Goal: Contribute content: Add original content to the website for others to see

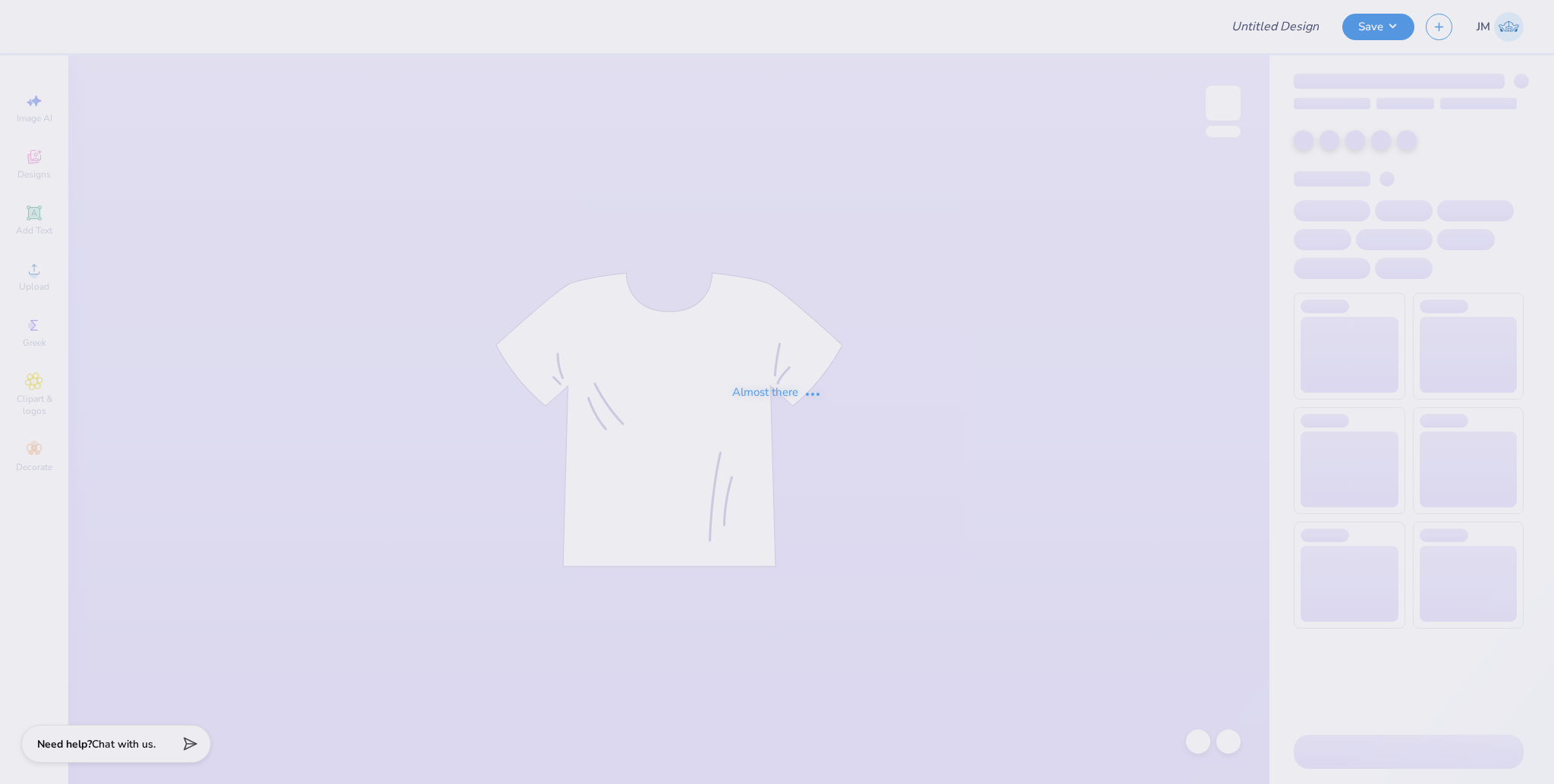
type input "[GEOGRAPHIC_DATA][US_STATE] : [PERSON_NAME]"
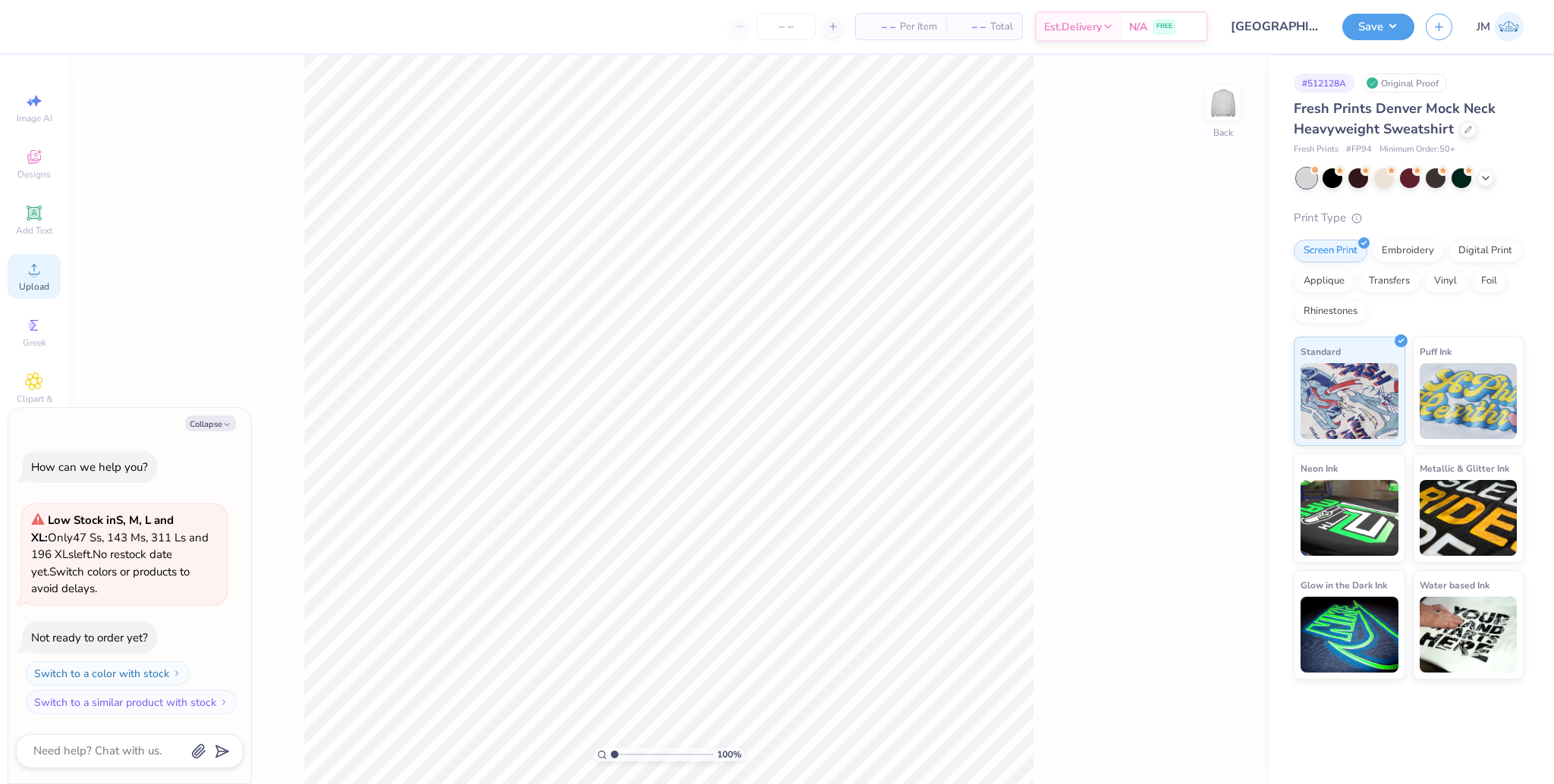
click at [26, 263] on icon at bounding box center [34, 269] width 18 height 18
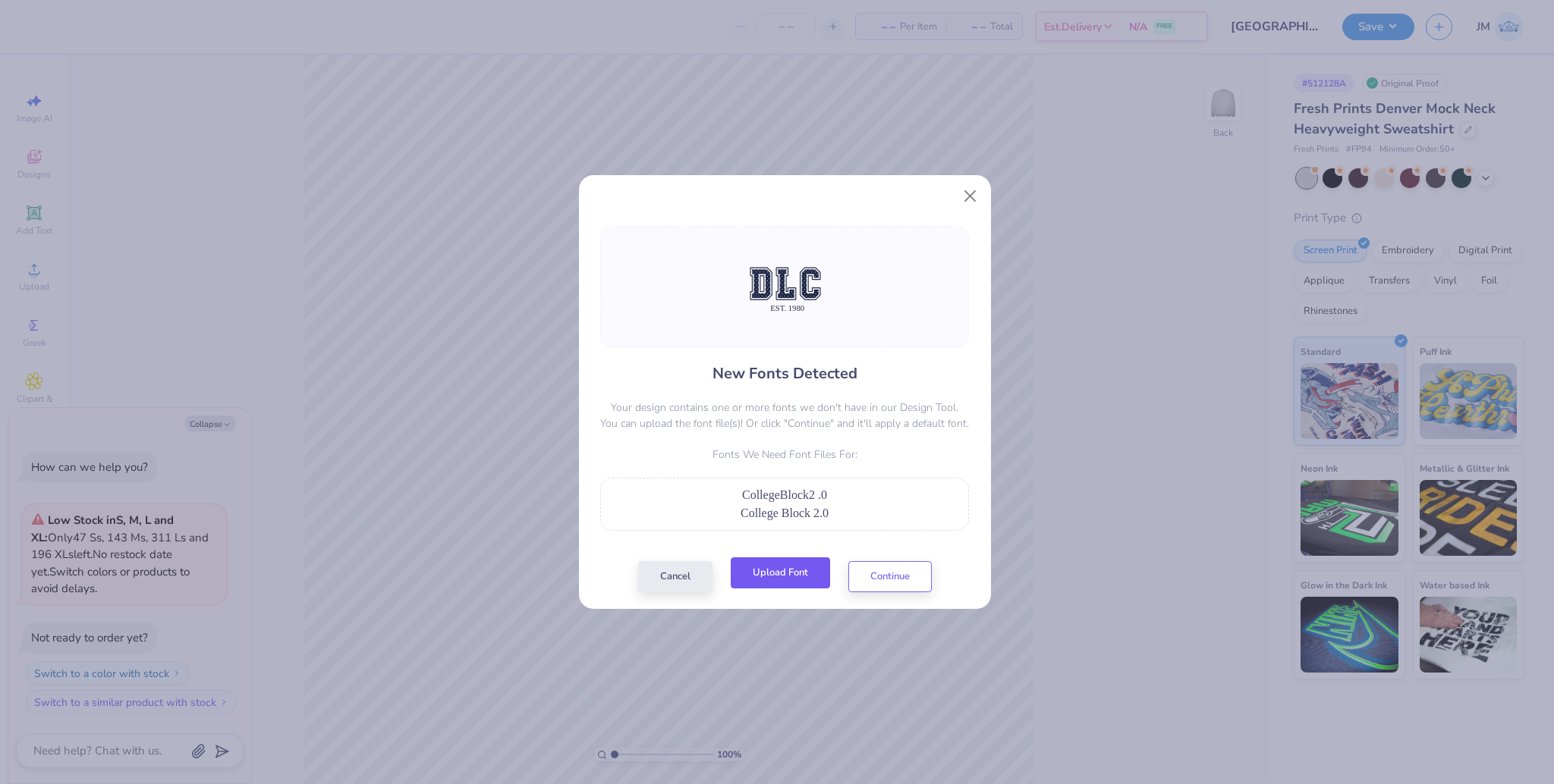
click at [805, 581] on button "Upload Font" at bounding box center [781, 573] width 100 height 31
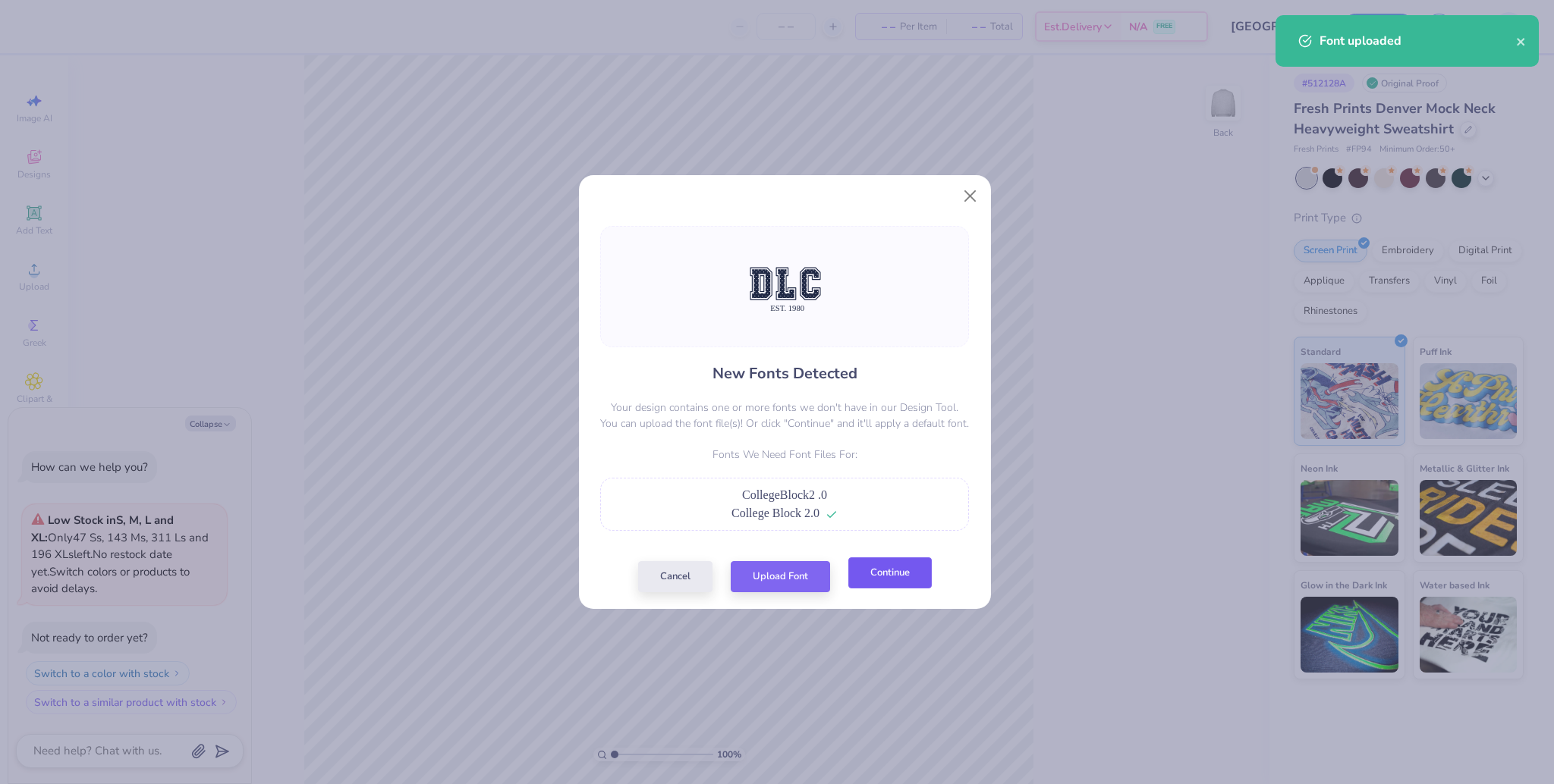
click at [892, 580] on button "Continue" at bounding box center [890, 573] width 84 height 31
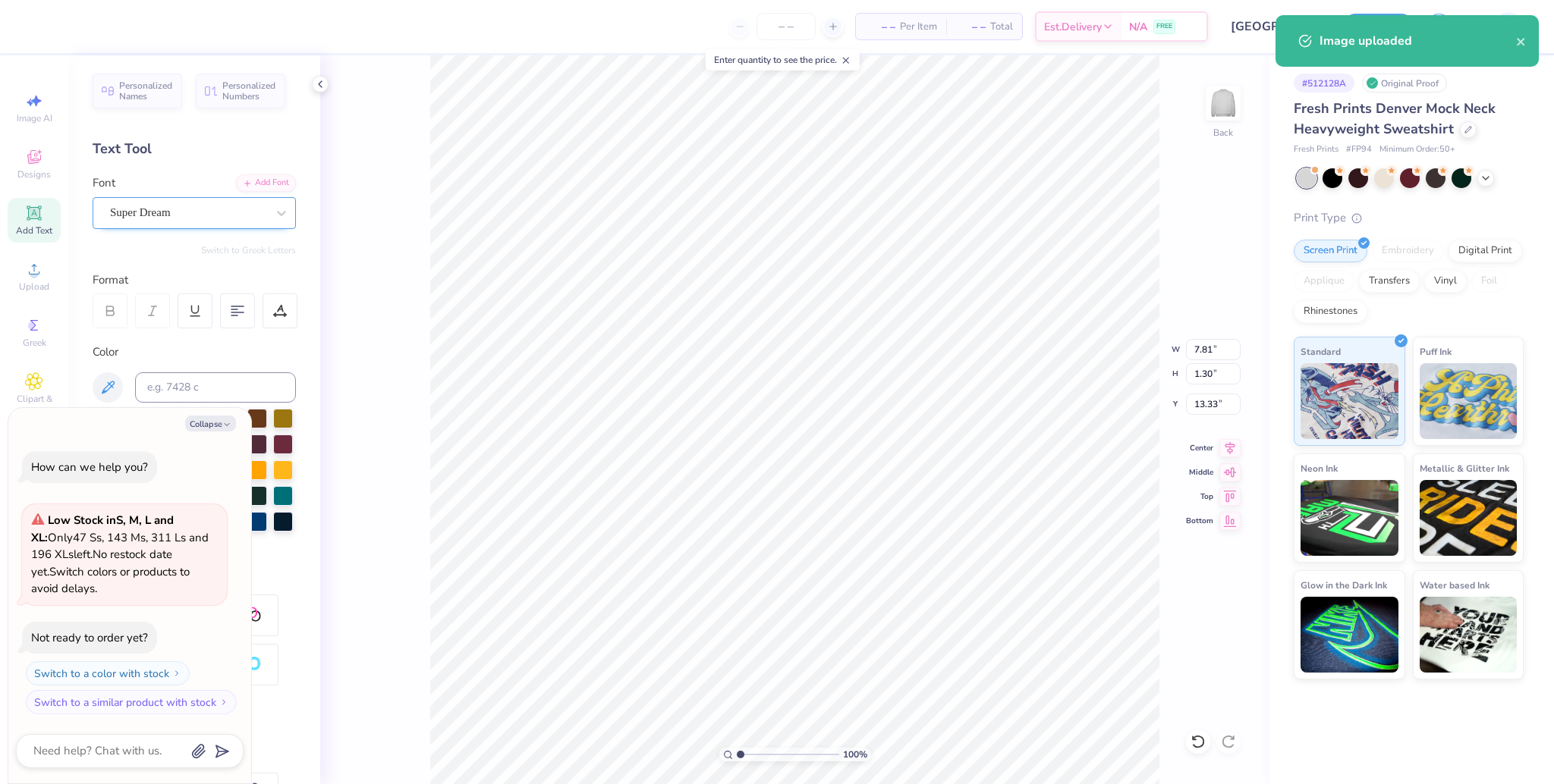
click at [135, 209] on div "Super Dream" at bounding box center [188, 212] width 159 height 24
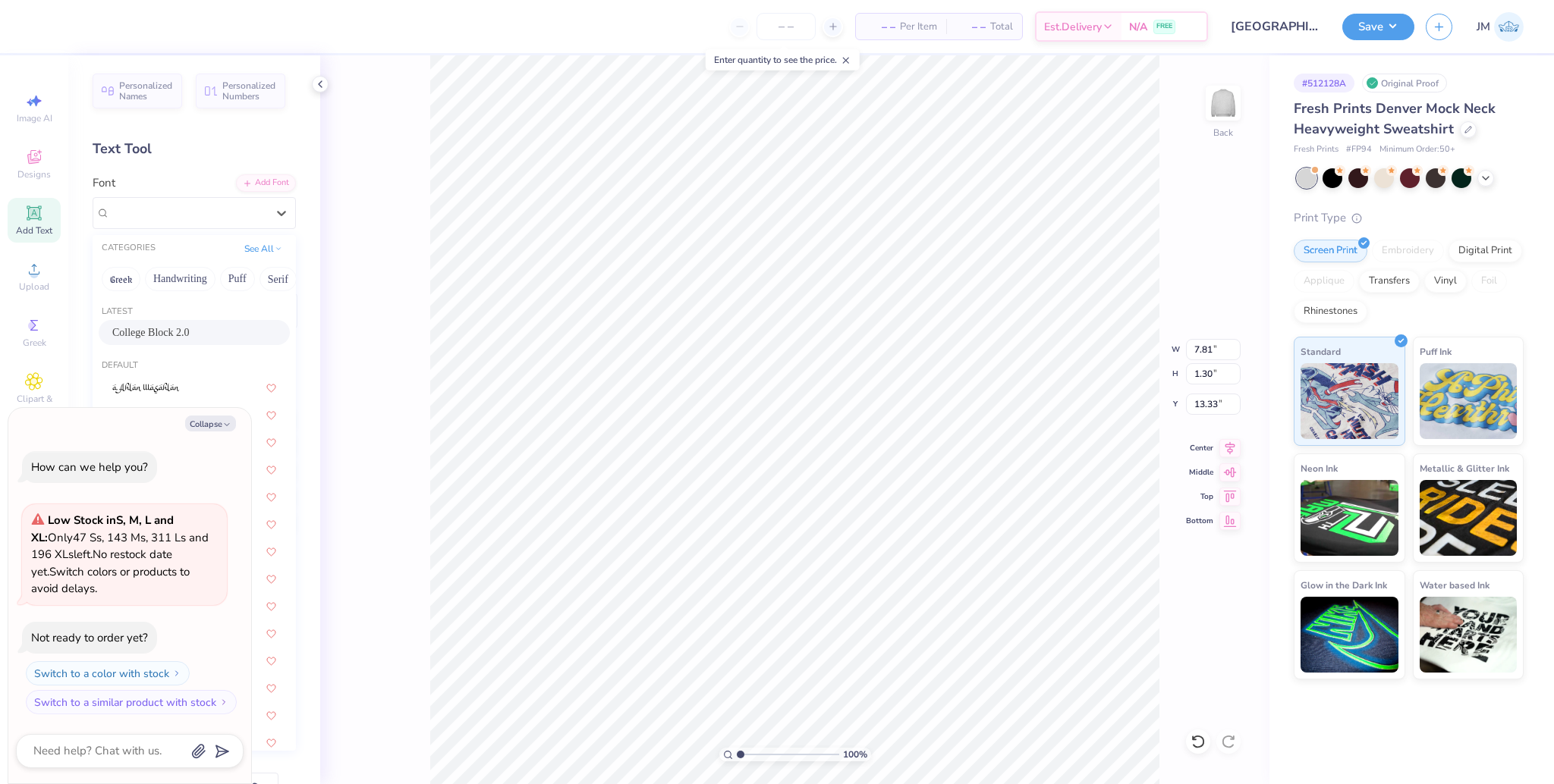
click at [184, 328] on span "College Block 2.0" at bounding box center [151, 333] width 78 height 16
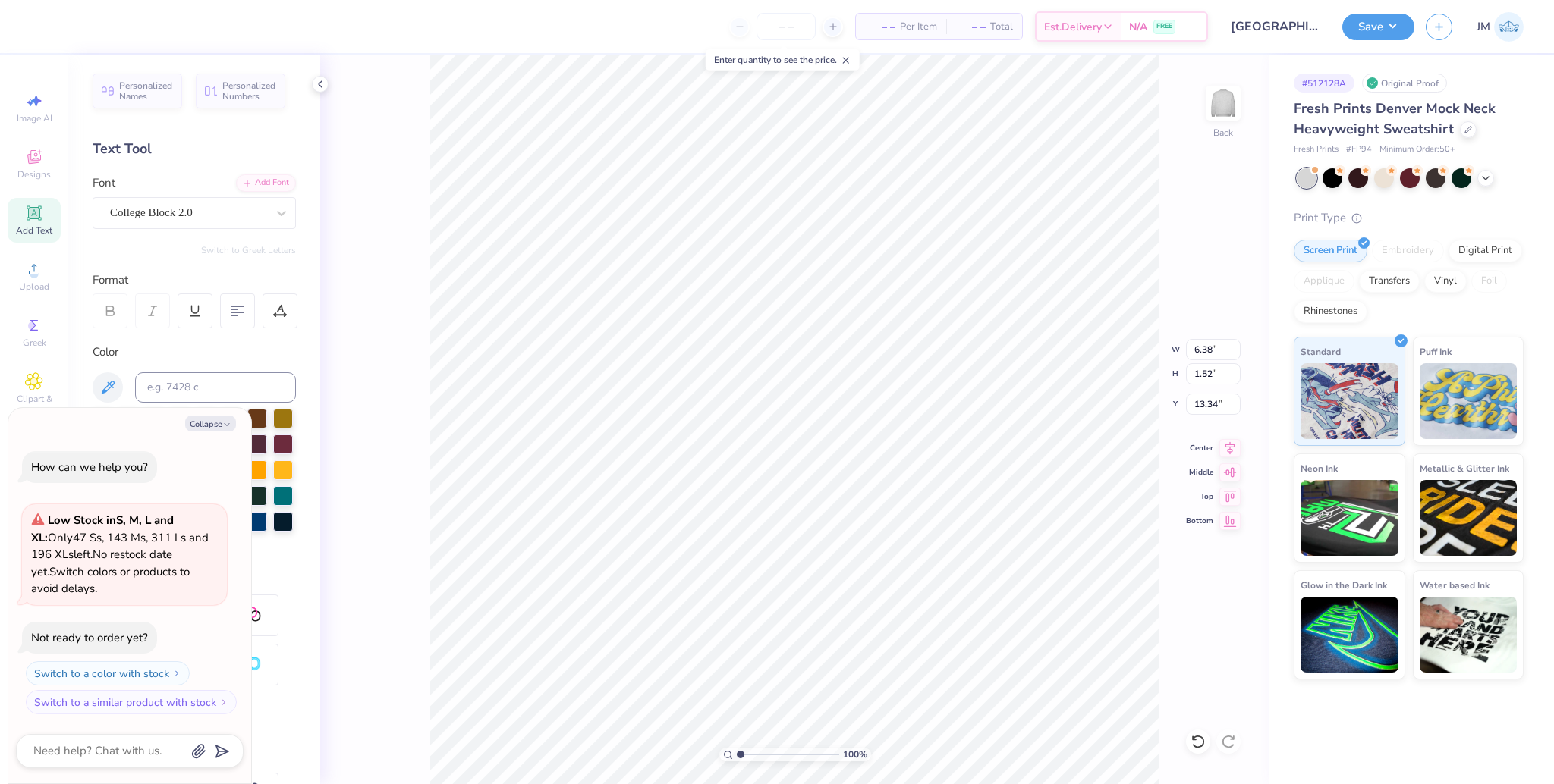
type textarea "x"
type input "6.38"
type input "1.52"
type input "13.34"
click at [1232, 443] on icon at bounding box center [1230, 445] width 21 height 18
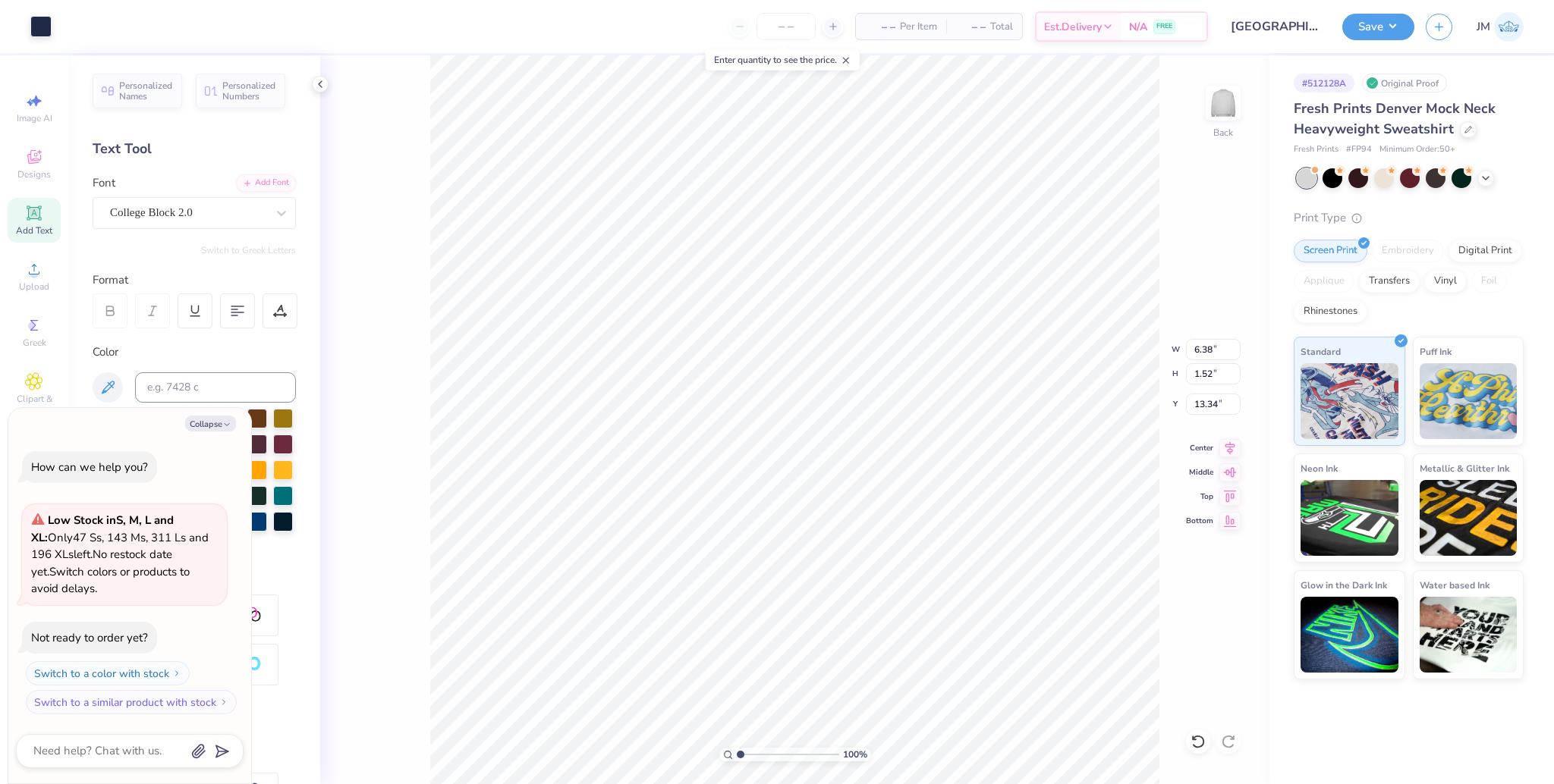
type textarea "x"
type input "13.23"
click at [936, 619] on li "Group" at bounding box center [950, 618] width 119 height 30
type textarea "x"
click at [1199, 344] on input "15.00" at bounding box center [1213, 349] width 55 height 21
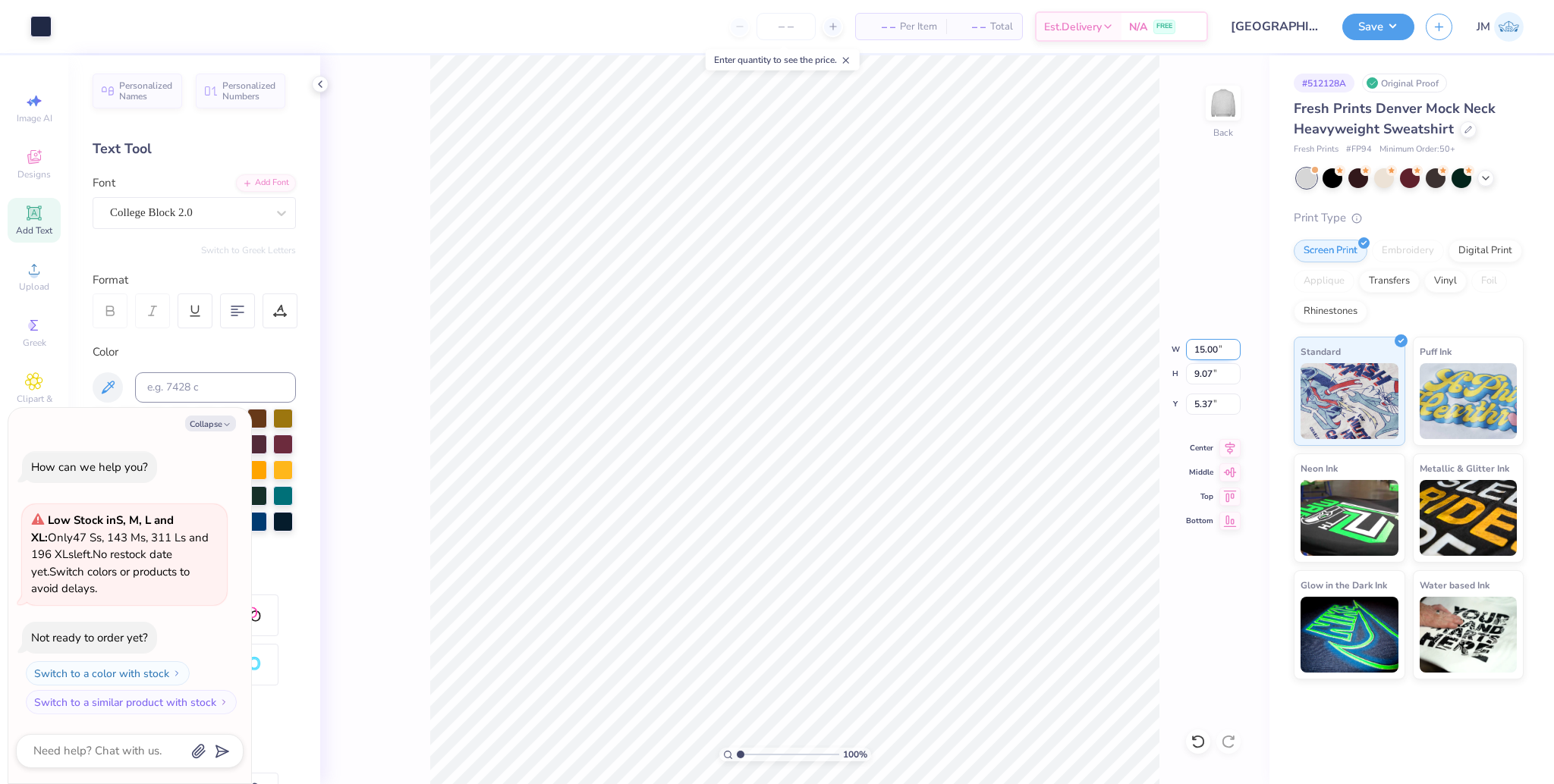
click at [1199, 344] on input "15.00" at bounding box center [1213, 349] width 55 height 21
type input "12.5"
type textarea "x"
type input "12.50"
type input "7.56"
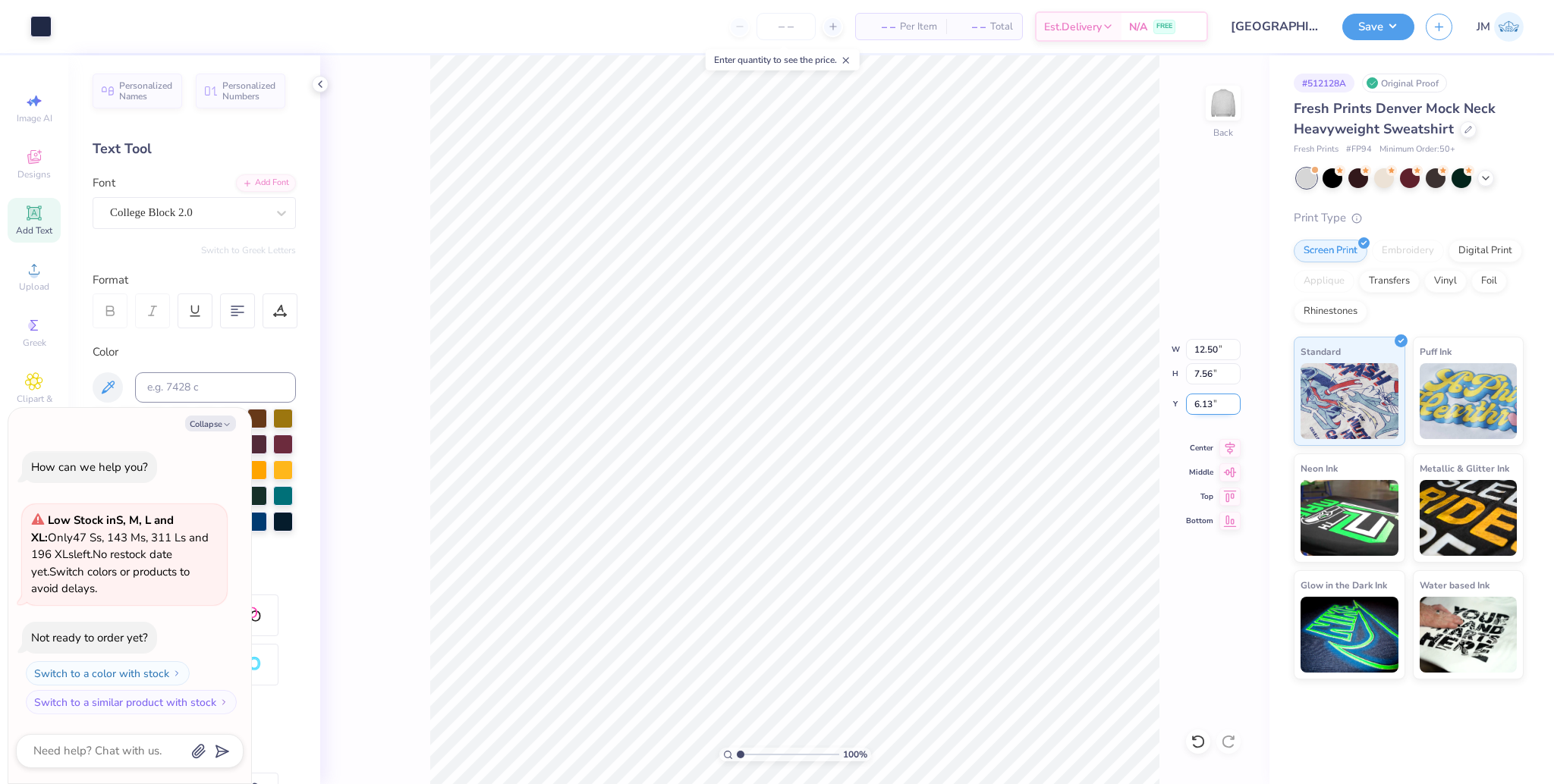
click at [1198, 403] on input "6.13" at bounding box center [1213, 404] width 55 height 21
type input "3"
type textarea "x"
click at [1205, 401] on input "3.00" at bounding box center [1213, 404] width 55 height 21
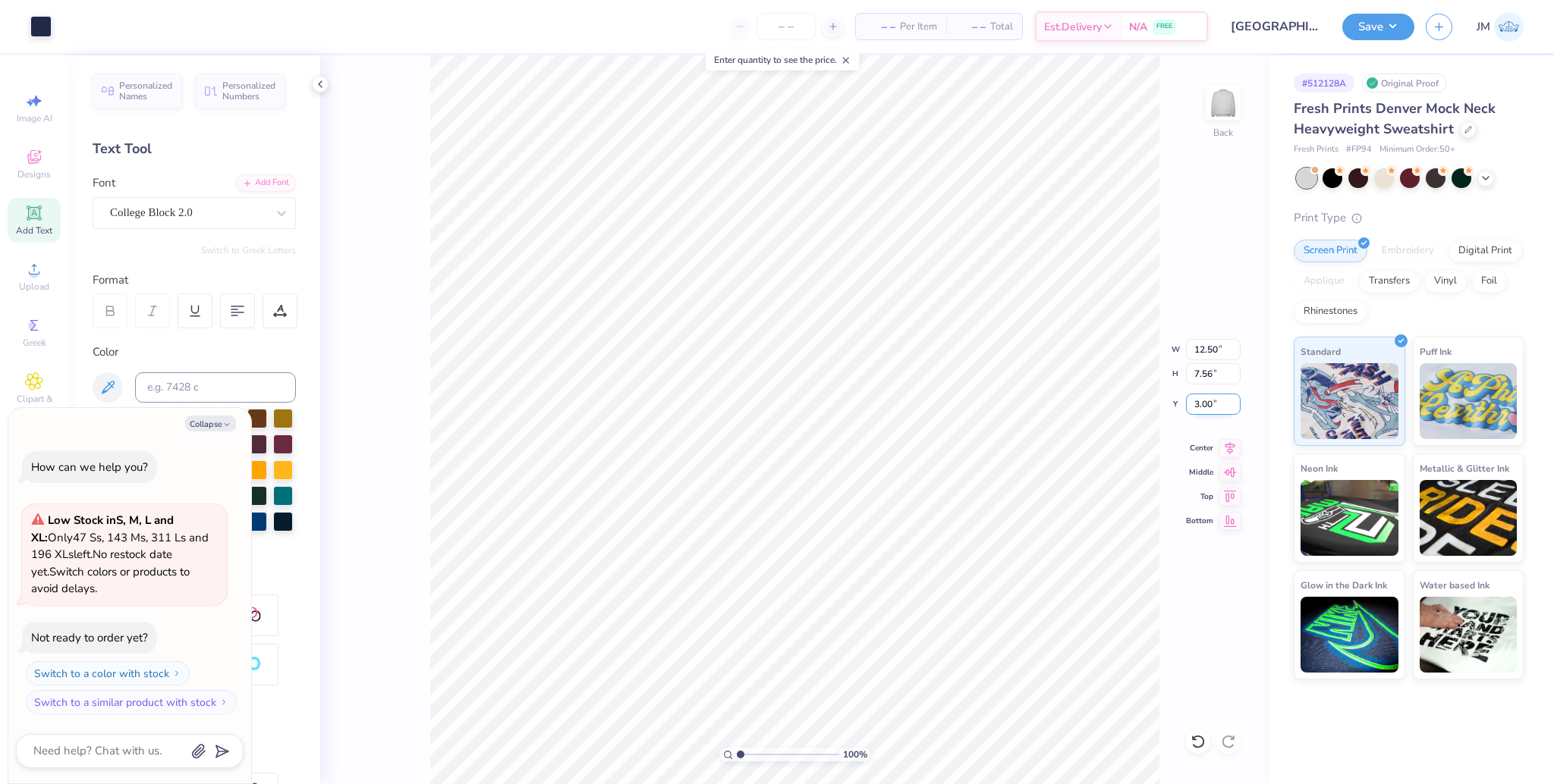
click at [1205, 401] on input "3.00" at bounding box center [1213, 404] width 55 height 21
type input "2"
type textarea "x"
type input "2.00"
type textarea "x"
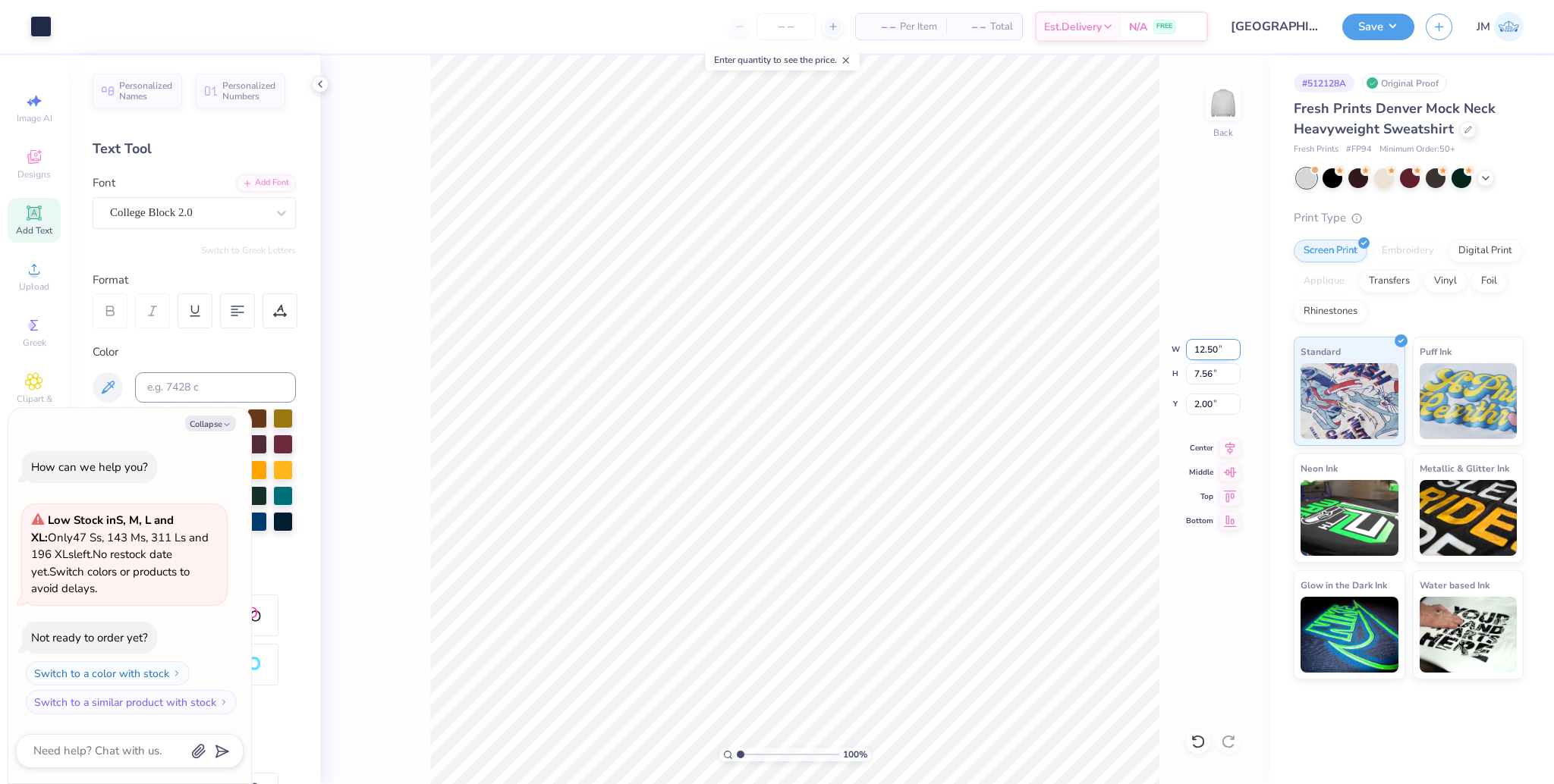
click at [1203, 347] on input "12.50" at bounding box center [1213, 349] width 55 height 21
type input "12"
type textarea "x"
type input "12.00"
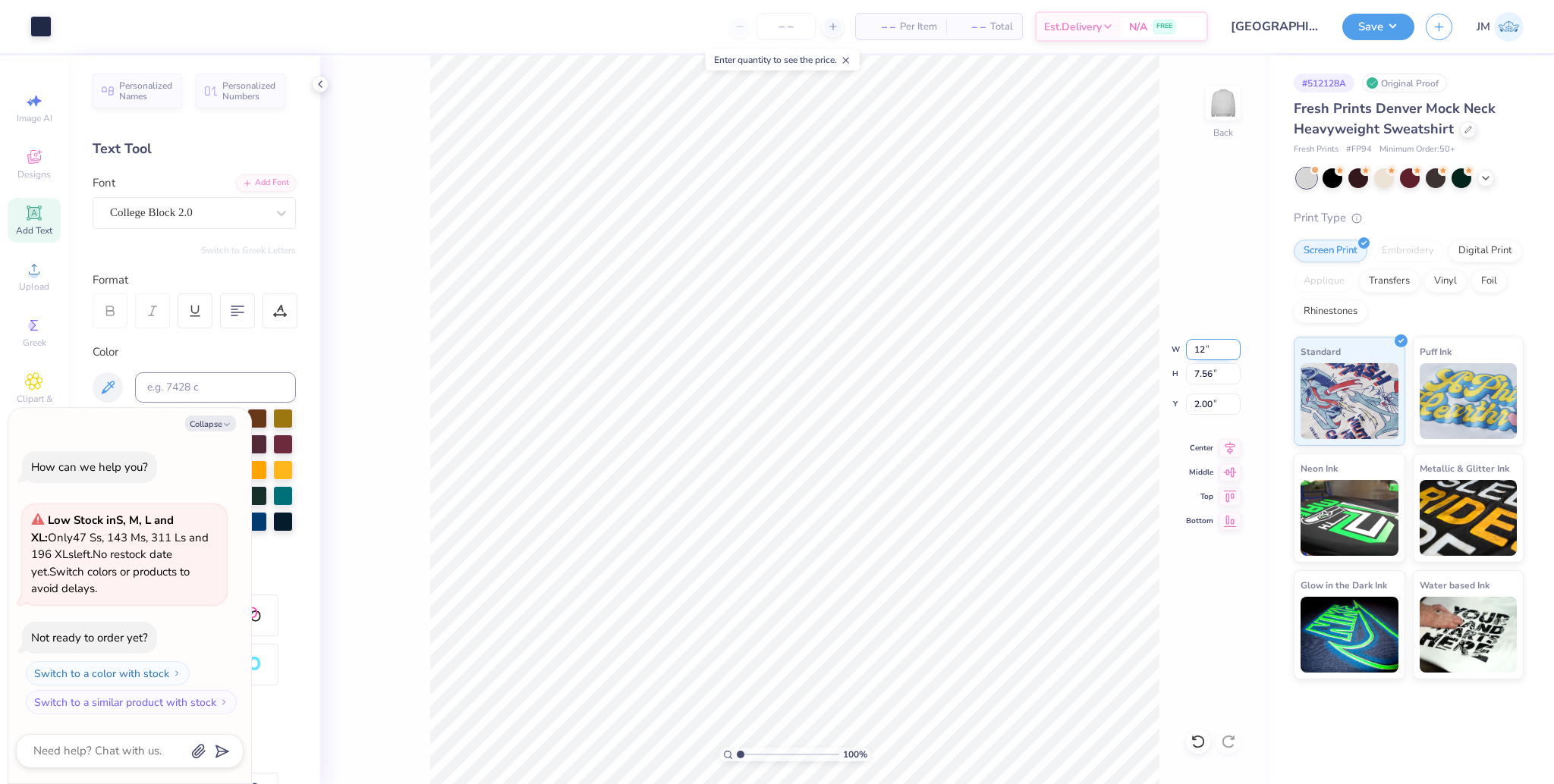
type input "7.26"
click at [1197, 402] on input "2.15" at bounding box center [1213, 404] width 55 height 21
type input "2"
type textarea "x"
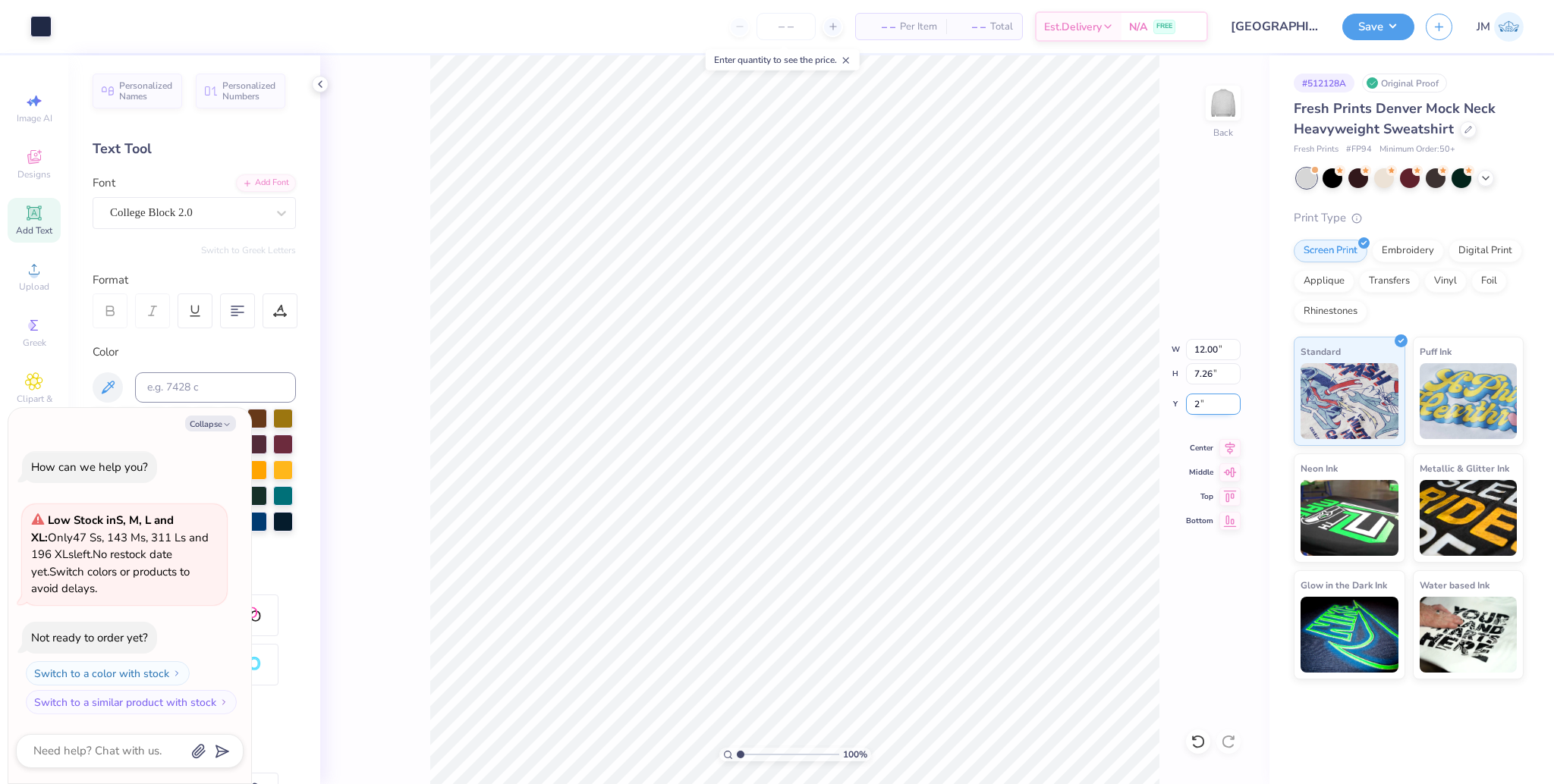
type input "2.00"
click at [1224, 449] on icon at bounding box center [1230, 445] width 21 height 18
click at [1378, 15] on button "Save" at bounding box center [1378, 24] width 73 height 26
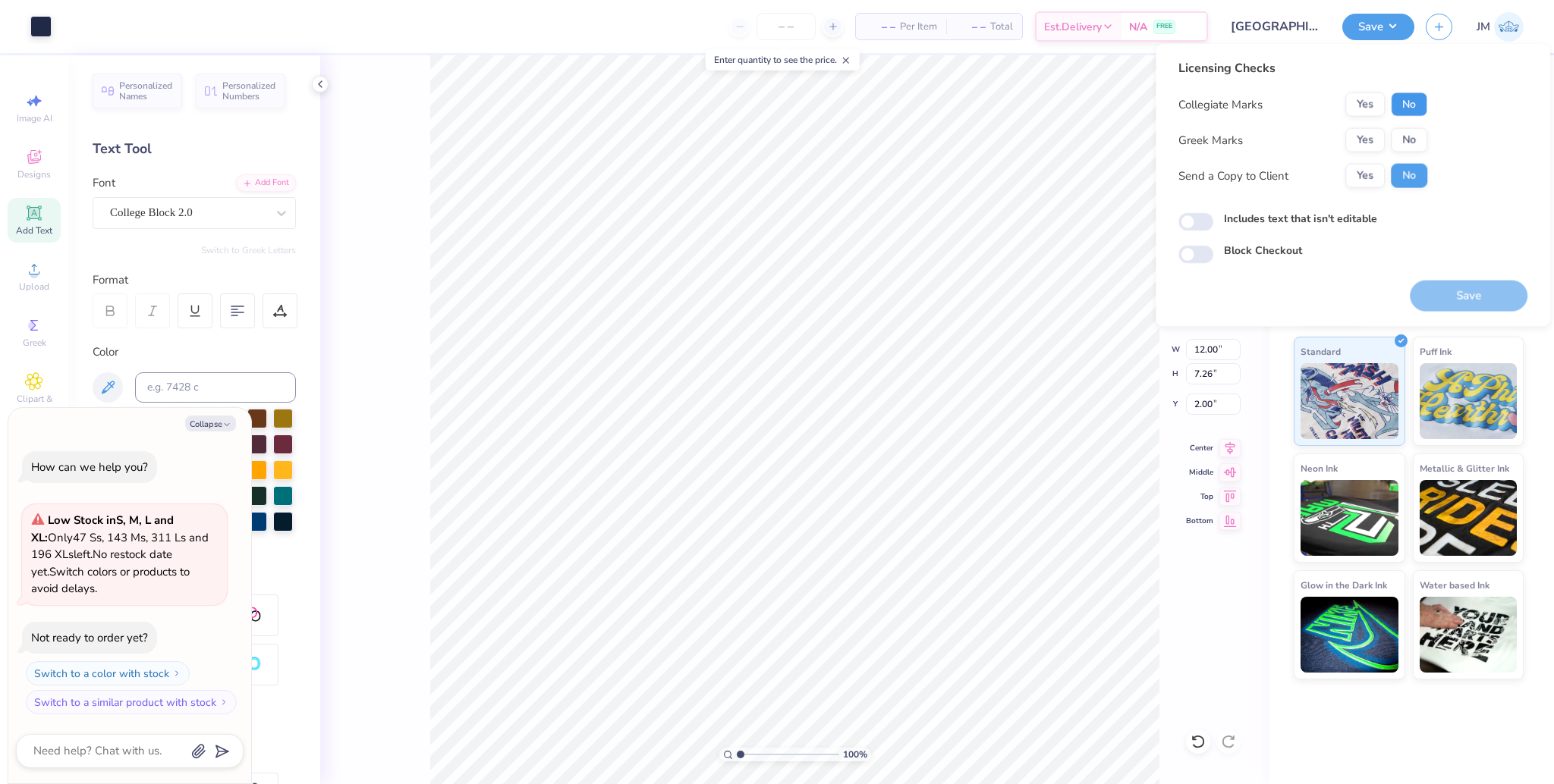
click at [1401, 99] on button "No" at bounding box center [1409, 105] width 37 height 24
click at [1360, 132] on button "Yes" at bounding box center [1364, 141] width 39 height 24
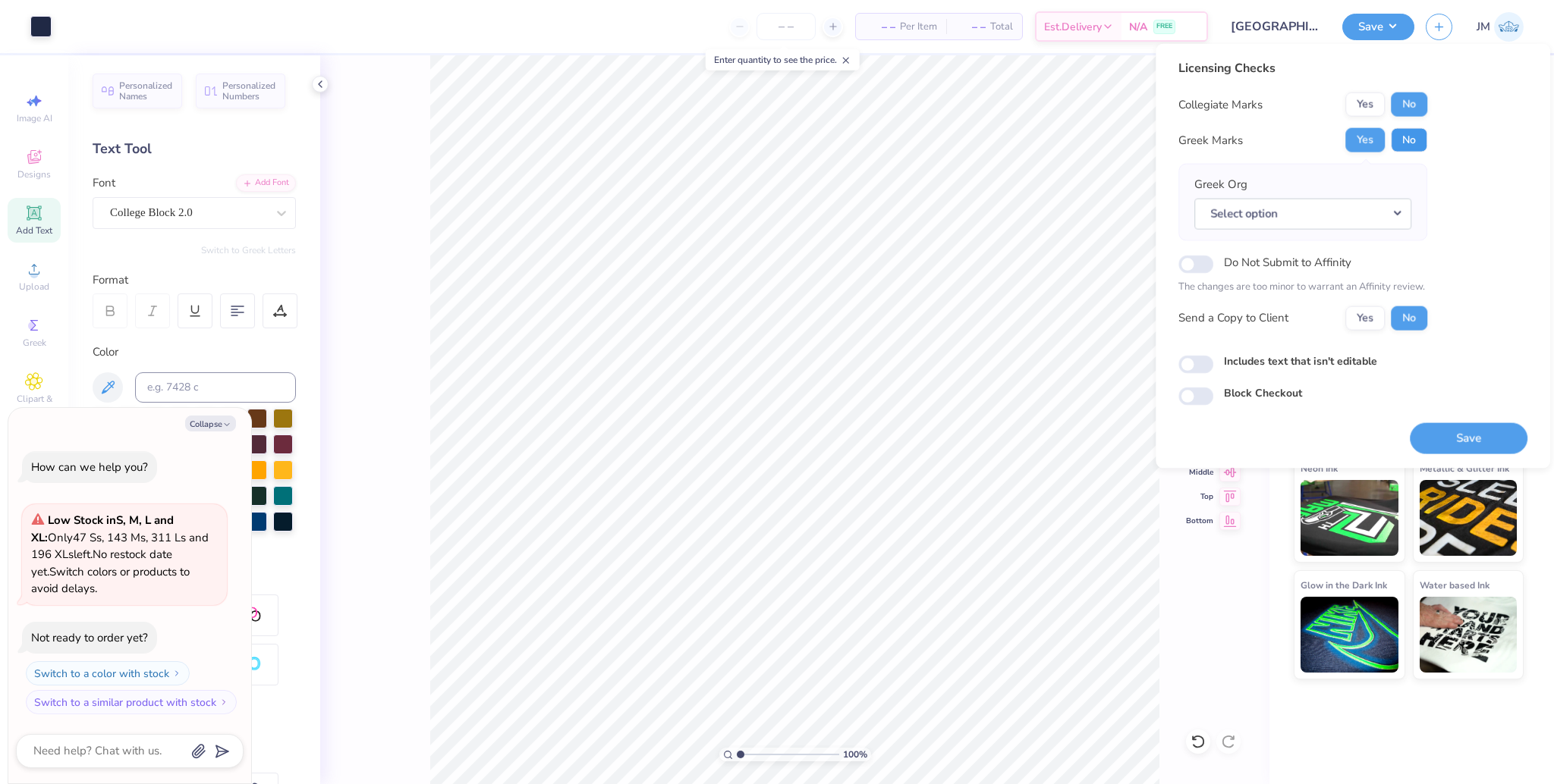
click at [1410, 134] on button "No" at bounding box center [1409, 141] width 37 height 24
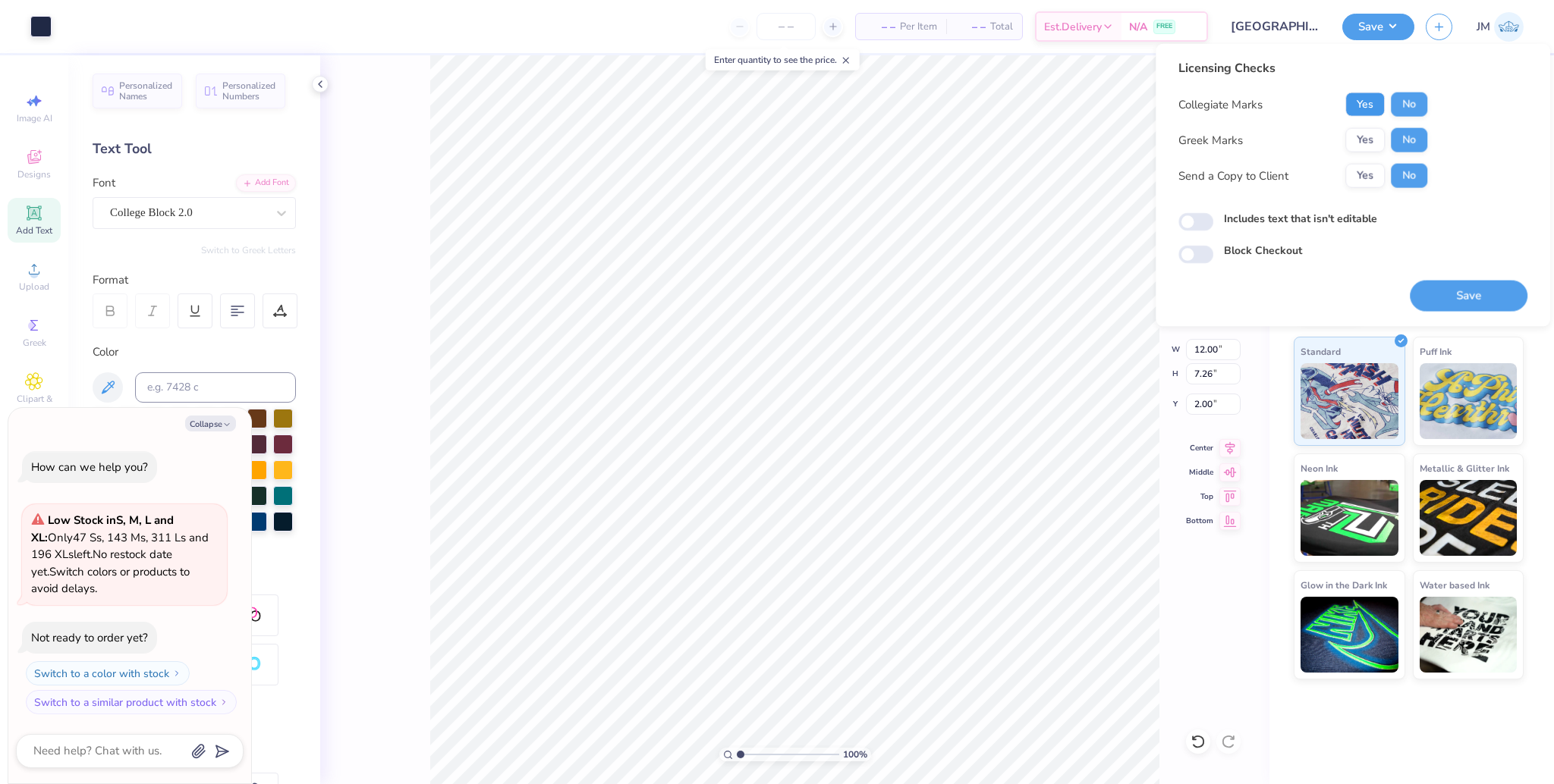
click at [1361, 97] on button "Yes" at bounding box center [1364, 105] width 39 height 24
click at [1406, 100] on button "No" at bounding box center [1409, 105] width 37 height 24
click at [1468, 285] on button "Save" at bounding box center [1468, 296] width 118 height 31
type textarea "x"
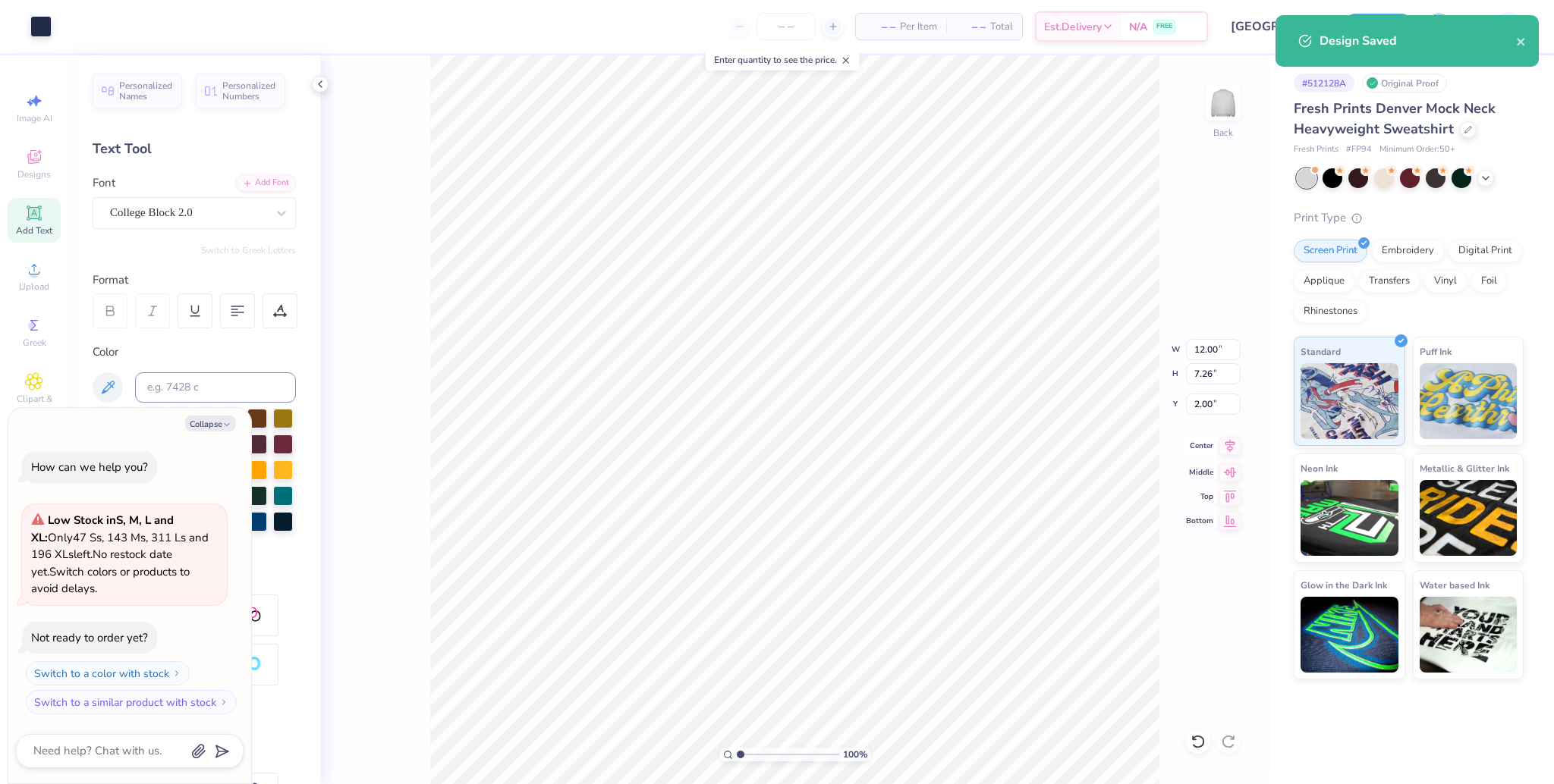
click at [1227, 442] on icon at bounding box center [1230, 446] width 10 height 13
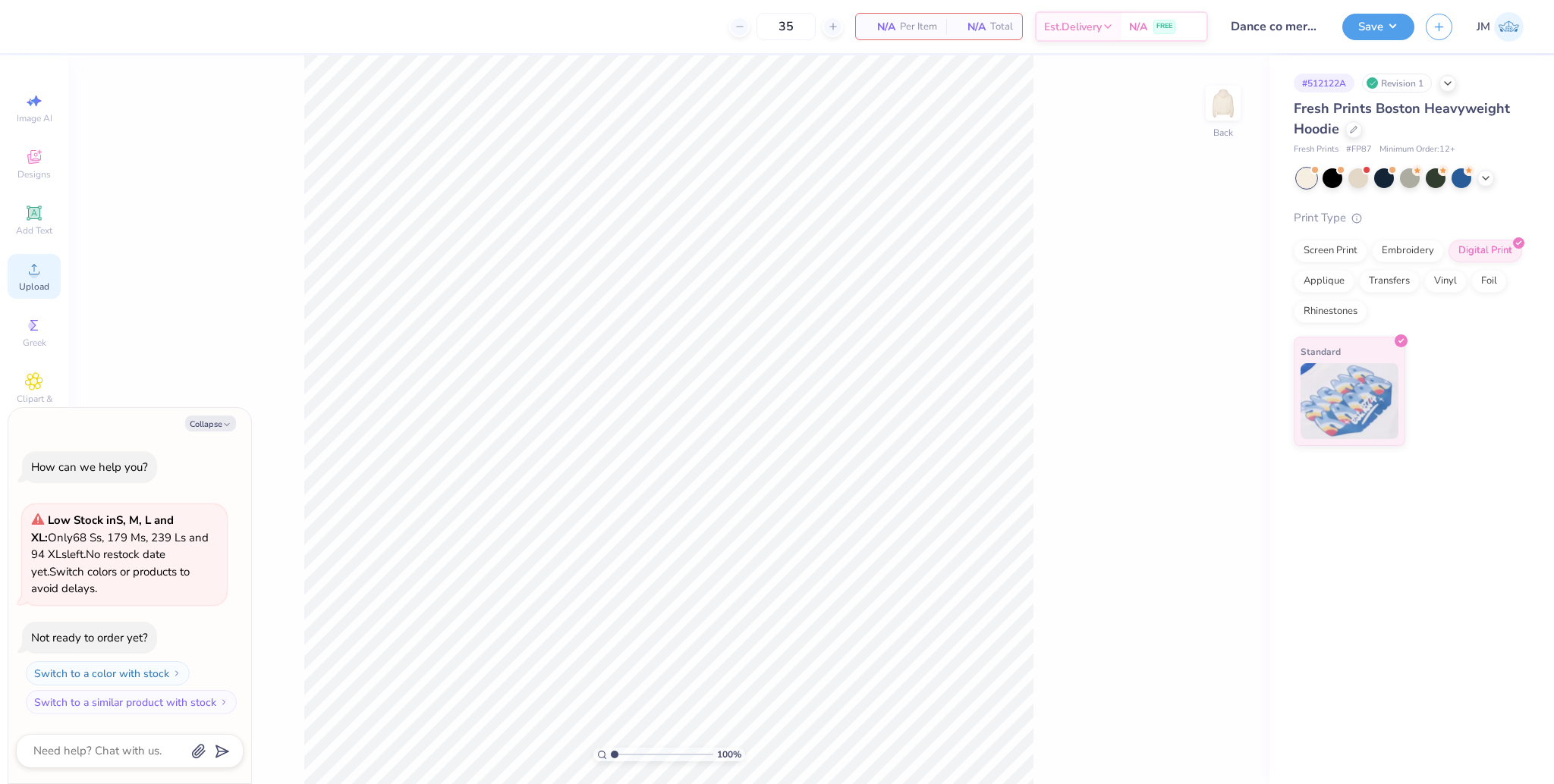
click at [29, 268] on icon at bounding box center [34, 269] width 18 height 18
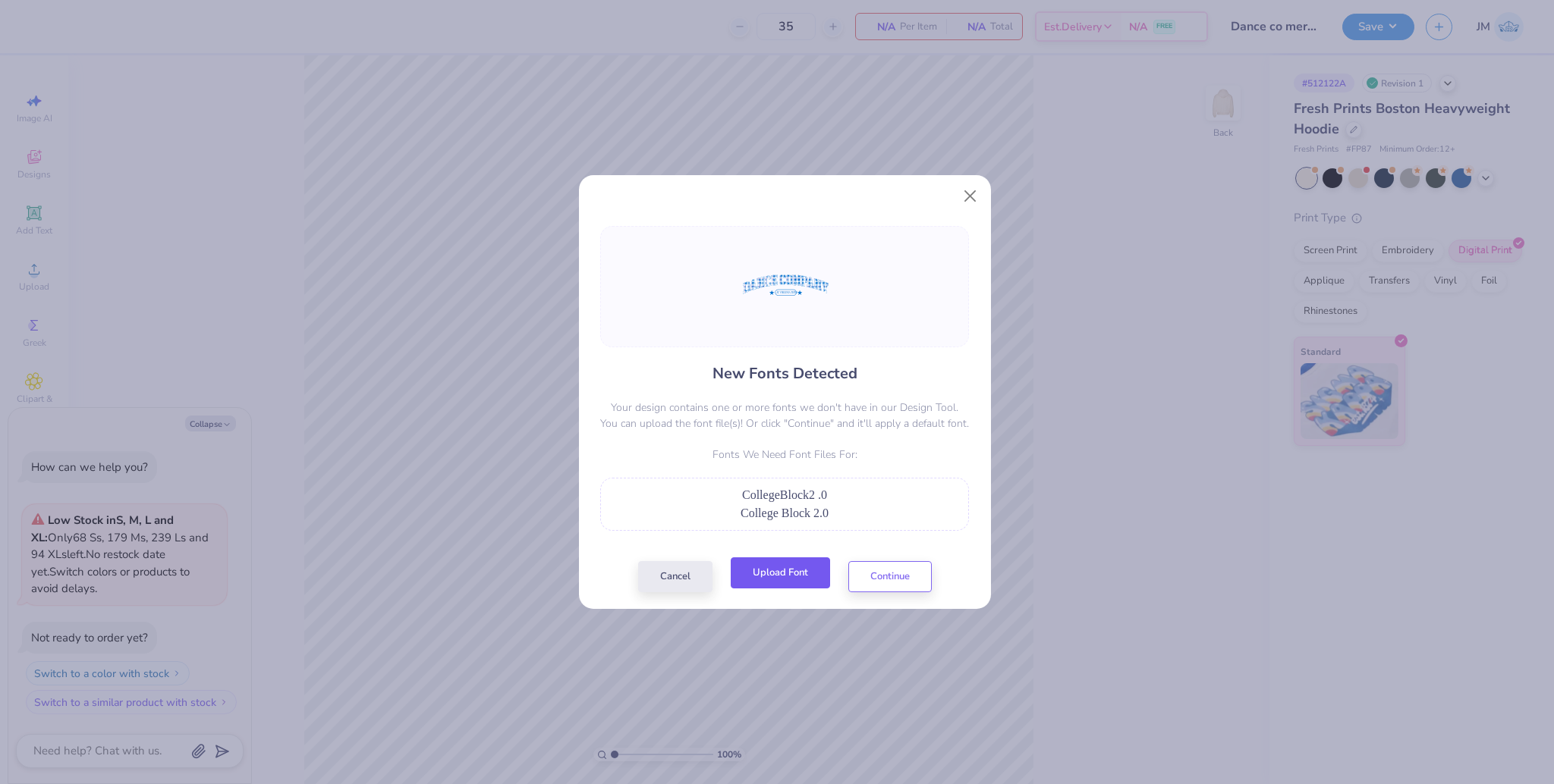
click at [807, 576] on button "Upload Font" at bounding box center [781, 573] width 100 height 31
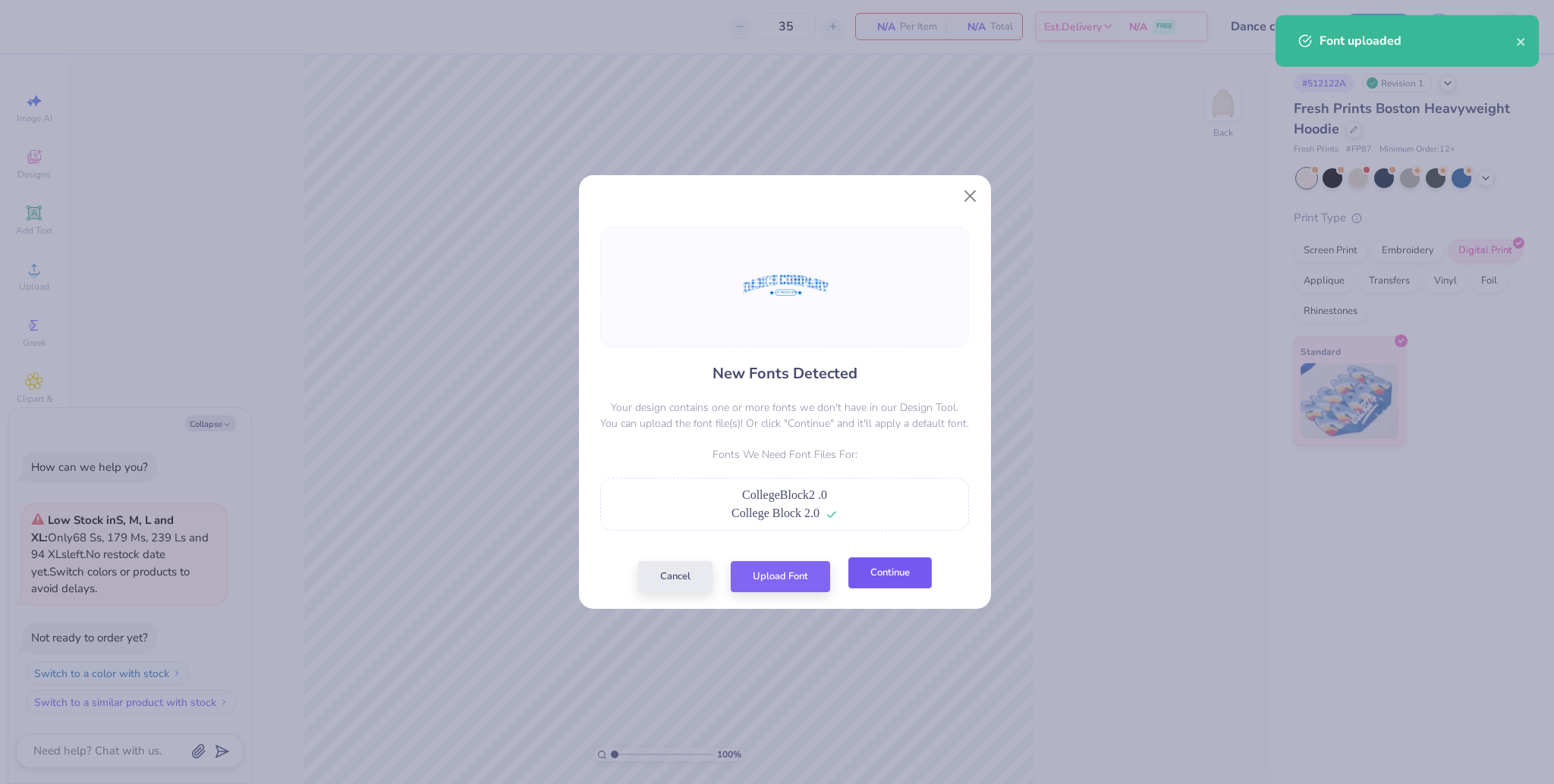
click at [890, 582] on button "Continue" at bounding box center [890, 573] width 84 height 31
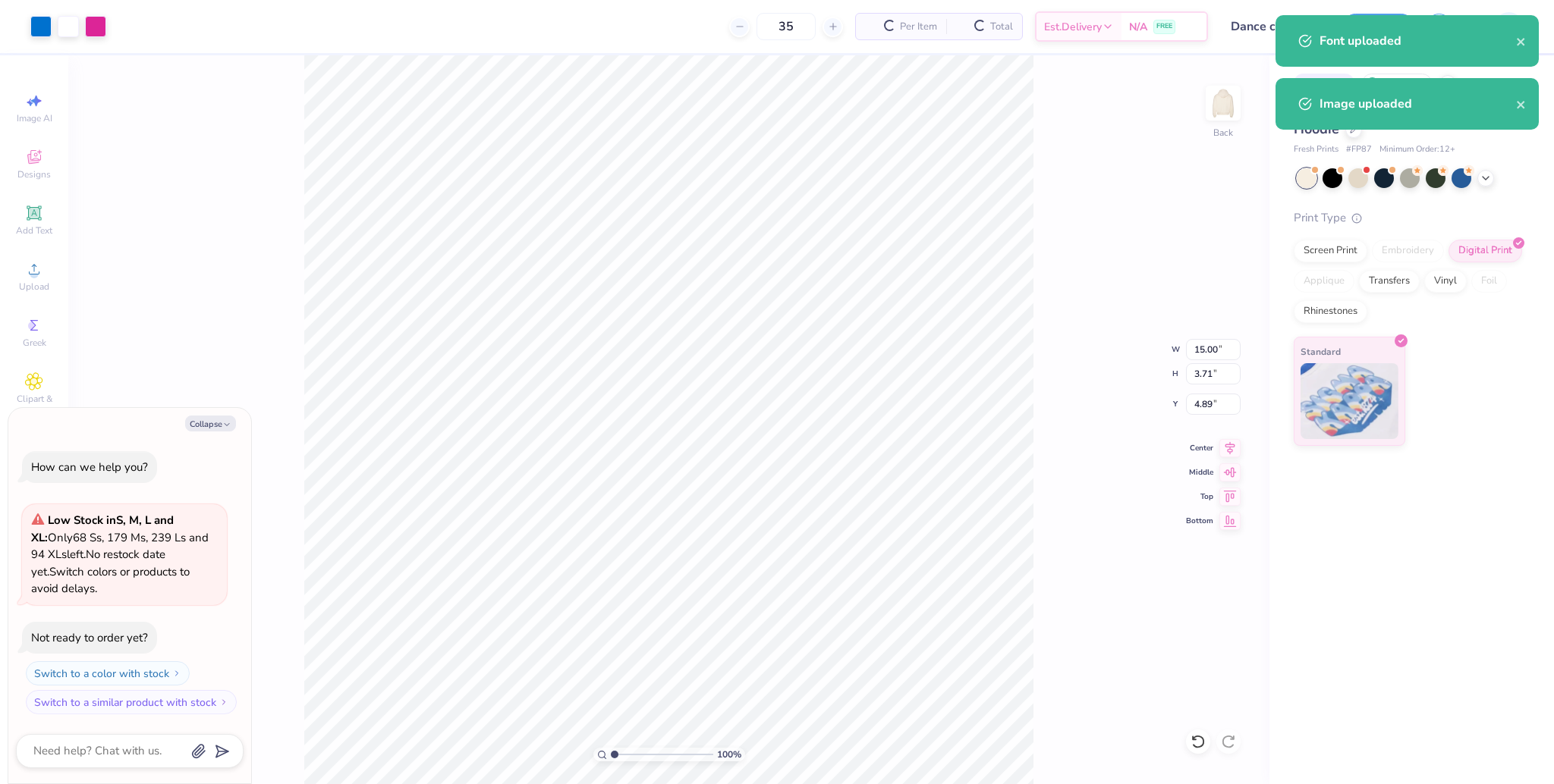
type textarea "x"
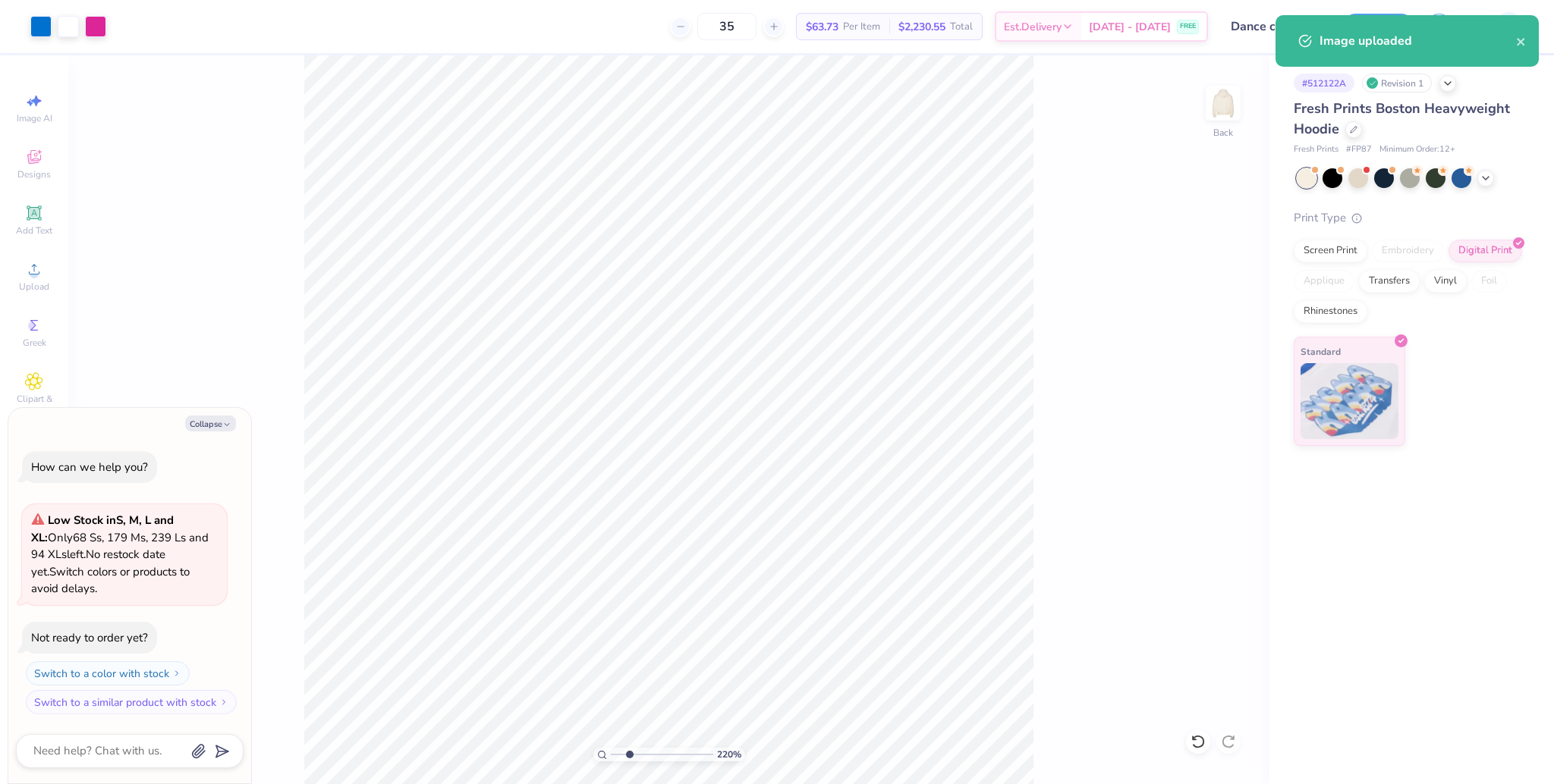
drag, startPoint x: 615, startPoint y: 751, endPoint x: 628, endPoint y: 746, distance: 13.9
click at [628, 748] on input "range" at bounding box center [661, 755] width 102 height 14
type input "2.44"
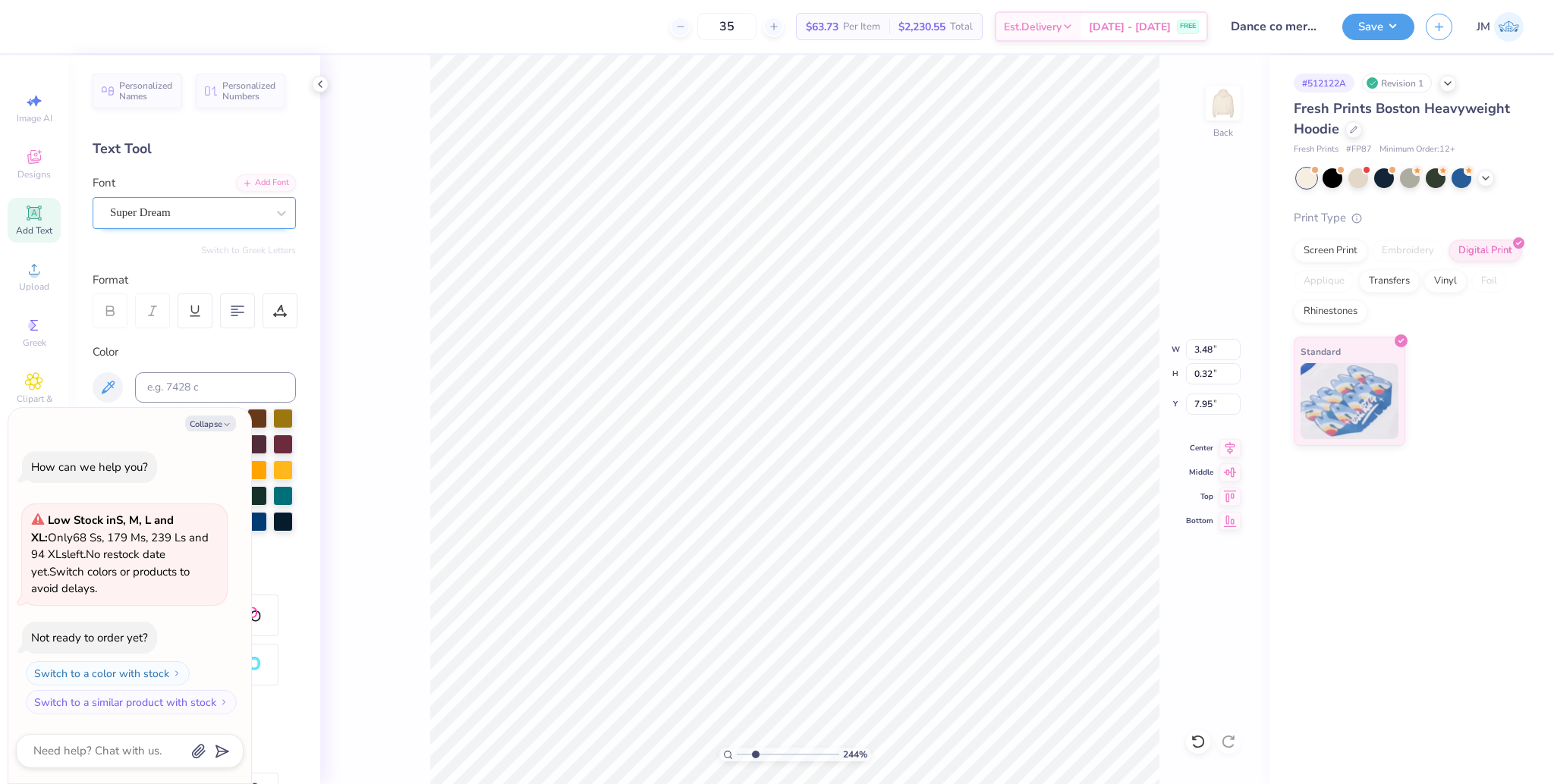
click at [203, 216] on div "Super Dream" at bounding box center [188, 212] width 159 height 24
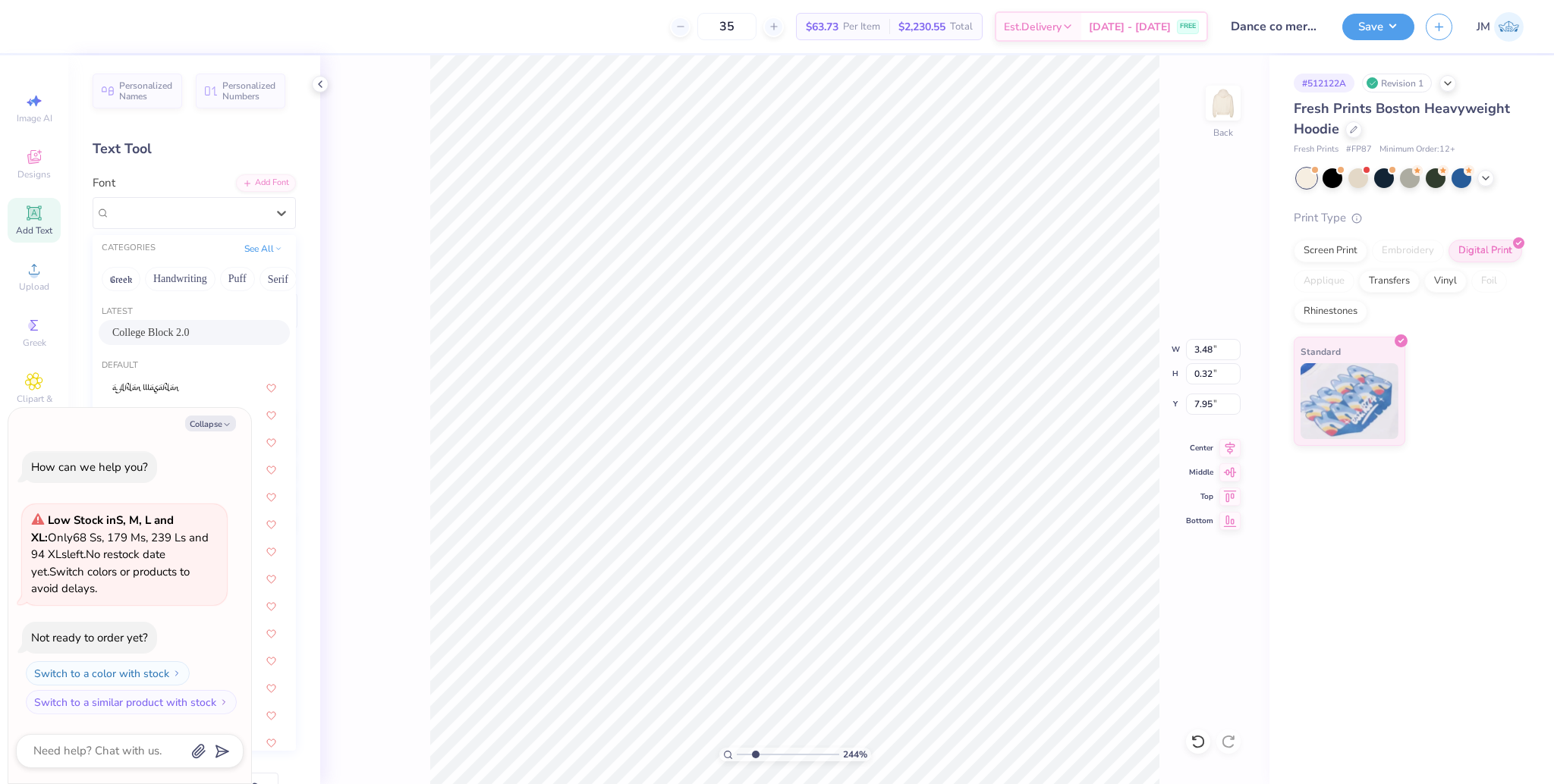
click at [188, 334] on span "College Block 2.0" at bounding box center [151, 333] width 78 height 16
type textarea "x"
type input "3.13"
type input "0.37"
type input "7.94"
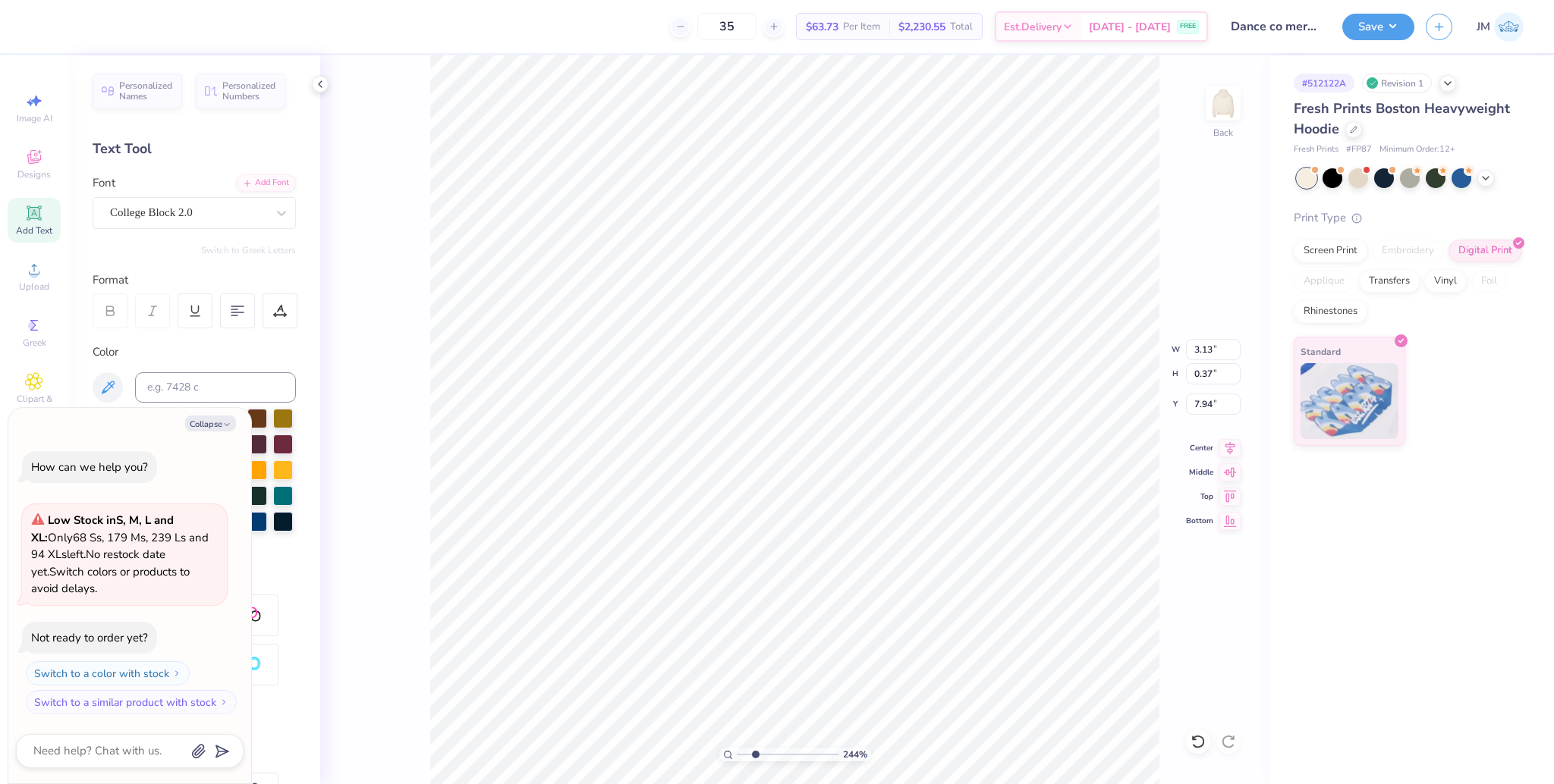
type textarea "x"
type input "15.00"
type input "3.71"
type input "4.89"
click at [1229, 446] on icon at bounding box center [1230, 445] width 21 height 18
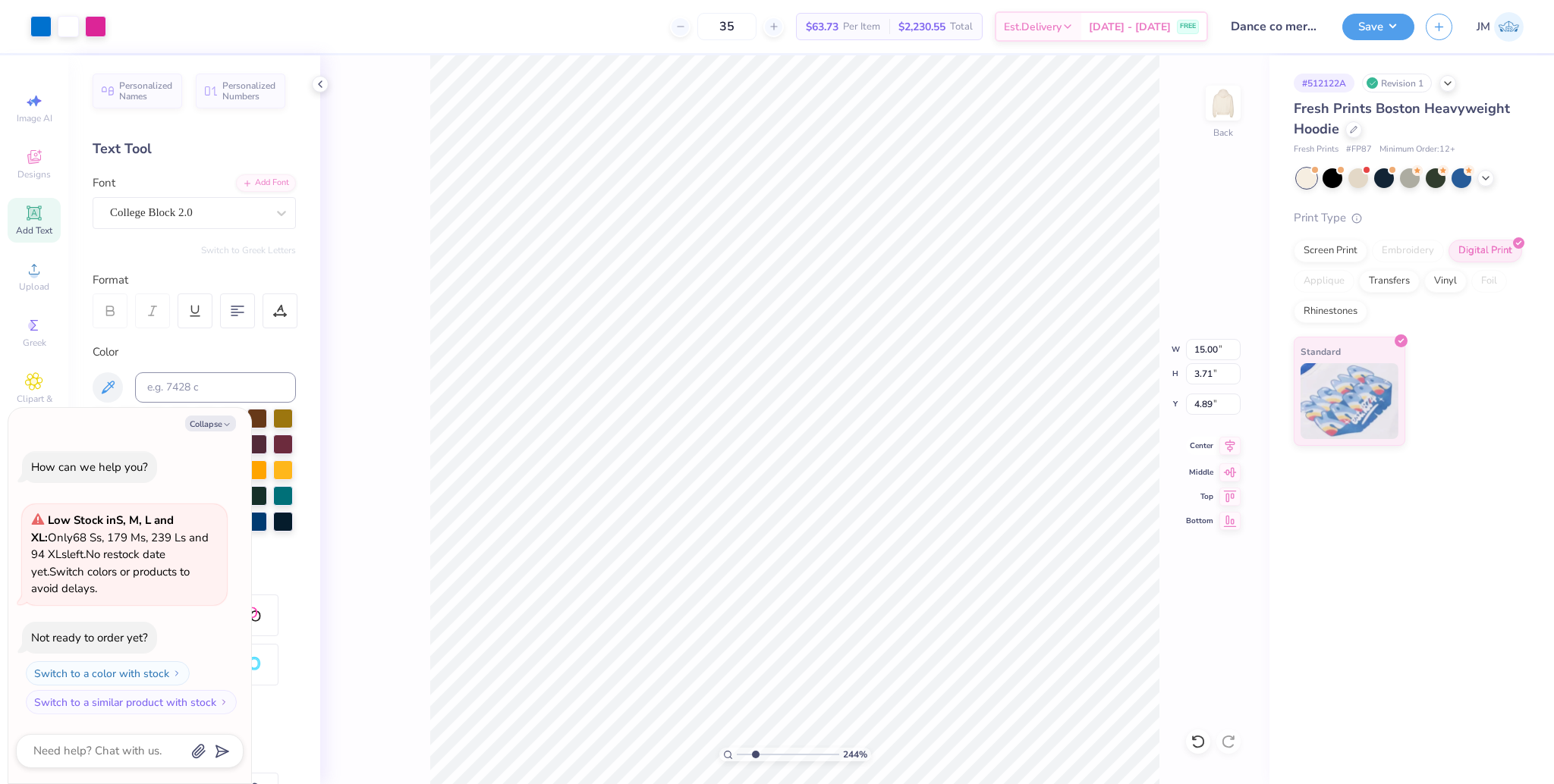
type textarea "x"
drag, startPoint x: 765, startPoint y: 751, endPoint x: 704, endPoint y: 738, distance: 62.4
type input "1"
click at [736, 748] on input "range" at bounding box center [787, 755] width 102 height 14
click at [1233, 442] on icon at bounding box center [1230, 446] width 10 height 13
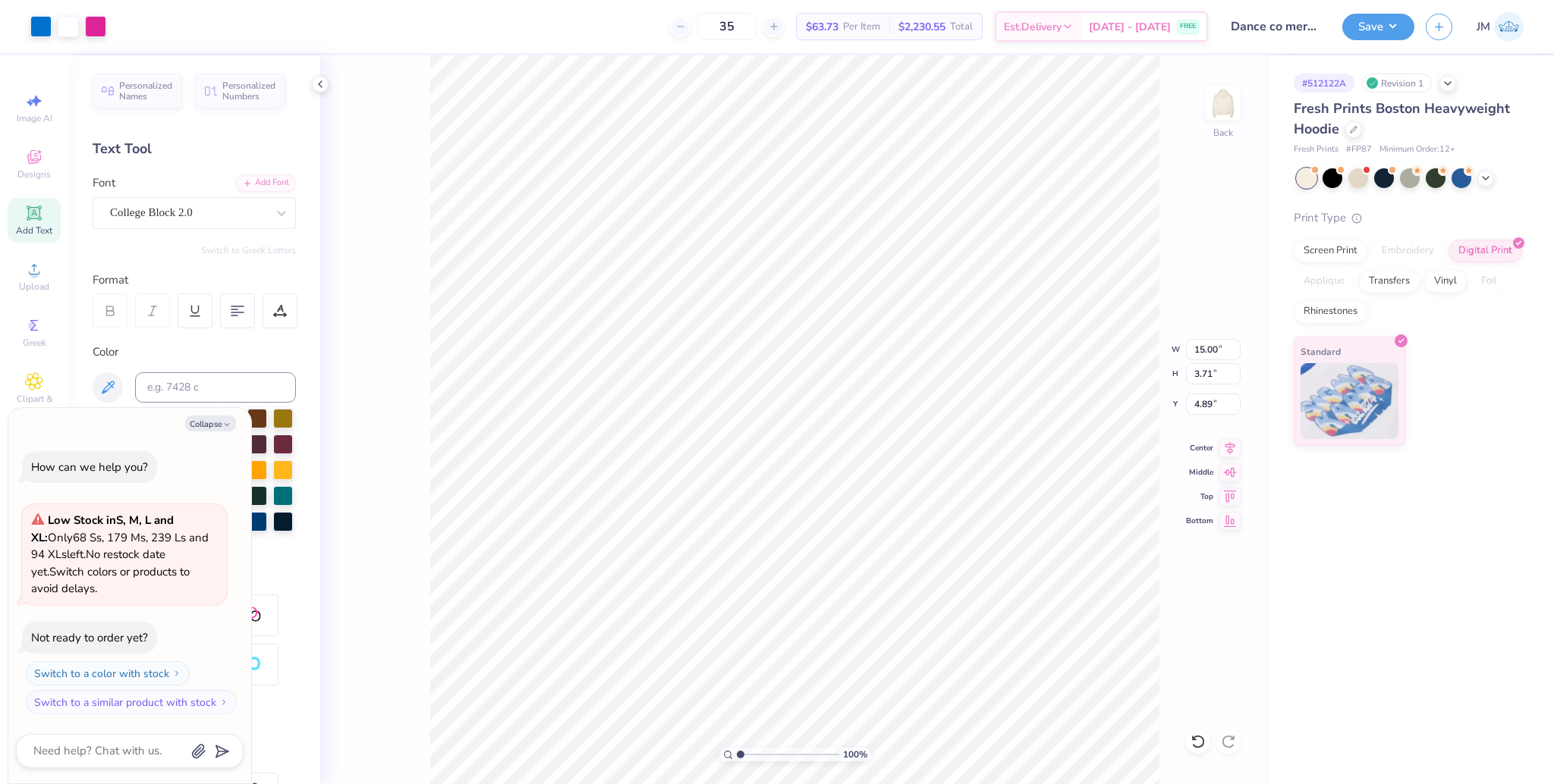
type textarea "x"
type input "3.00"
drag, startPoint x: 1191, startPoint y: 743, endPoint x: 1165, endPoint y: 647, distance: 99.5
click at [1191, 744] on icon at bounding box center [1198, 741] width 15 height 15
type textarea "x"
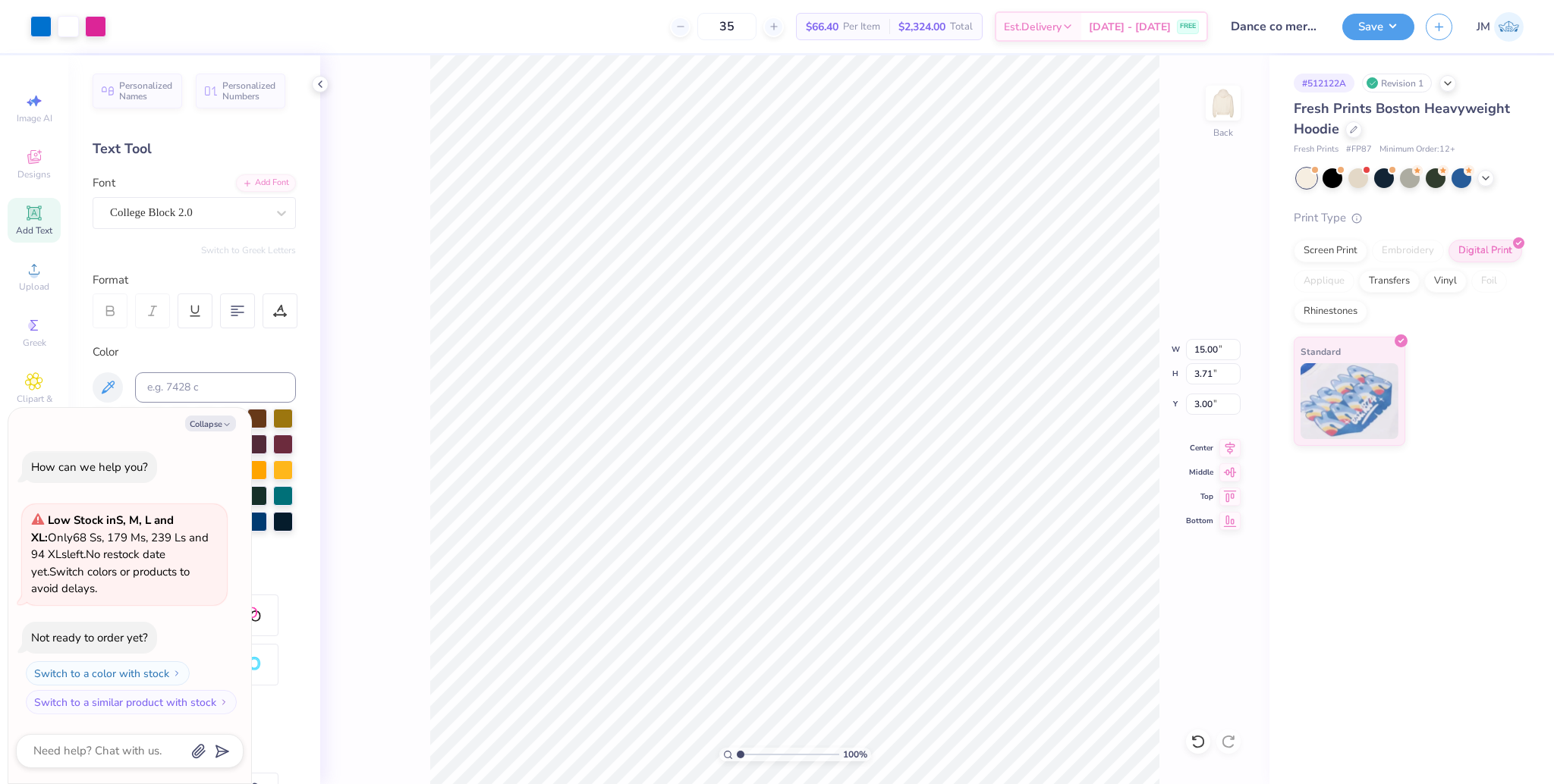
type input "4.89"
type textarea "x"
click at [762, 751] on input "range" at bounding box center [787, 755] width 102 height 14
drag, startPoint x: 759, startPoint y: 753, endPoint x: 770, endPoint y: 748, distance: 12.1
type input "3.98"
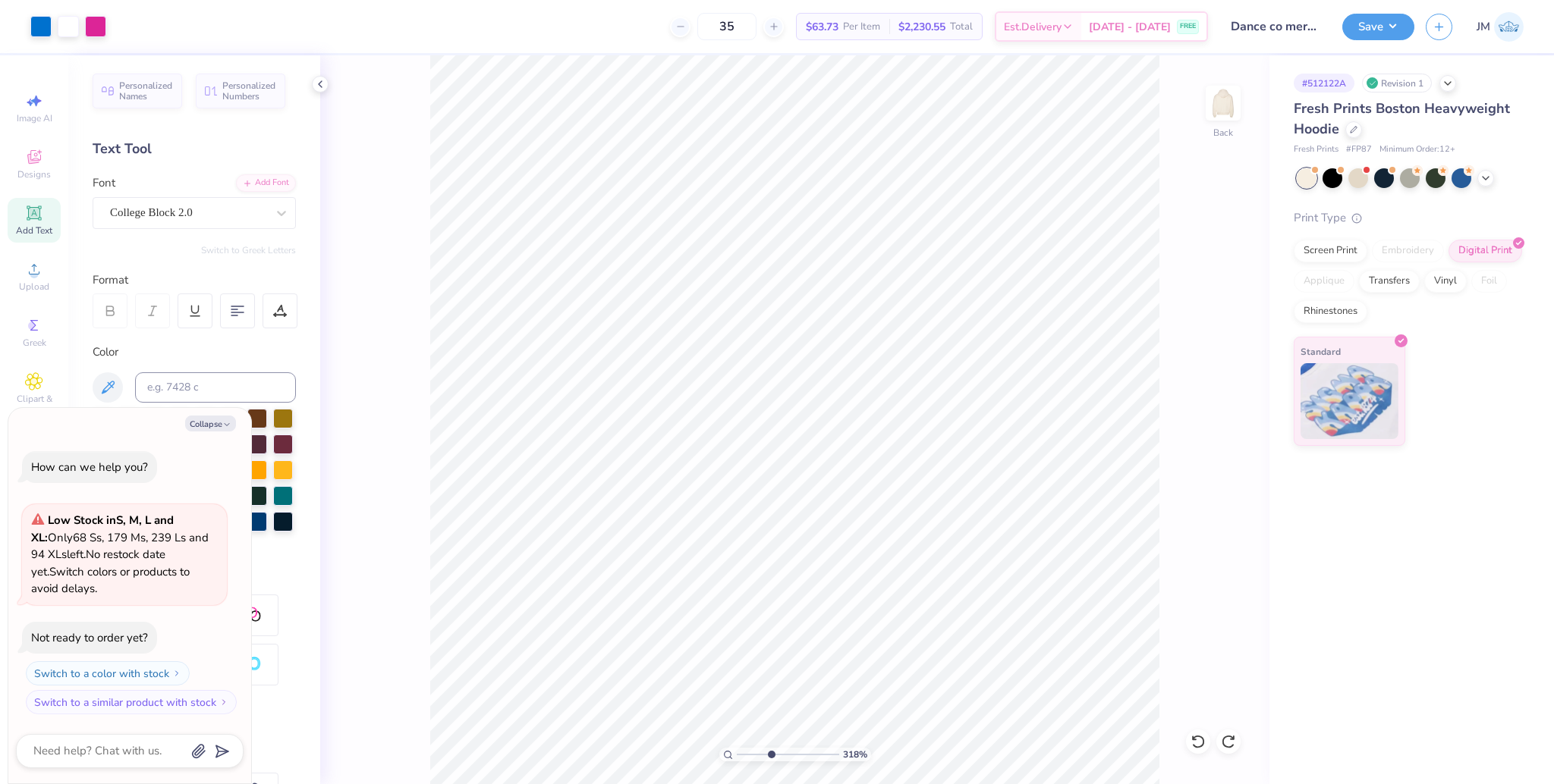
click at [770, 748] on input "range" at bounding box center [787, 755] width 102 height 14
type textarea "x"
type input "7.87"
drag, startPoint x: 781, startPoint y: 753, endPoint x: 830, endPoint y: 747, distance: 49.4
click at [830, 748] on input "range" at bounding box center [787, 755] width 102 height 14
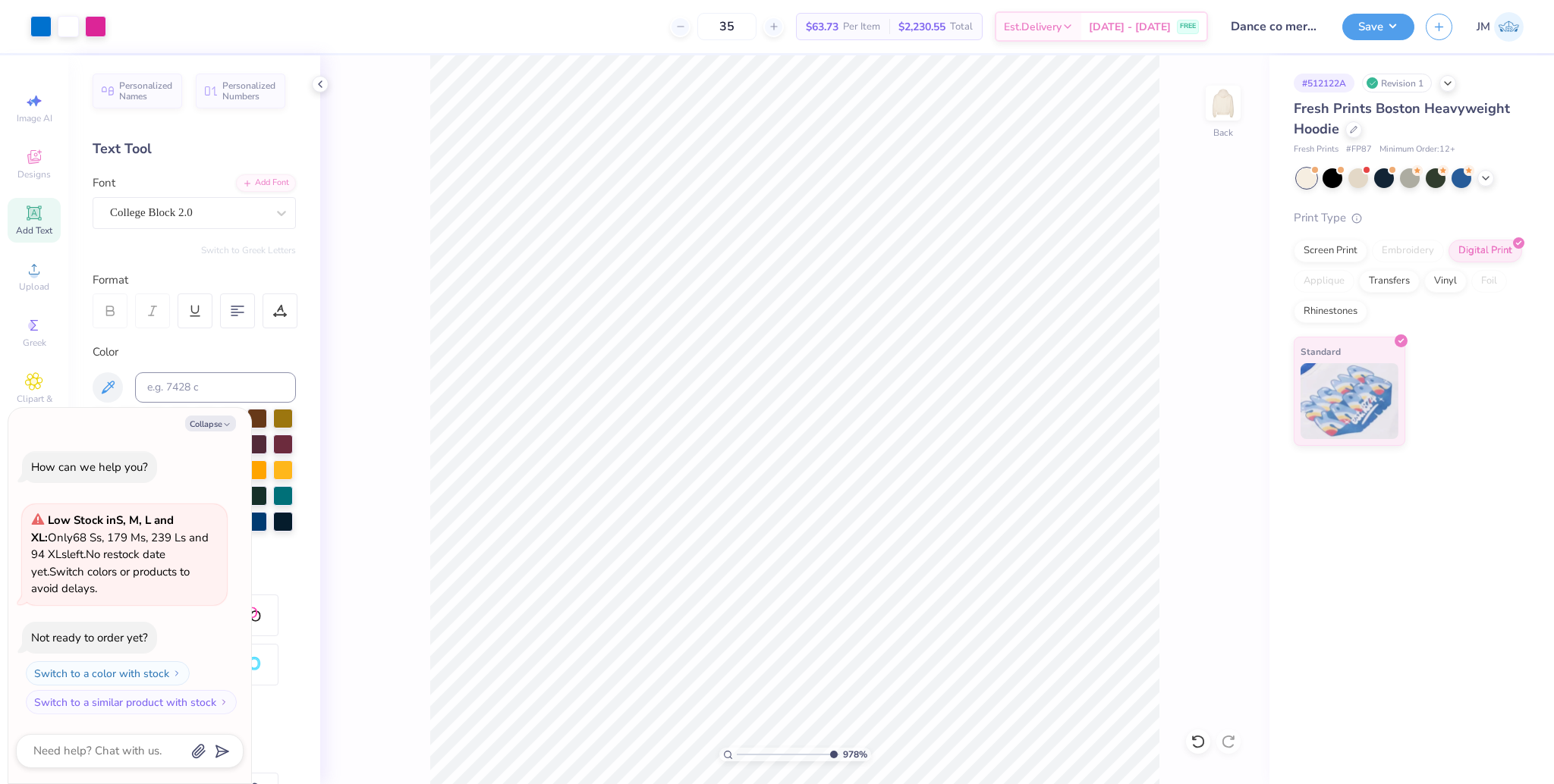
type input "9.86"
type textarea "x"
drag, startPoint x: 780, startPoint y: 742, endPoint x: 739, endPoint y: 725, distance: 44.4
type input "1"
click at [739, 748] on input "range" at bounding box center [787, 755] width 102 height 14
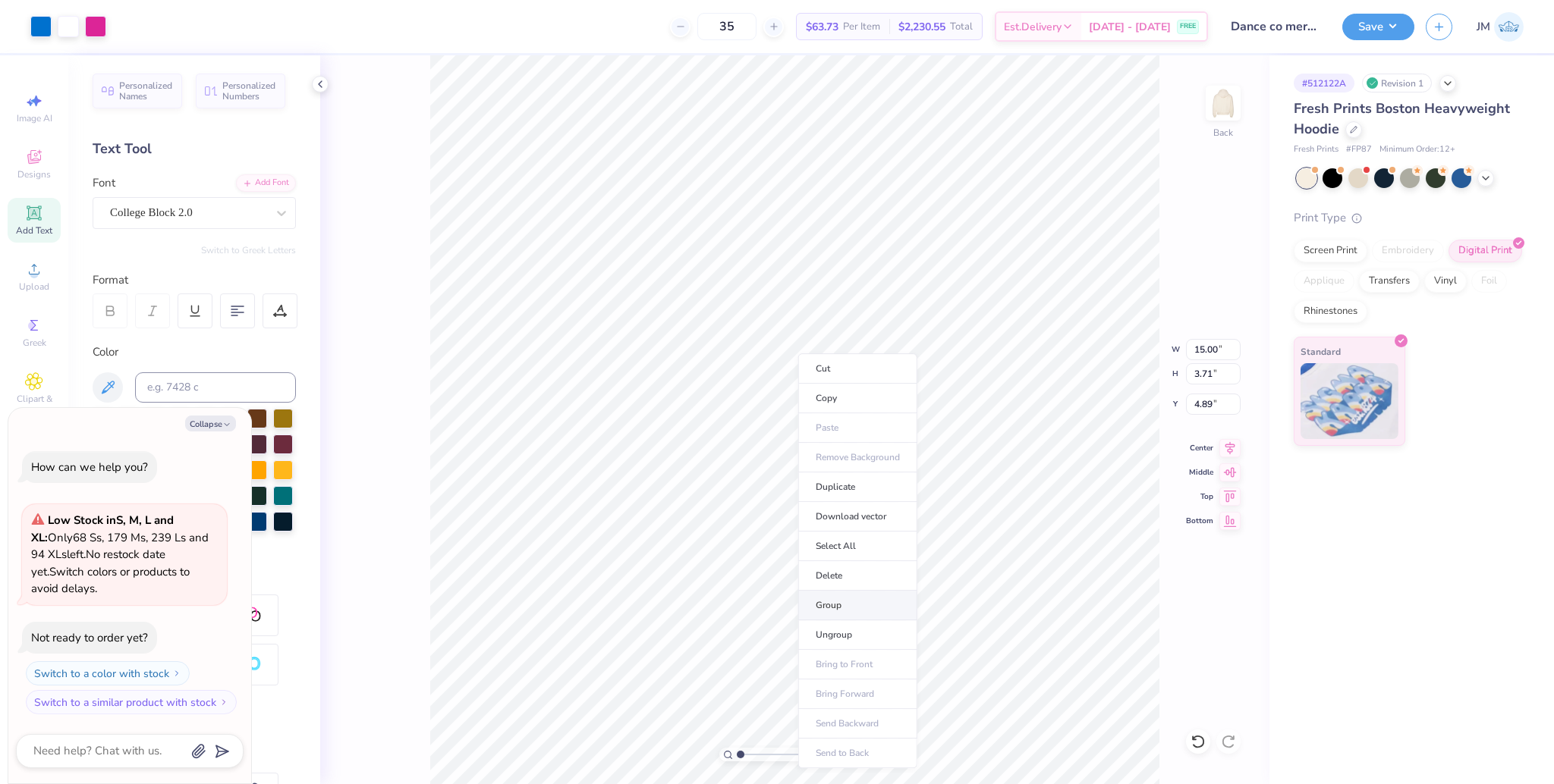
click at [846, 605] on li "Group" at bounding box center [858, 606] width 119 height 30
click at [1233, 446] on icon at bounding box center [1230, 445] width 21 height 18
type textarea "x"
click at [1202, 410] on input "3.00" at bounding box center [1213, 404] width 55 height 21
click at [1203, 406] on input "3.00" at bounding box center [1213, 404] width 55 height 21
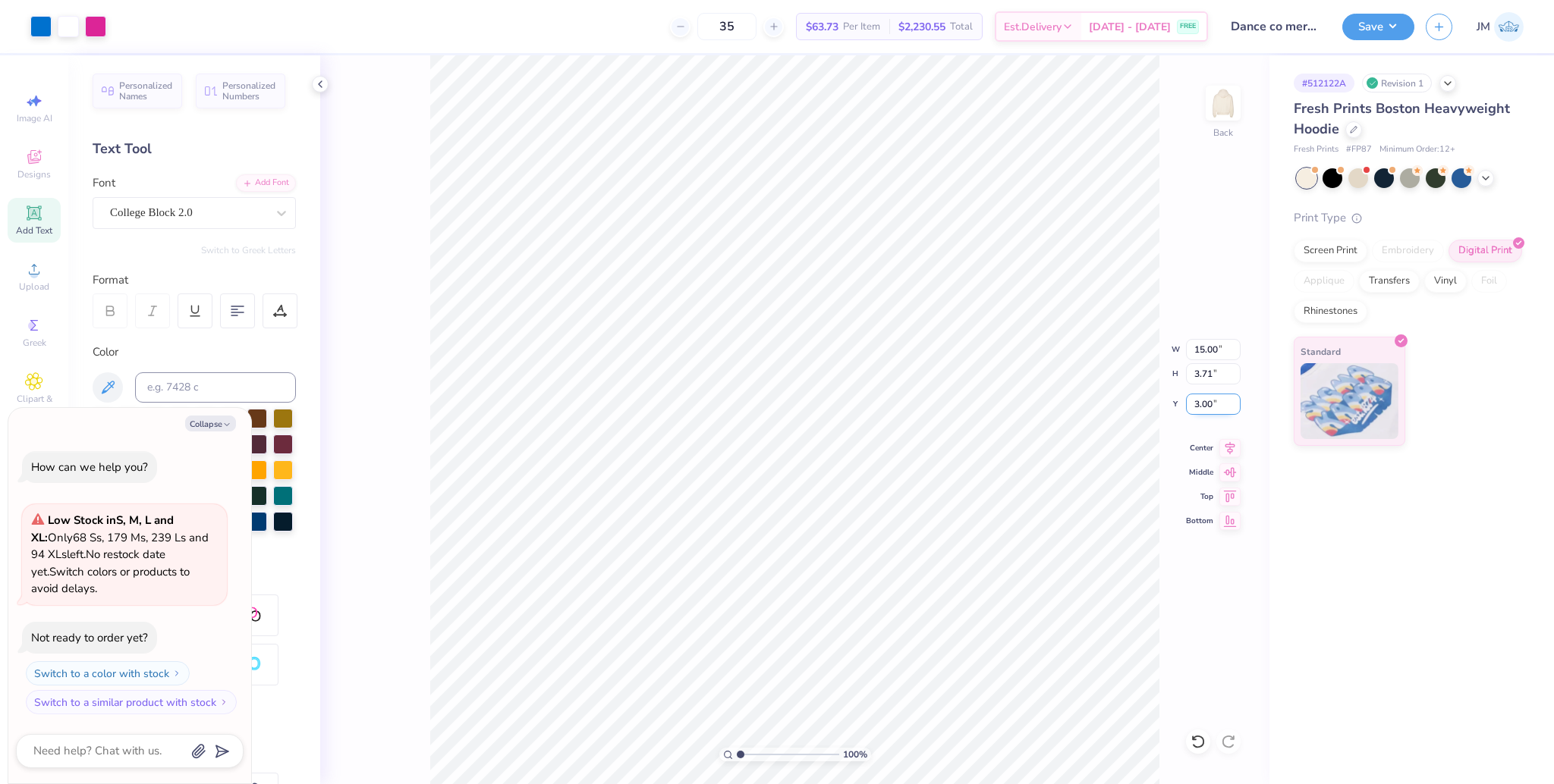
click at [1203, 406] on input "3.00" at bounding box center [1213, 404] width 55 height 21
type input "3"
type textarea "x"
click at [1210, 402] on input "3.00" at bounding box center [1213, 404] width 55 height 21
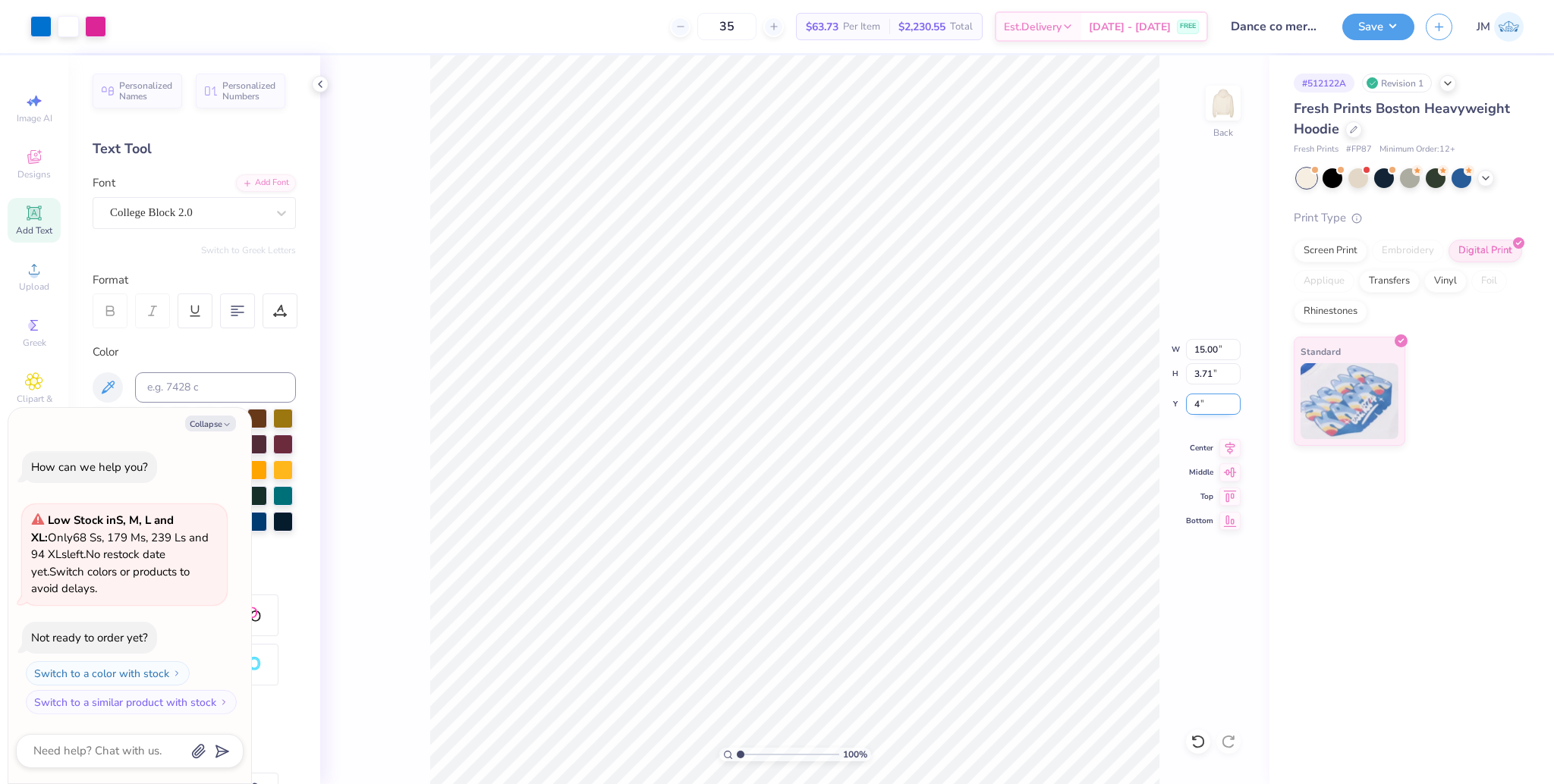
type input "4"
type textarea "x"
type input "4.00"
click at [1227, 454] on icon at bounding box center [1230, 445] width 21 height 18
click at [1239, 448] on icon at bounding box center [1230, 445] width 21 height 18
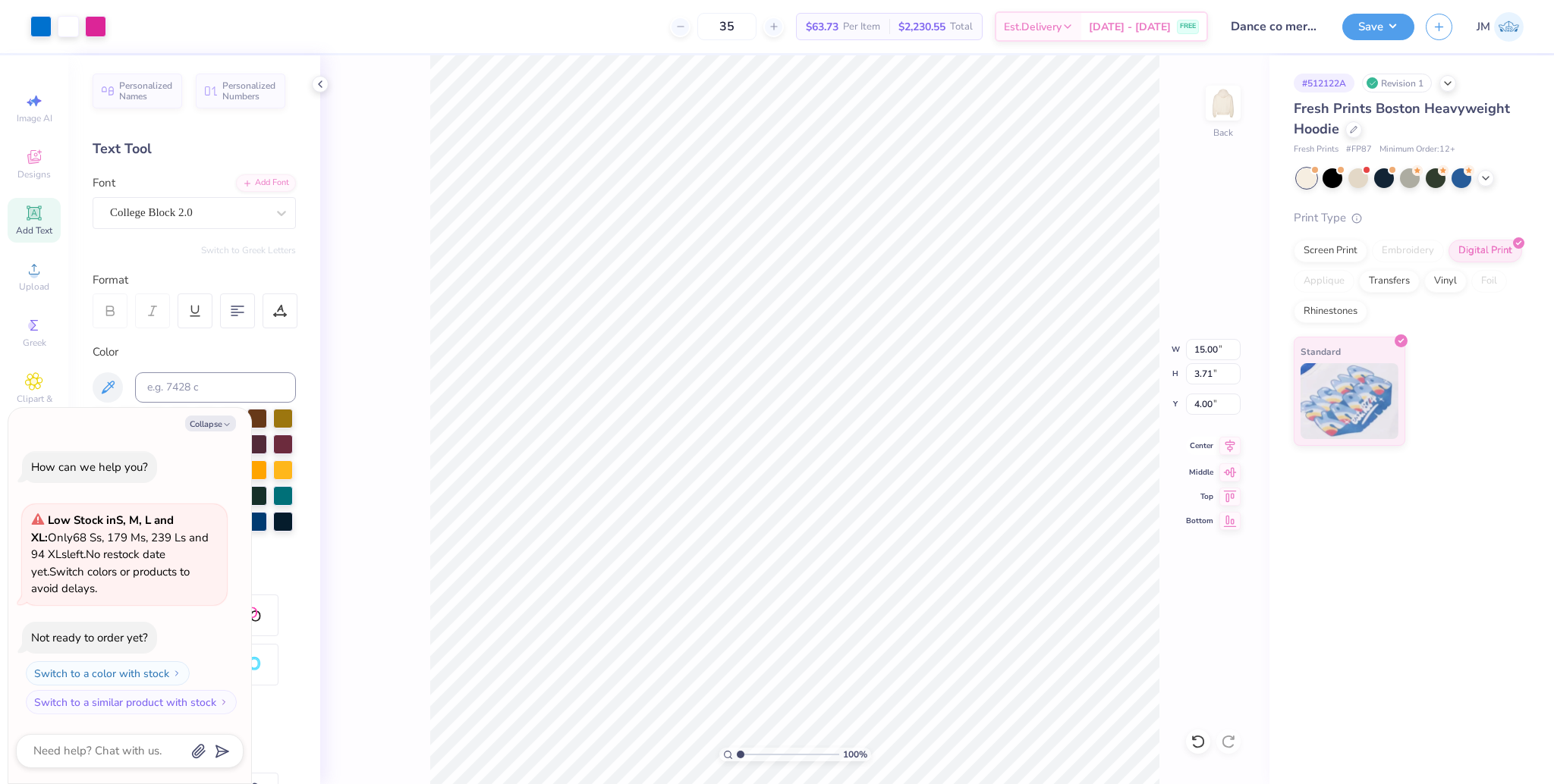
click at [1234, 447] on icon at bounding box center [1230, 445] width 21 height 18
type textarea "x"
click at [1204, 400] on input "4.00" at bounding box center [1213, 404] width 55 height 21
type input "3"
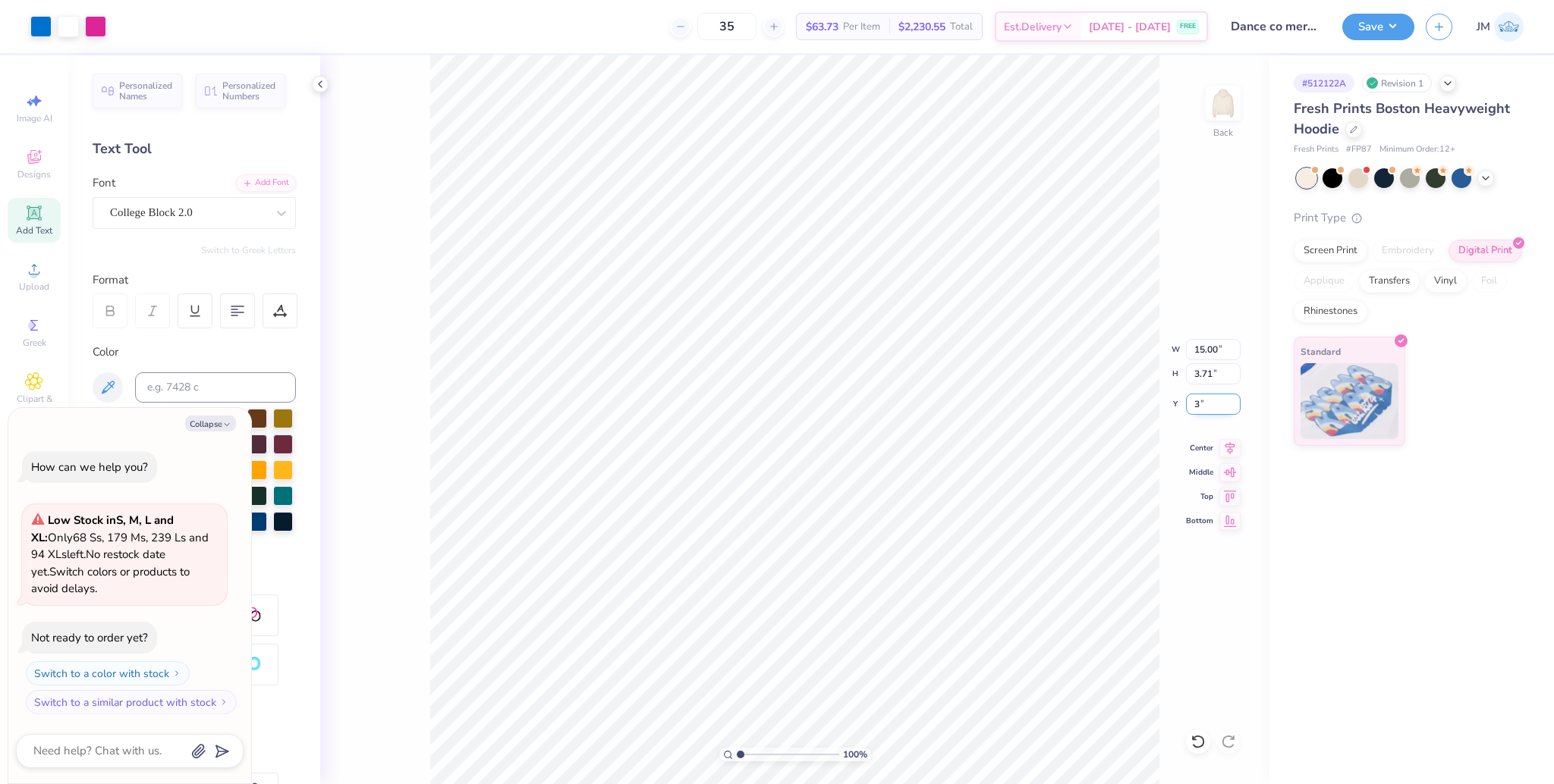
type textarea "x"
type input "3.00"
click at [1394, 24] on button "Save" at bounding box center [1378, 24] width 73 height 26
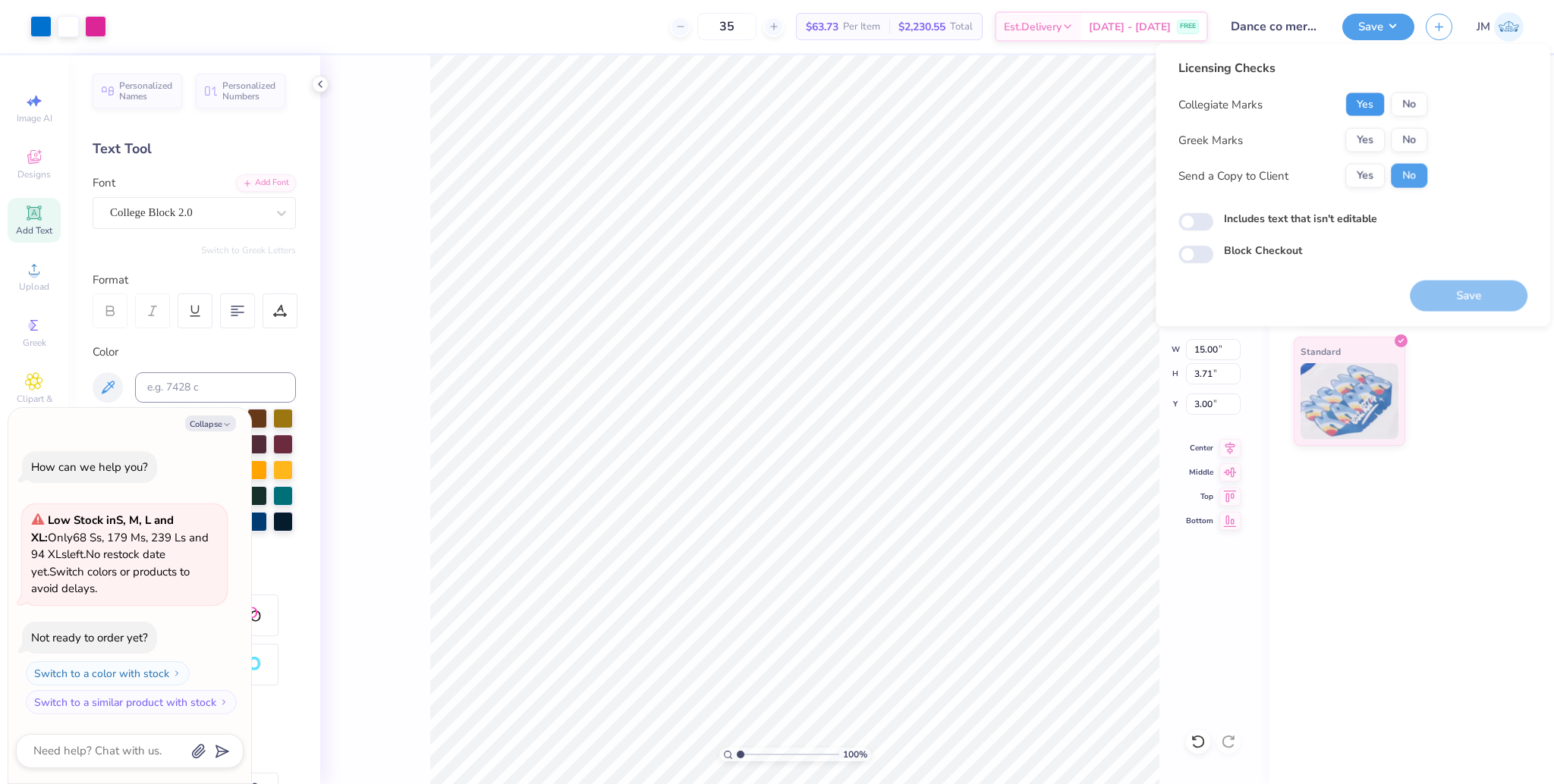
click at [1366, 100] on button "Yes" at bounding box center [1364, 105] width 39 height 24
click at [1411, 141] on button "No" at bounding box center [1409, 141] width 37 height 24
click at [1447, 292] on button "Save" at bounding box center [1468, 296] width 118 height 31
type textarea "x"
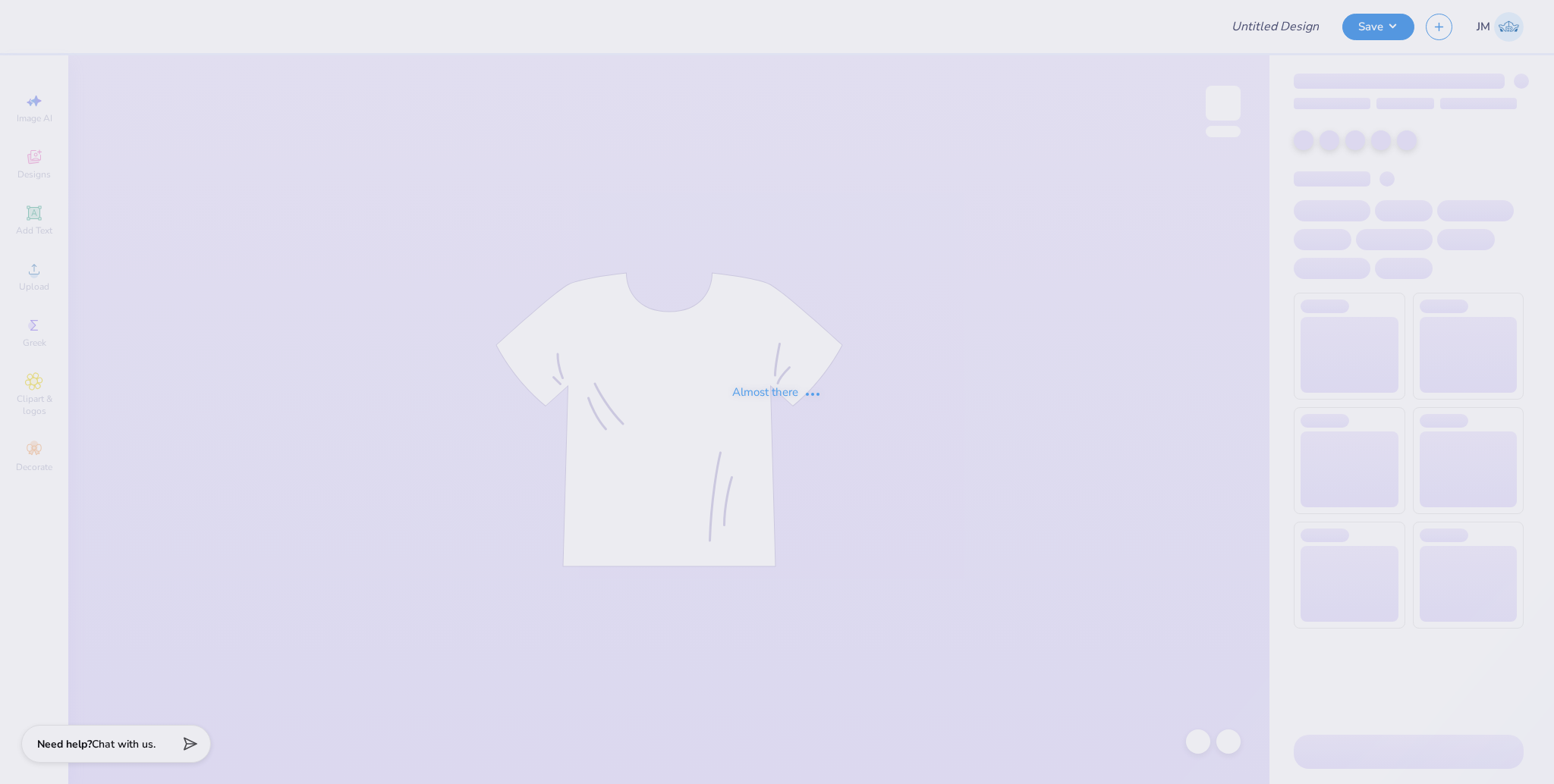
type input "Sigma Chi Derby Days"
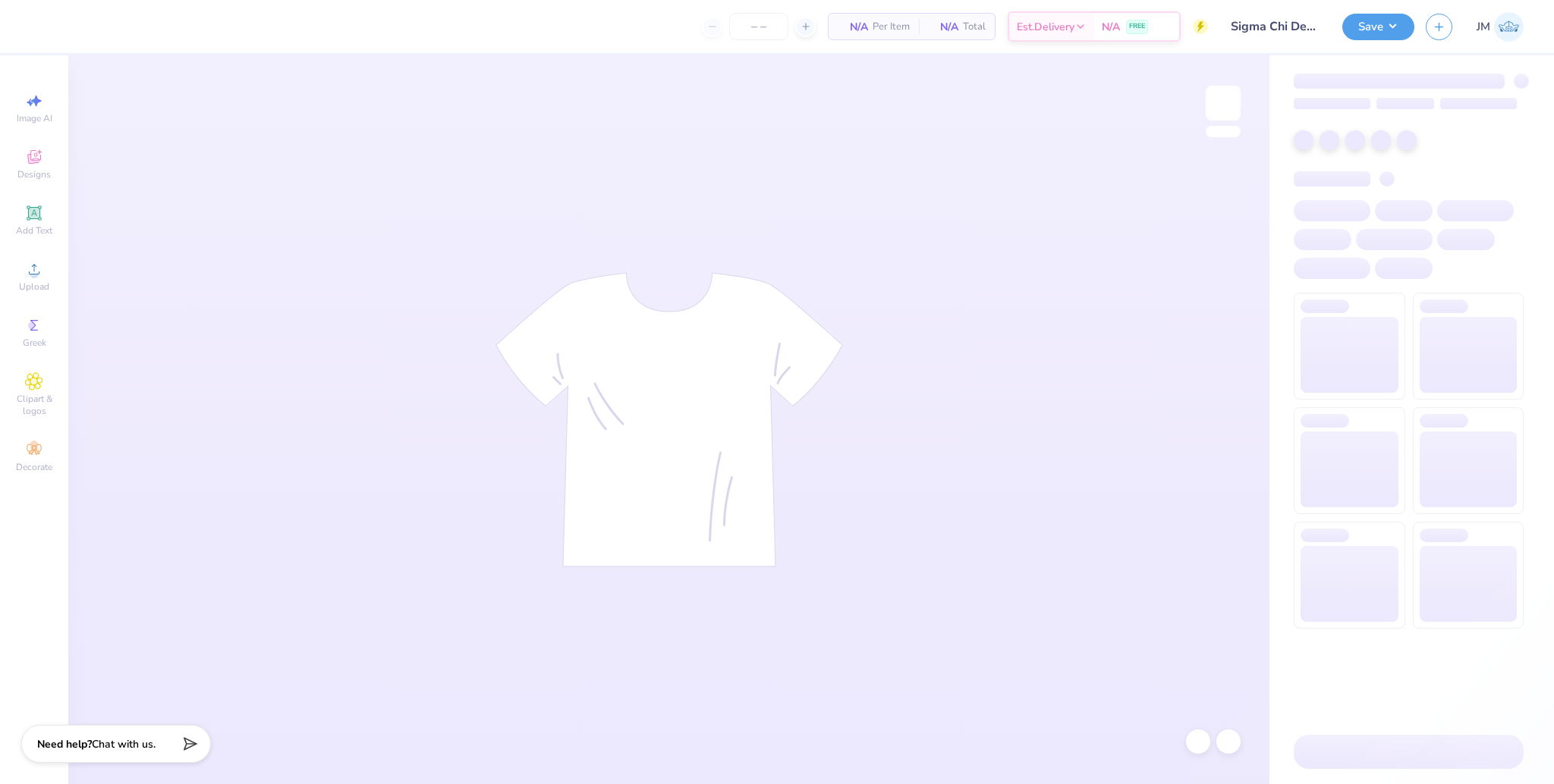
type input "100"
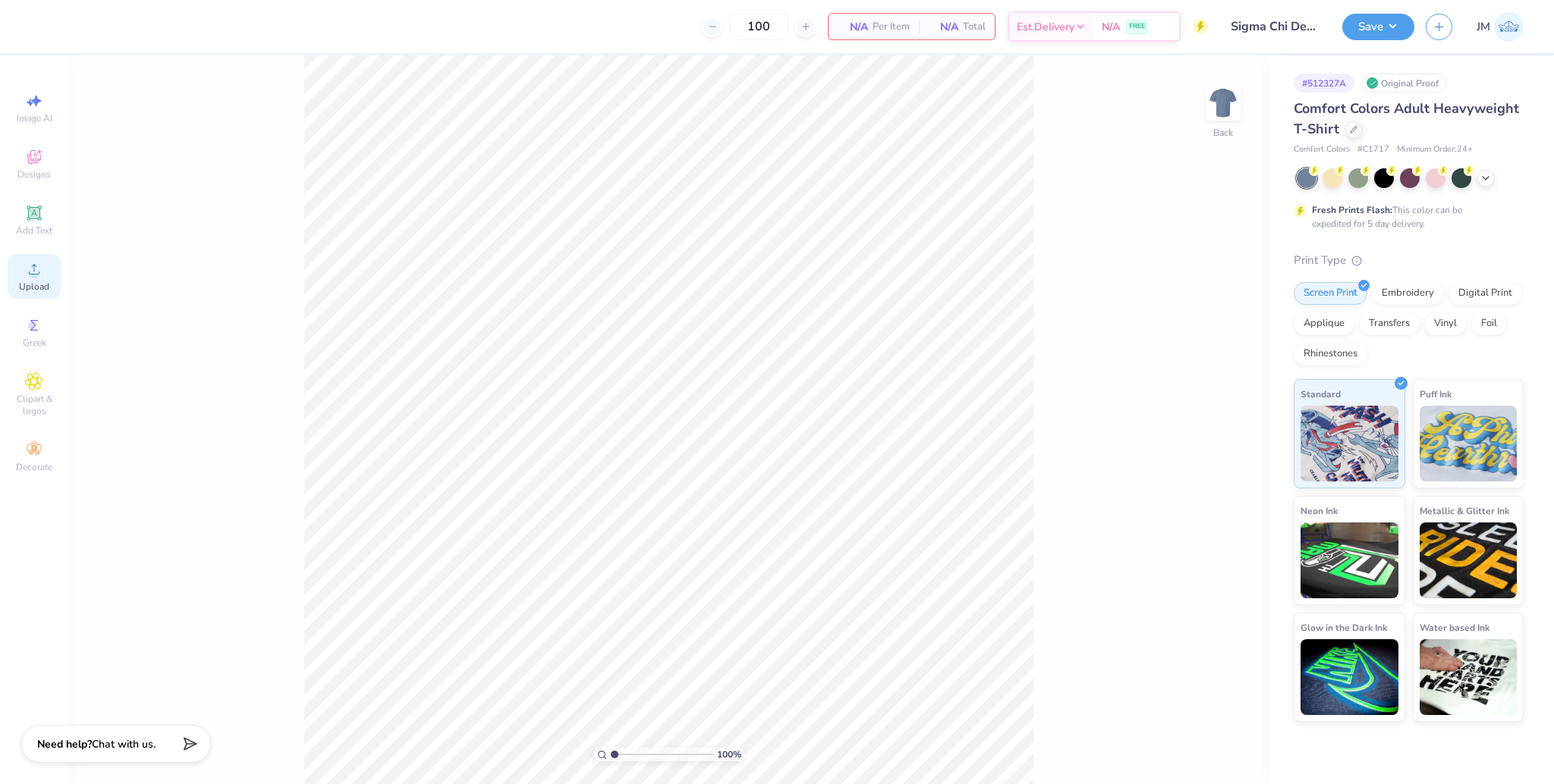
click at [42, 280] on span "Upload" at bounding box center [34, 286] width 31 height 12
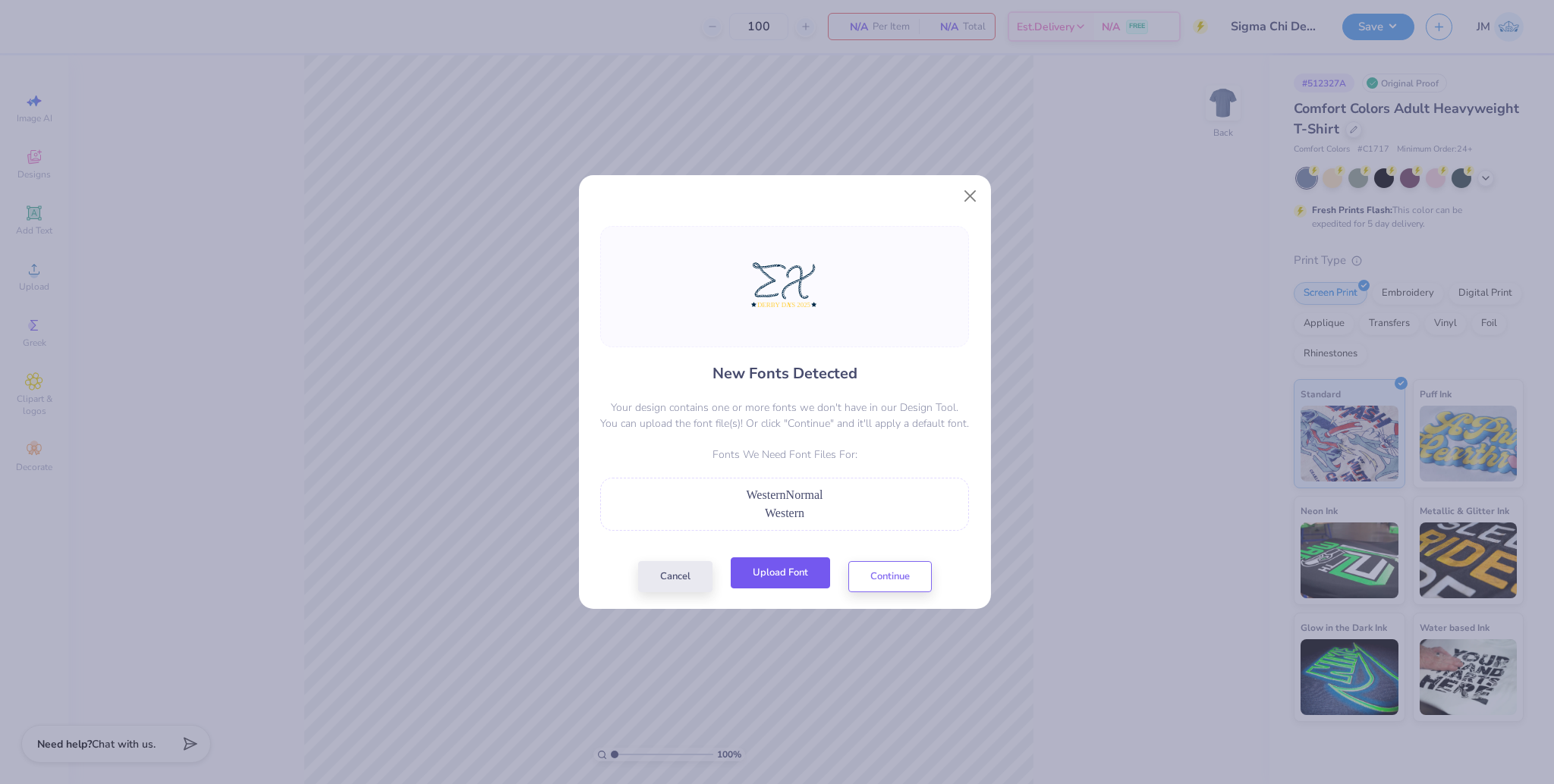
click at [790, 575] on button "Upload Font" at bounding box center [781, 573] width 100 height 31
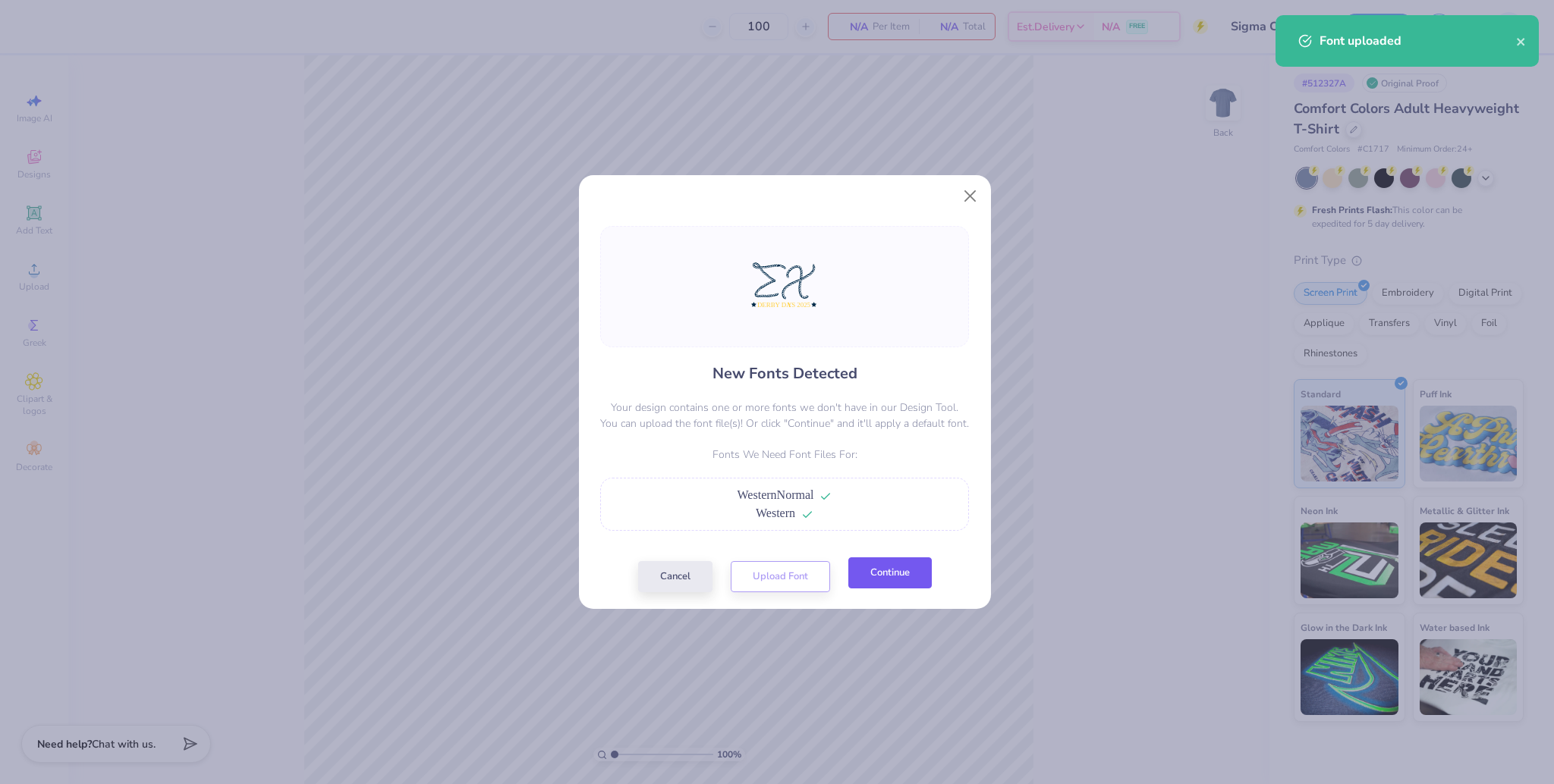
click at [927, 569] on button "Continue" at bounding box center [890, 573] width 84 height 31
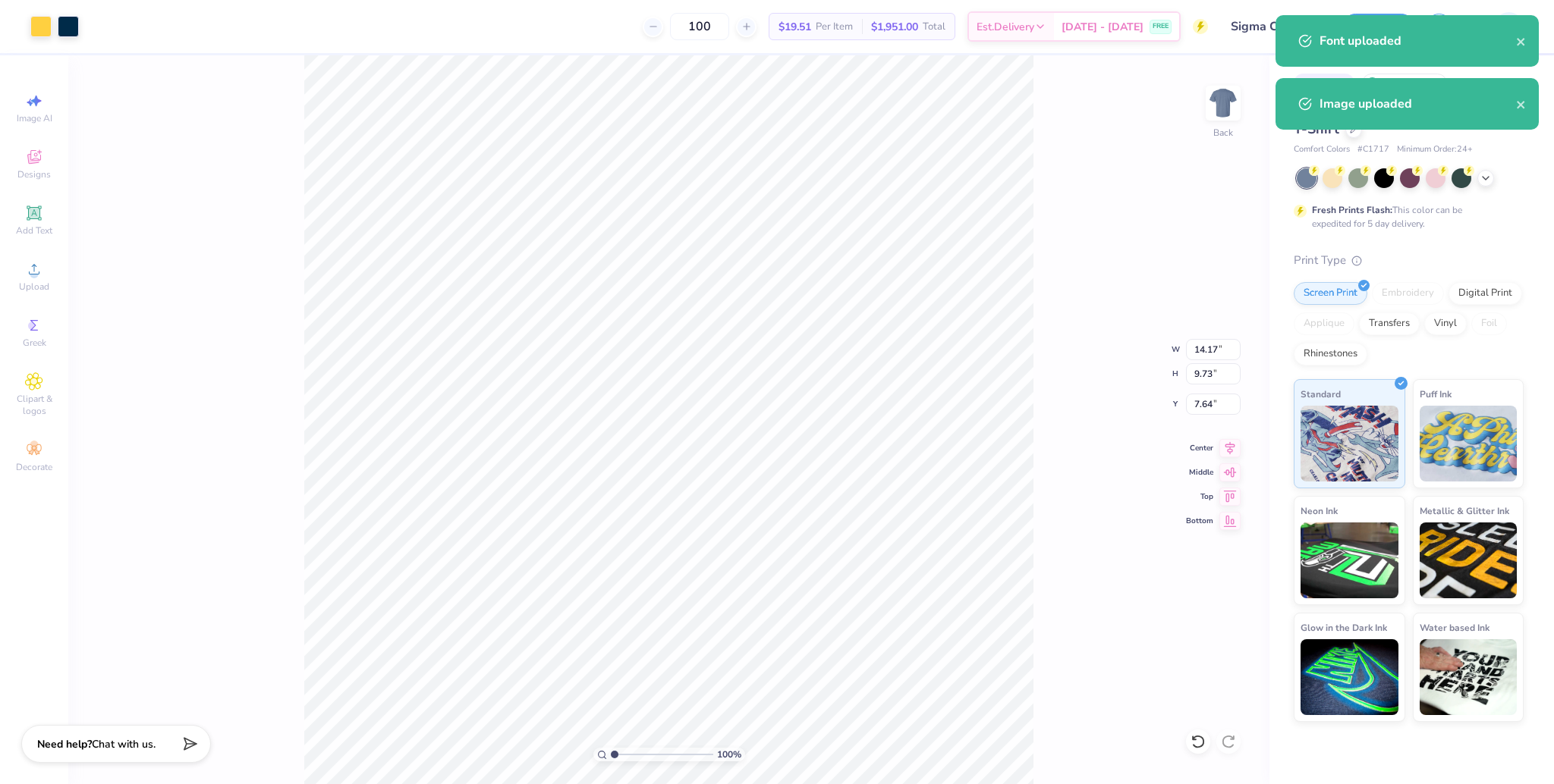
type input "7.25"
type input "4.97"
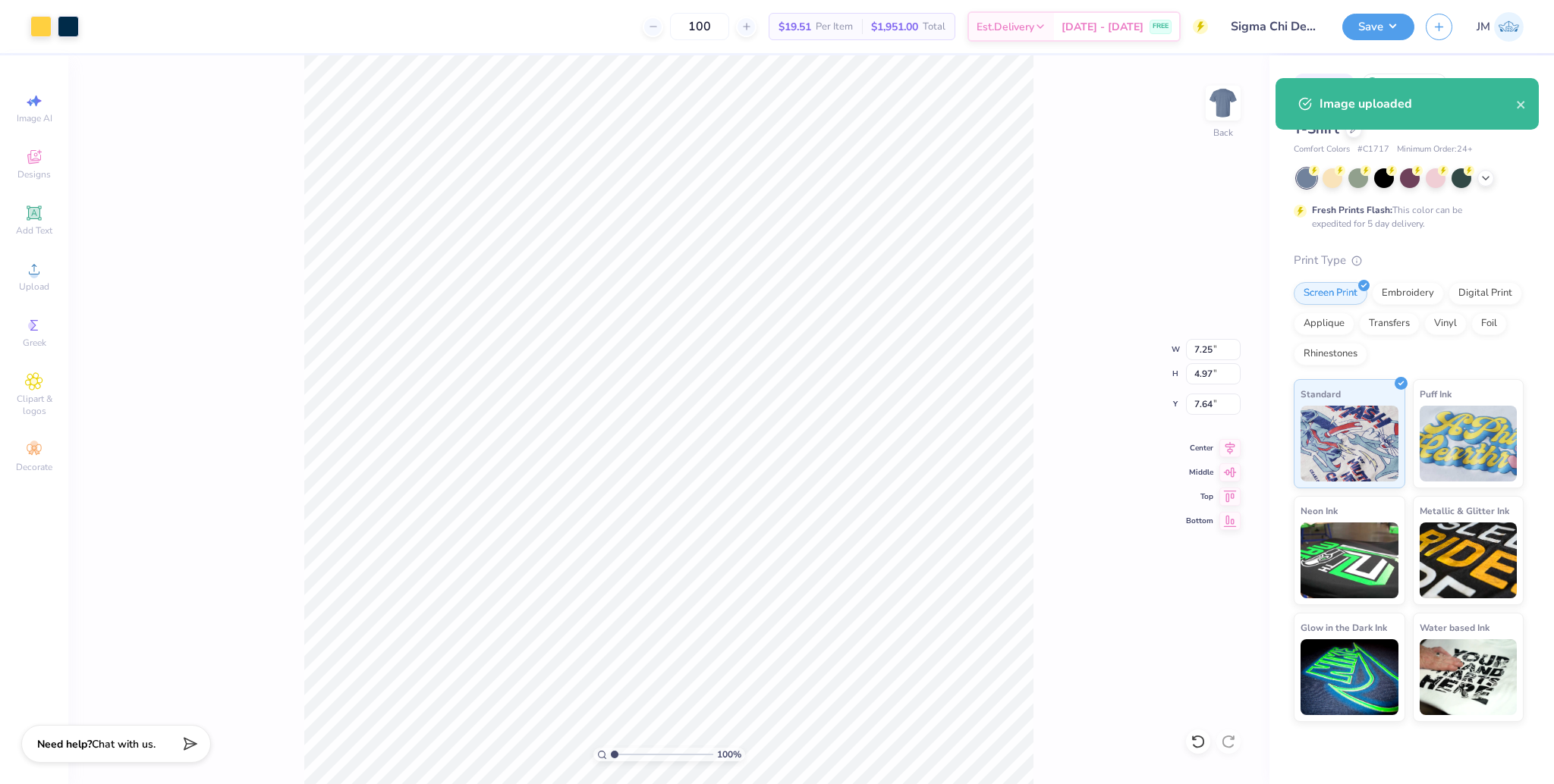
type input "7.84"
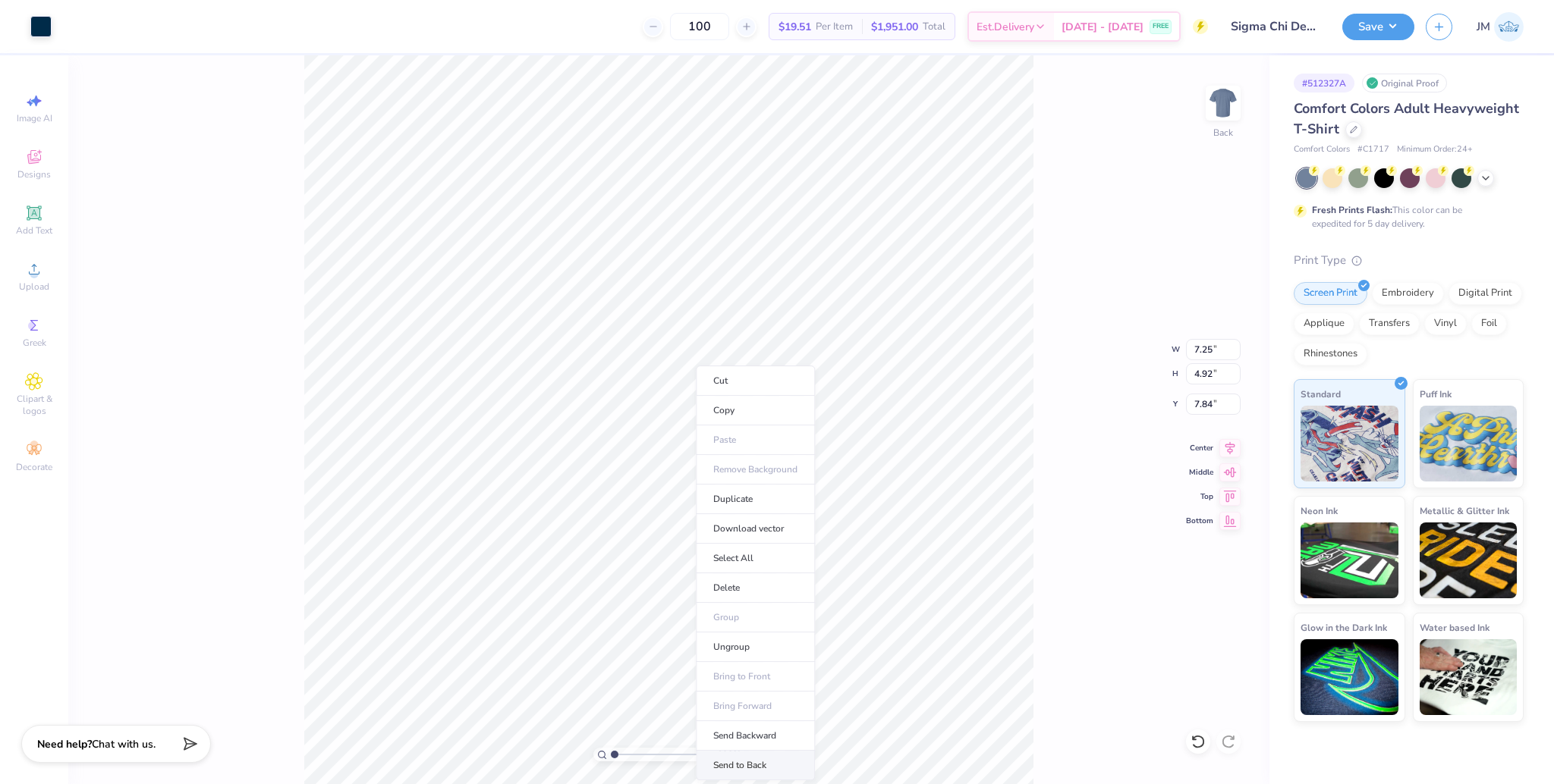
click at [754, 759] on li "Send to Back" at bounding box center [756, 766] width 119 height 30
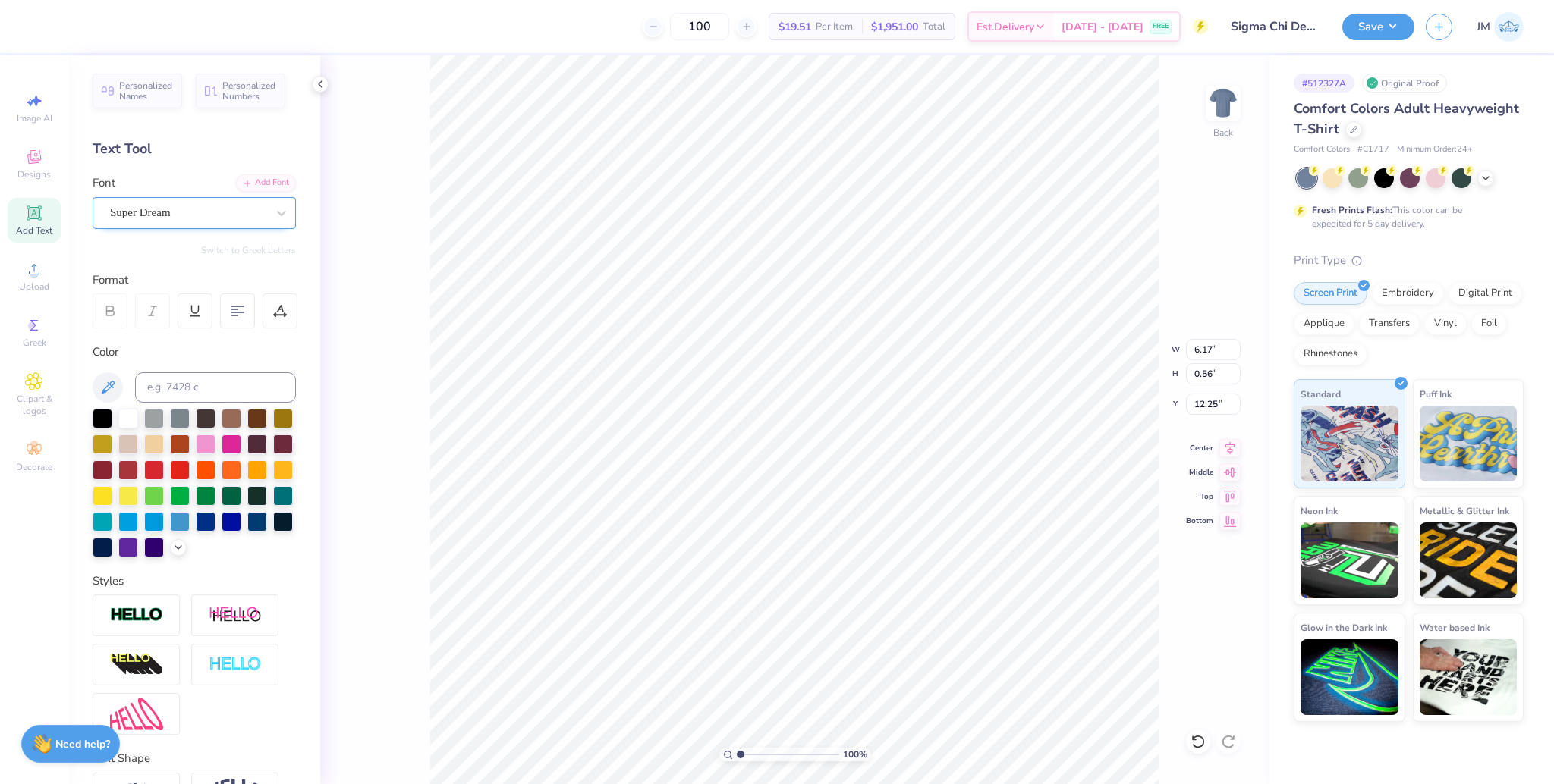
click at [162, 216] on div "Super Dream" at bounding box center [188, 212] width 159 height 24
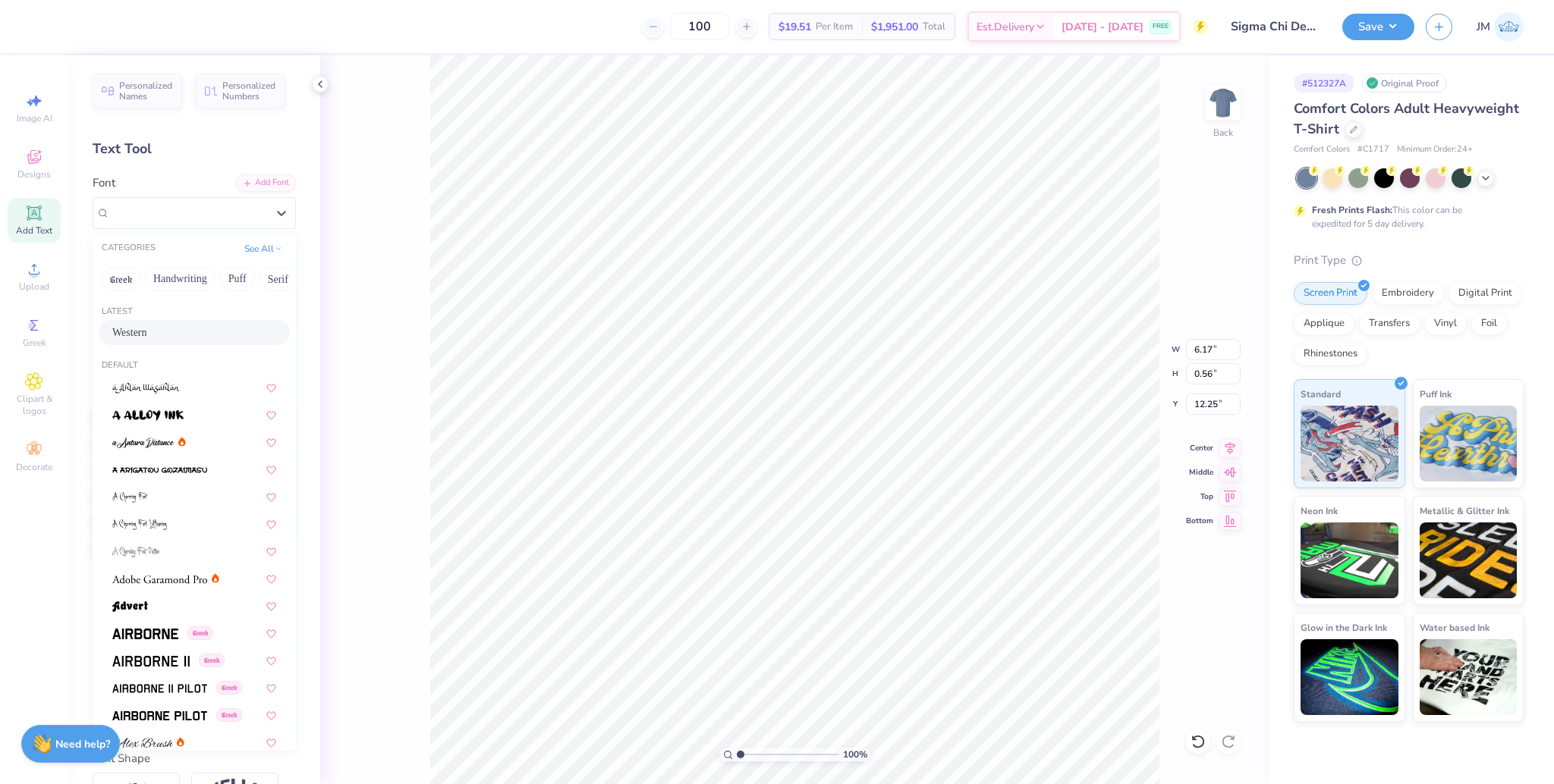
click at [155, 334] on div "Western" at bounding box center [195, 333] width 164 height 16
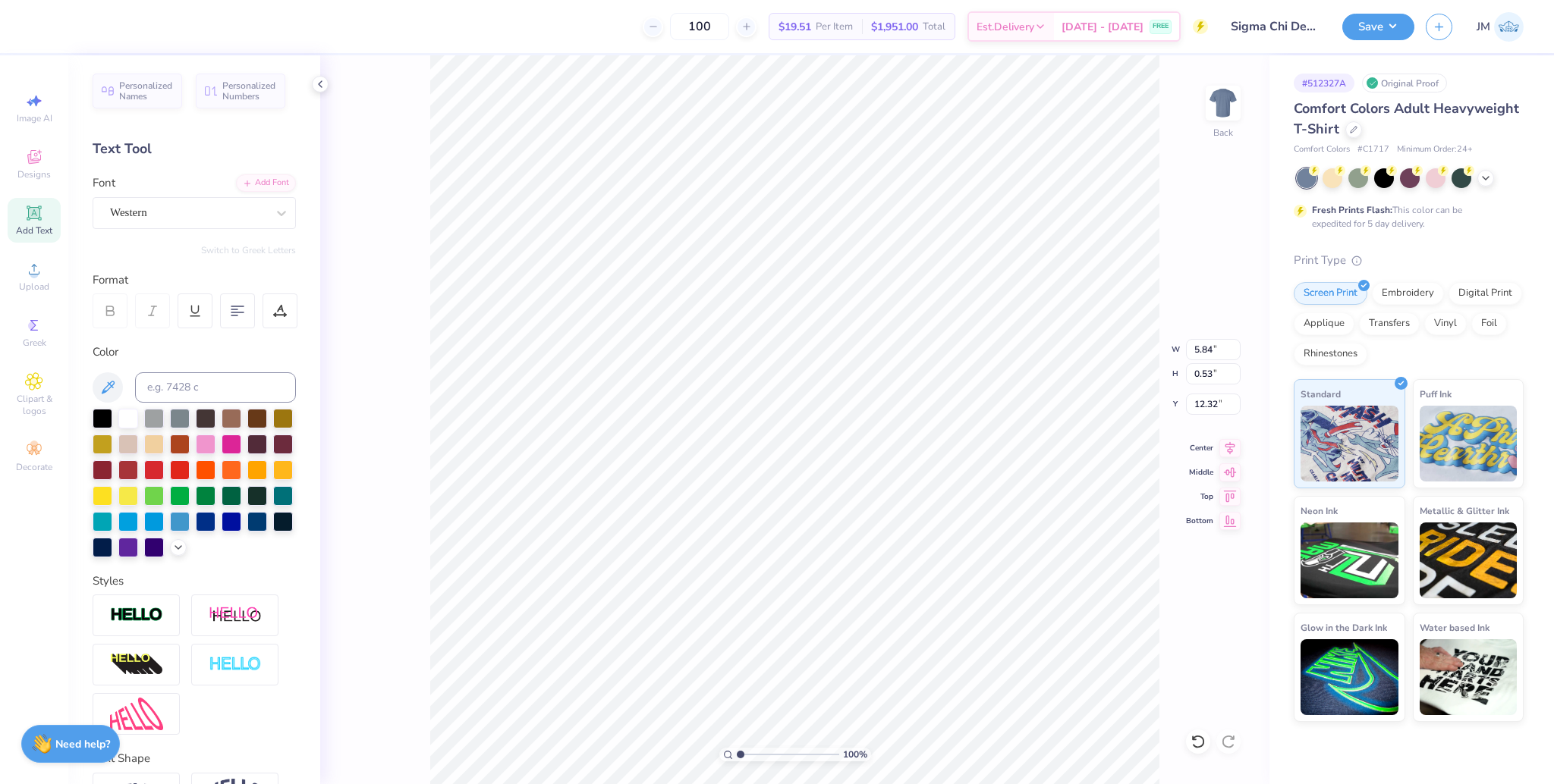
type input "5.84"
type input "0.53"
type input "12.32"
drag, startPoint x: 745, startPoint y: 751, endPoint x: 770, endPoint y: 744, distance: 26.0
type input "3.9"
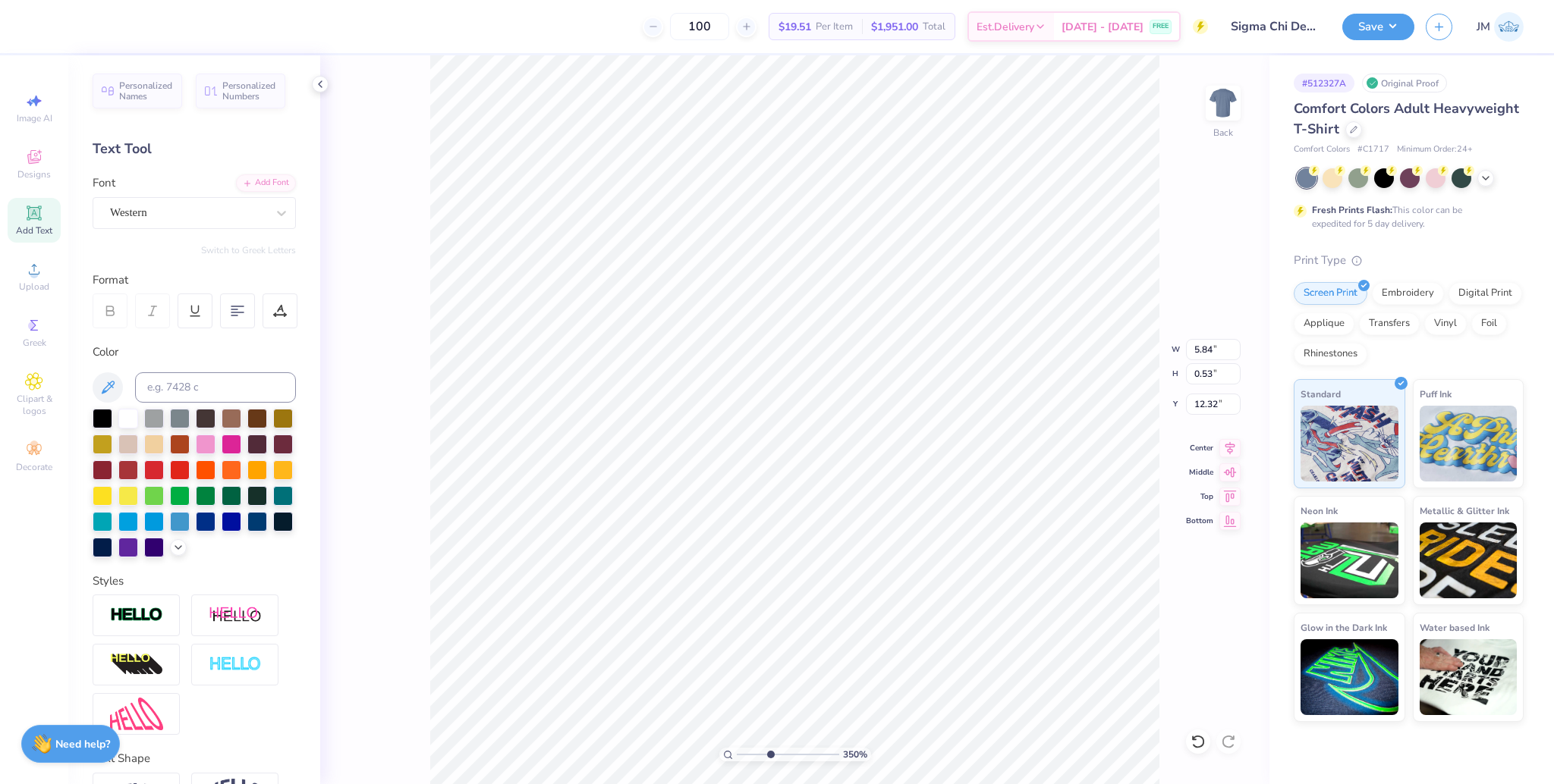
click at [770, 748] on input "range" at bounding box center [787, 755] width 102 height 14
type input "12.23"
drag, startPoint x: 766, startPoint y: 753, endPoint x: 687, endPoint y: 731, distance: 82.0
type input "1"
click at [736, 748] on input "range" at bounding box center [787, 755] width 102 height 14
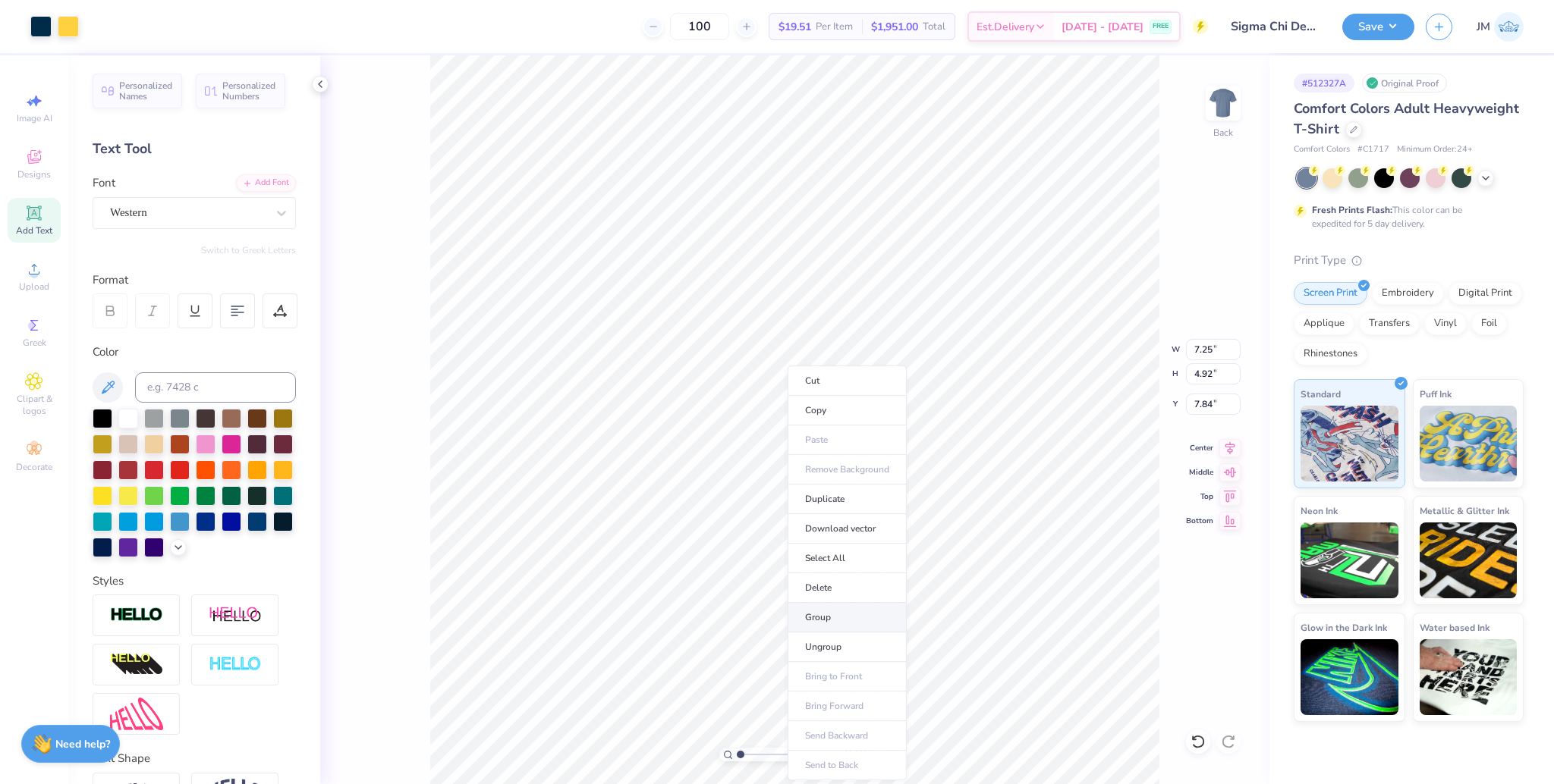
click at [839, 617] on li "Group" at bounding box center [847, 618] width 119 height 30
type input "7.78"
click at [1198, 344] on input "7.25" at bounding box center [1213, 349] width 55 height 21
type input "3.50"
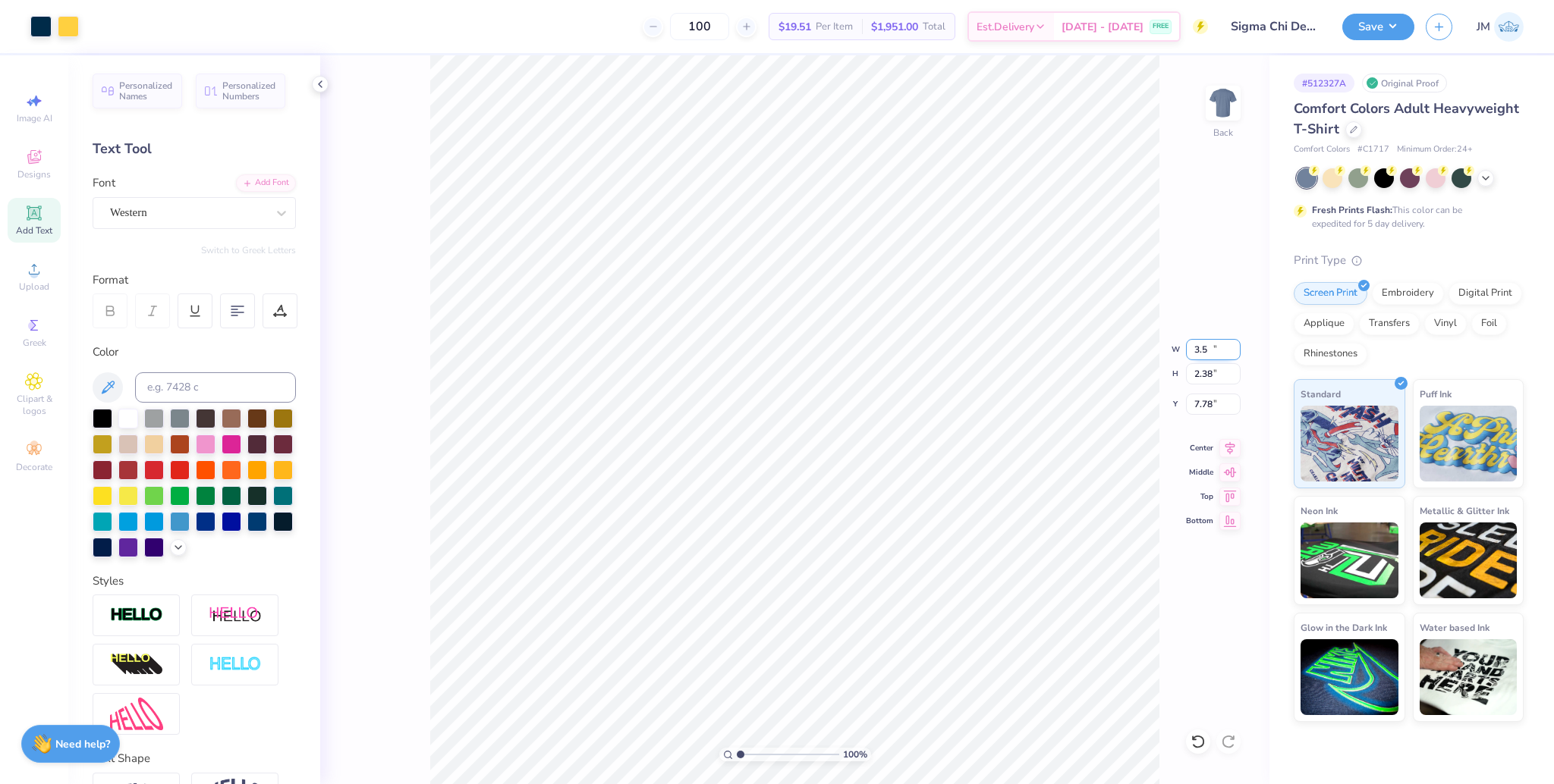
type input "2.38"
type input "9.05"
click at [1198, 402] on input "8.17" at bounding box center [1213, 404] width 55 height 21
type input "3"
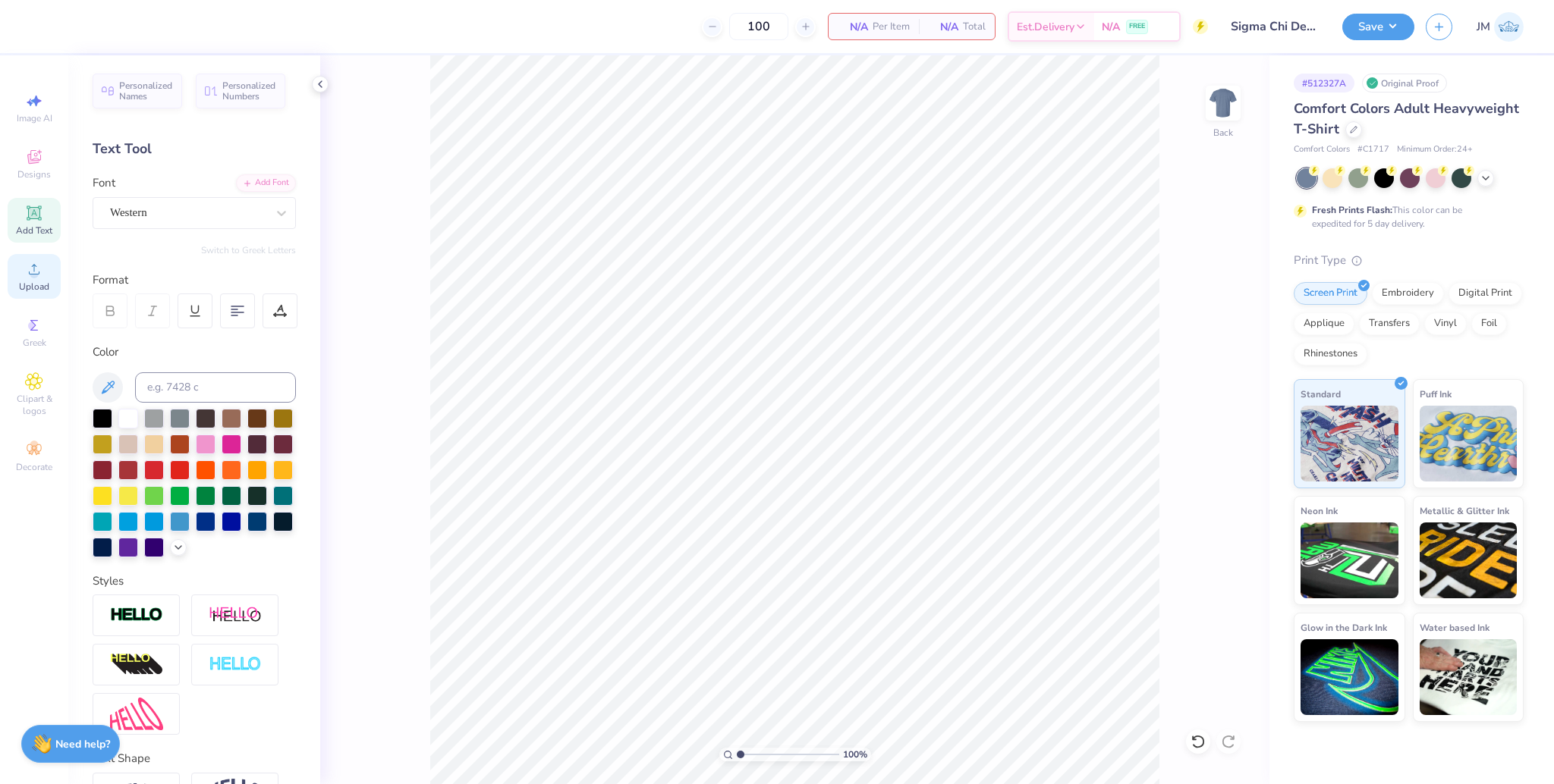
click at [38, 279] on div "Upload" at bounding box center [34, 276] width 53 height 45
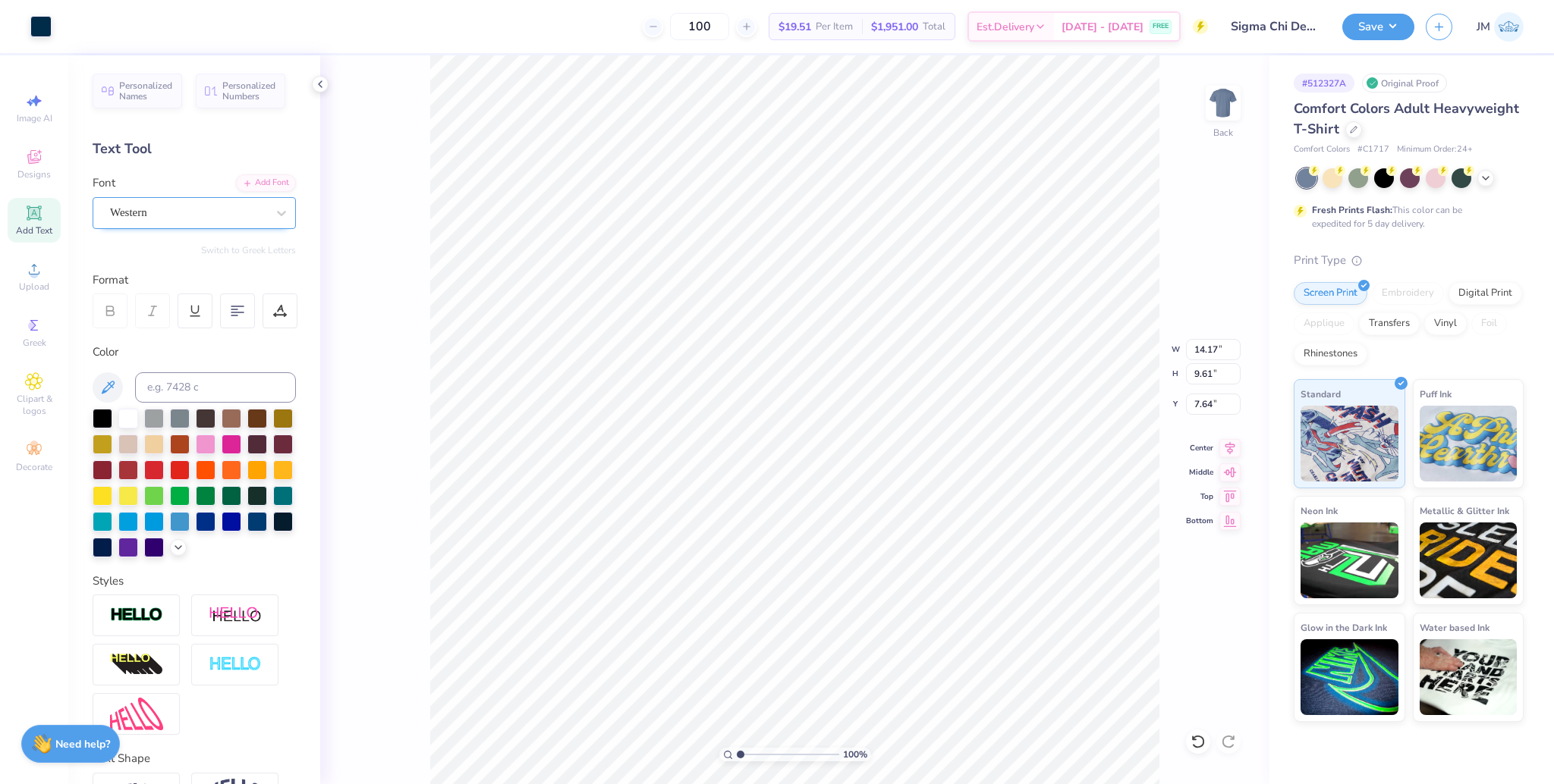
click at [202, 219] on div "Western" at bounding box center [188, 212] width 159 height 24
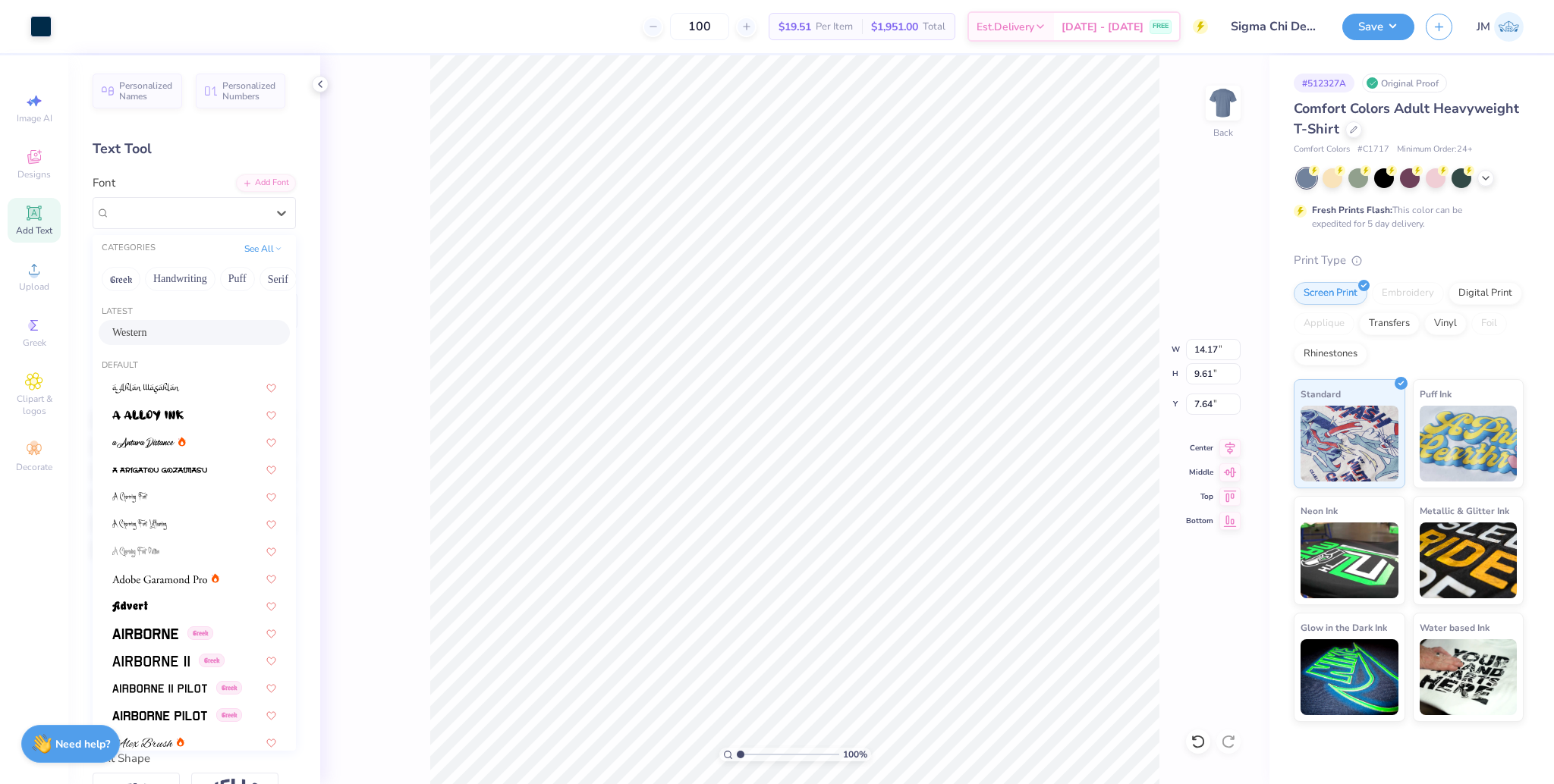
click at [148, 332] on div "Western" at bounding box center [195, 333] width 164 height 16
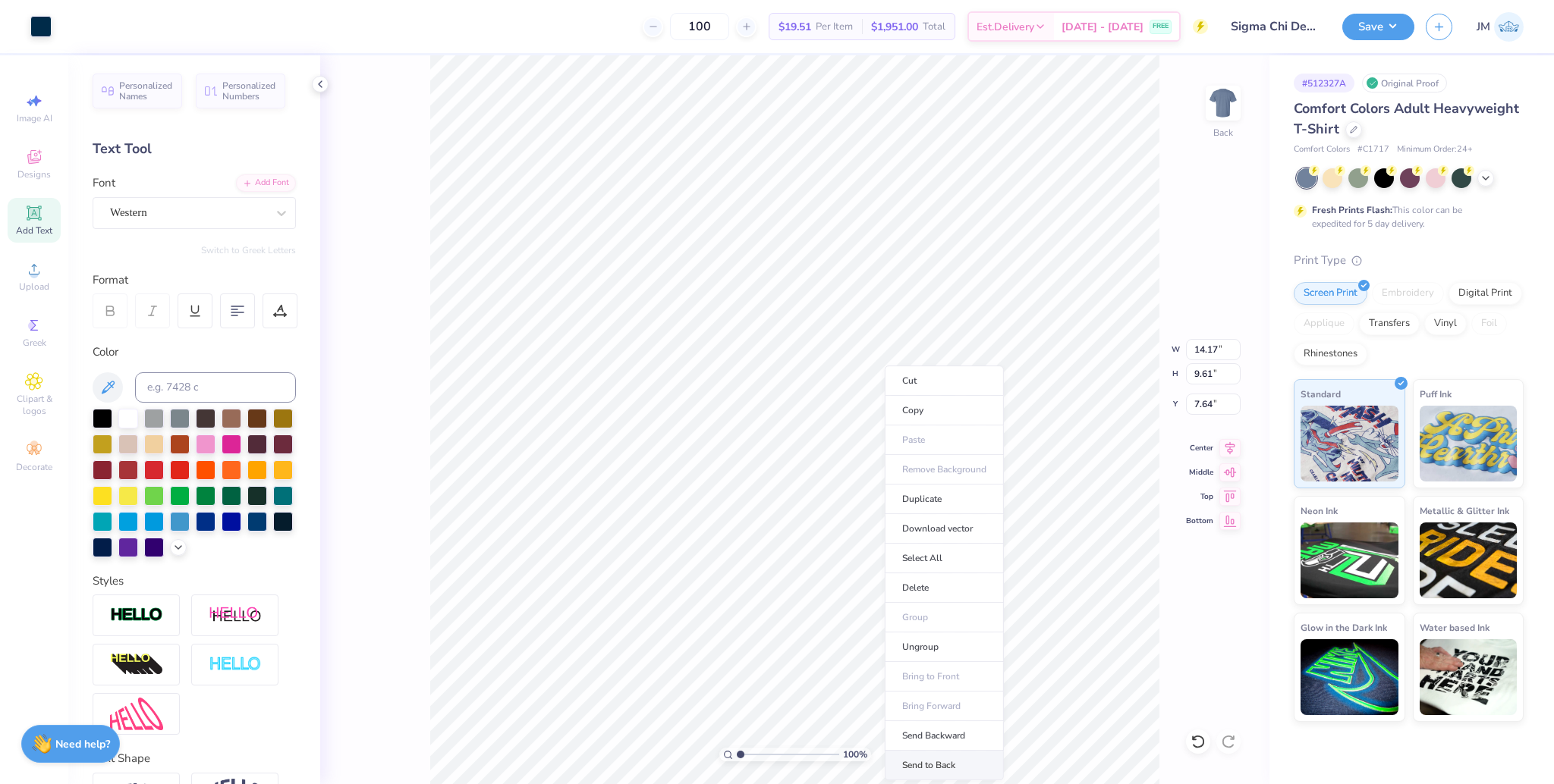
click at [945, 759] on li "Send to Back" at bounding box center [944, 766] width 119 height 30
click at [153, 217] on div "Super Dream" at bounding box center [188, 212] width 159 height 24
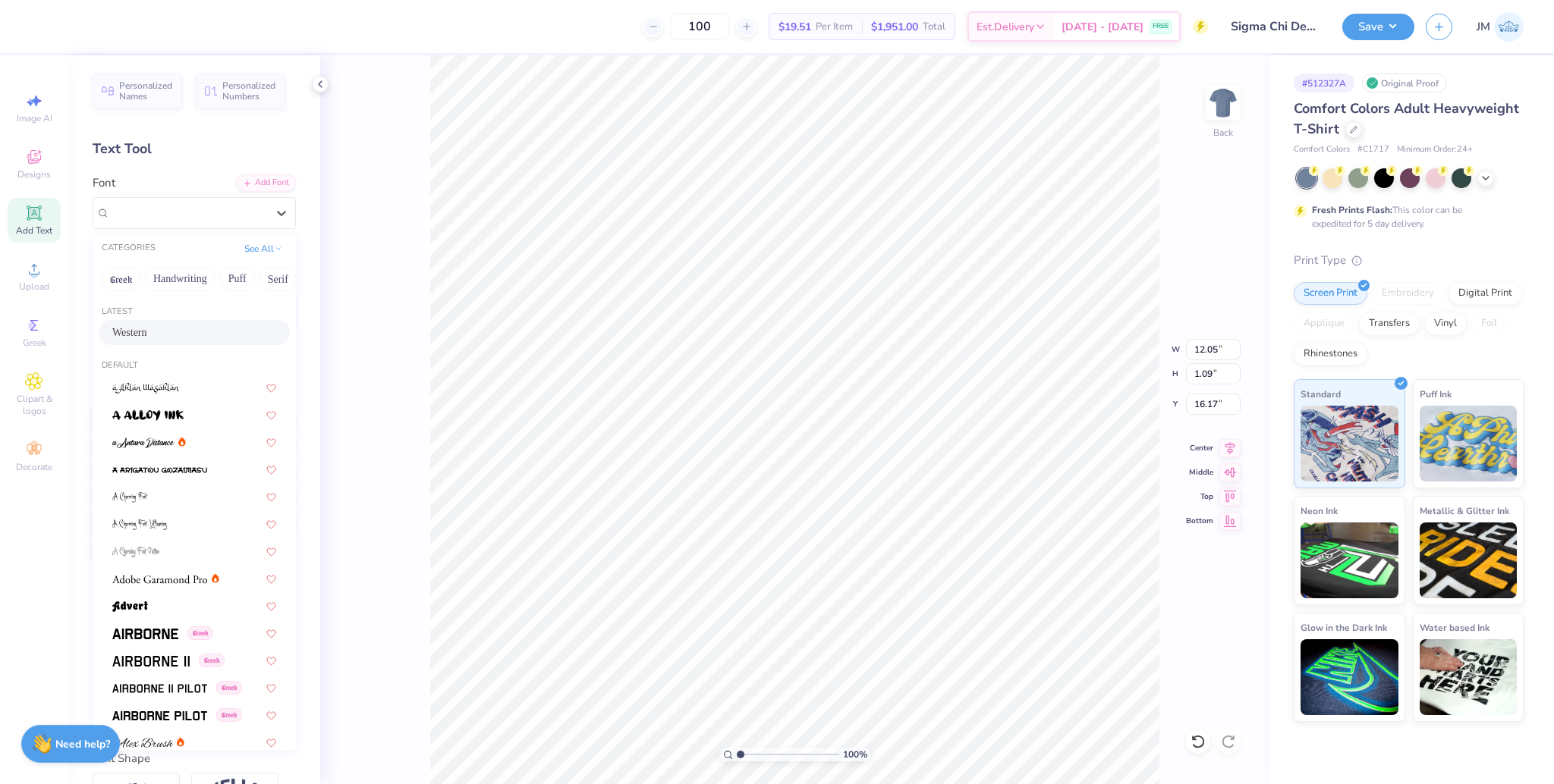
click at [148, 330] on div "Western" at bounding box center [195, 333] width 164 height 16
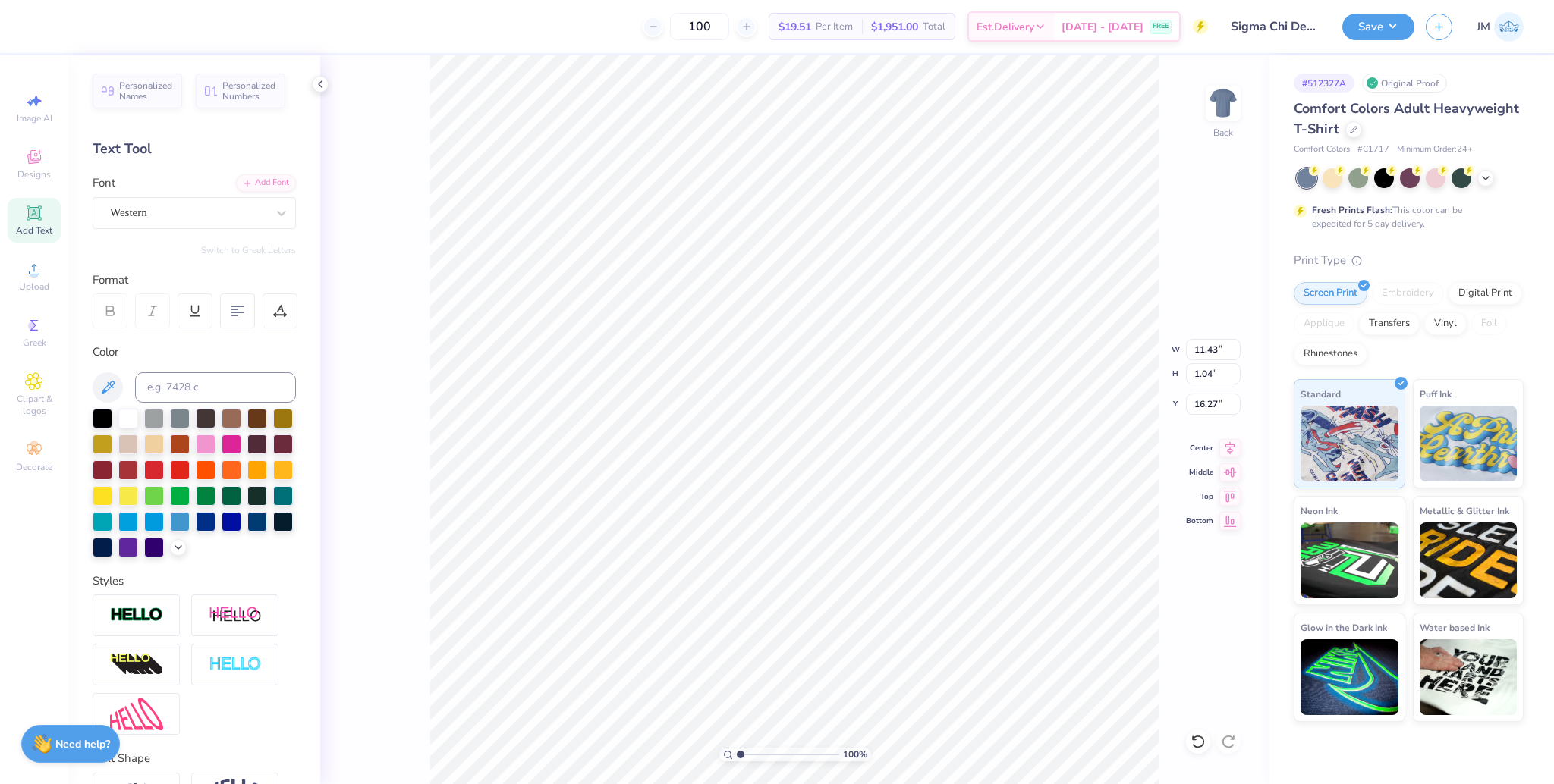
type input "11.43"
type input "1.04"
type input "16.27"
type input "10.64"
type input "7.26"
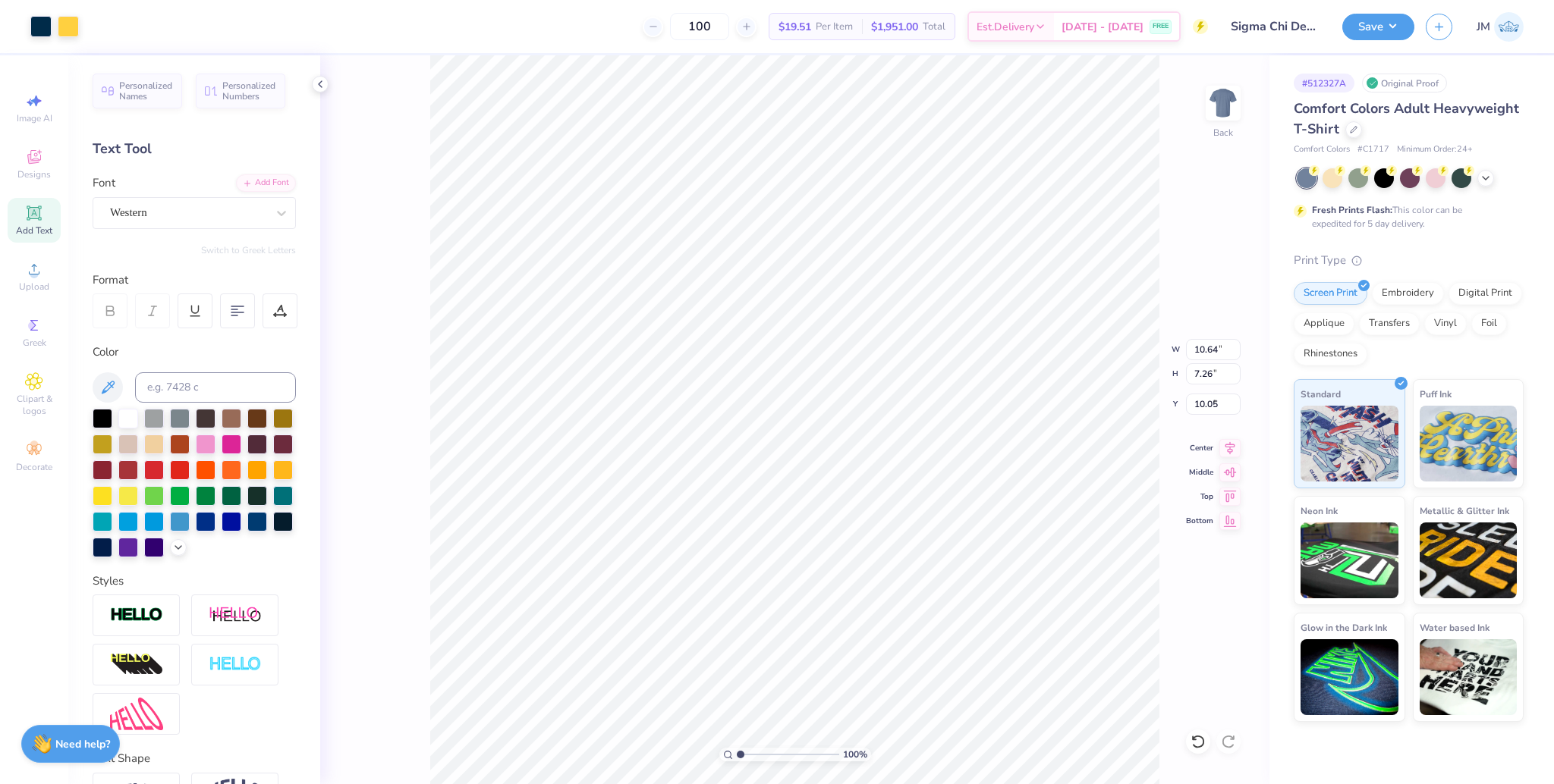
type input "8.87"
click at [1232, 450] on icon at bounding box center [1230, 446] width 10 height 13
type input "8.58"
type input "0.78"
type input "15.35"
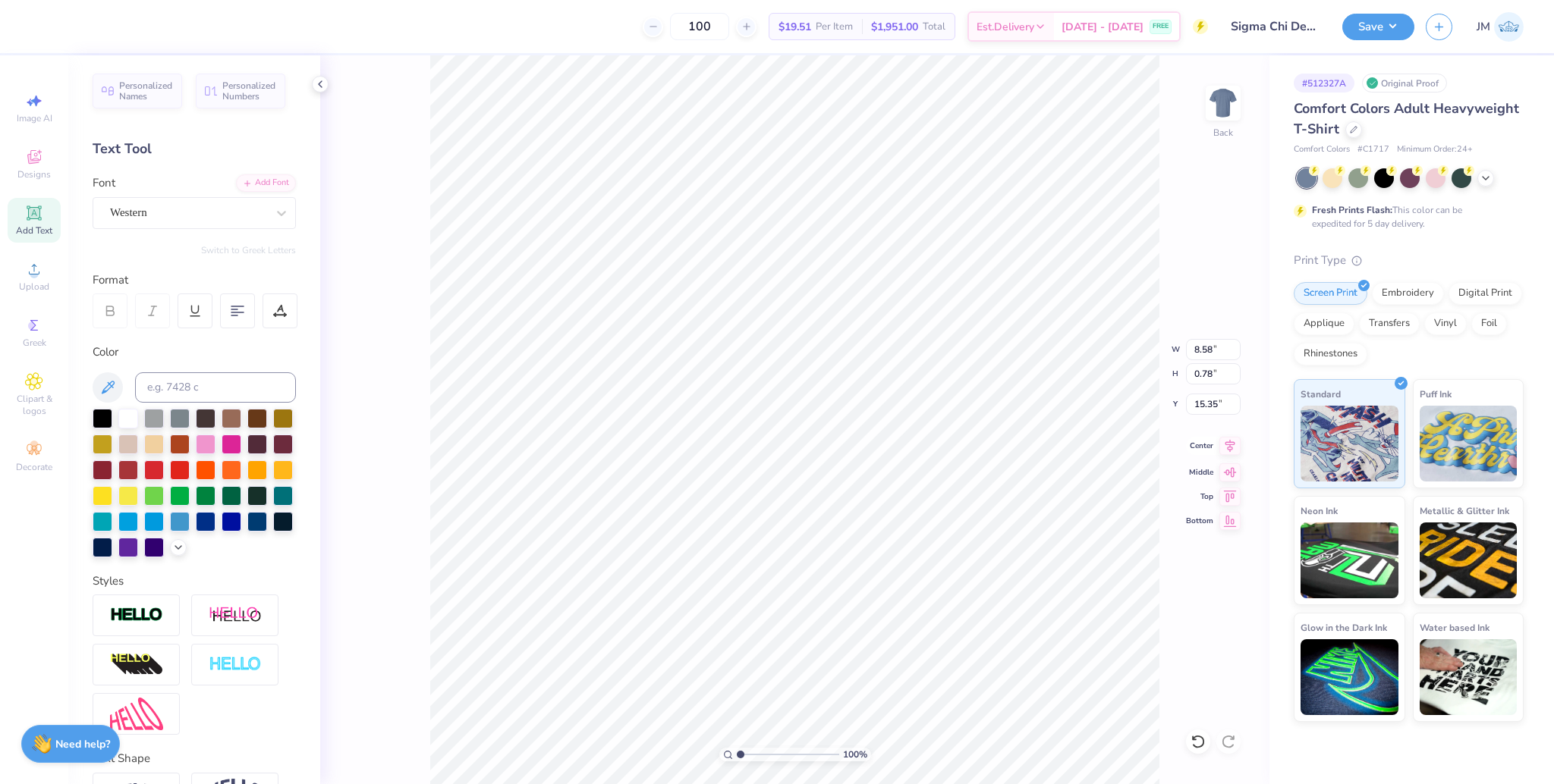
click at [1228, 447] on icon at bounding box center [1230, 445] width 21 height 18
click at [877, 618] on li "Group" at bounding box center [892, 618] width 119 height 30
click at [1217, 344] on input "10.64" at bounding box center [1213, 349] width 55 height 21
click at [1209, 344] on input "10.64" at bounding box center [1213, 349] width 55 height 21
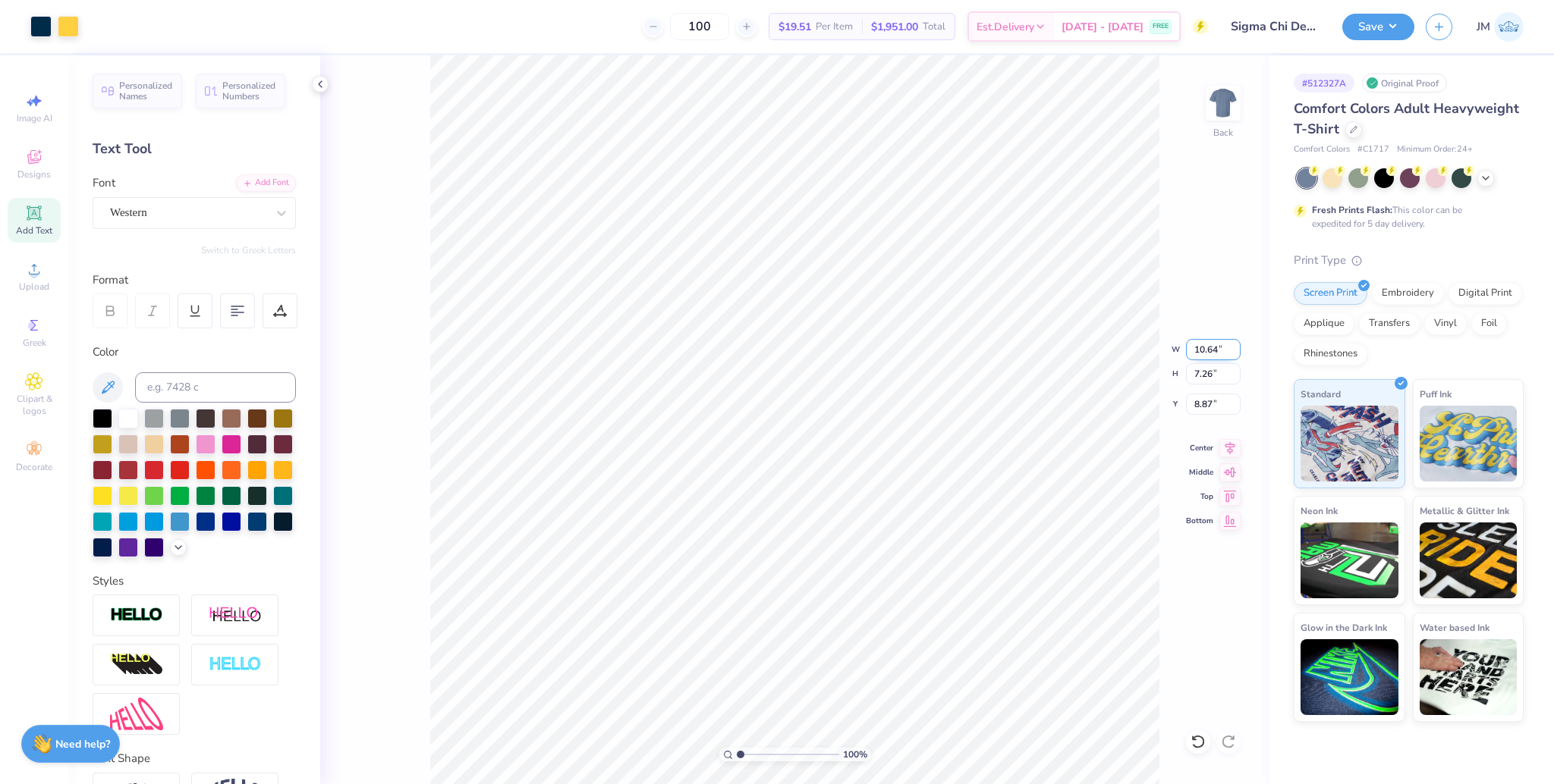
click at [1209, 344] on input "10.64" at bounding box center [1213, 349] width 55 height 21
type input "3.50"
type input "2.39"
type input "11.31"
type input "3.46"
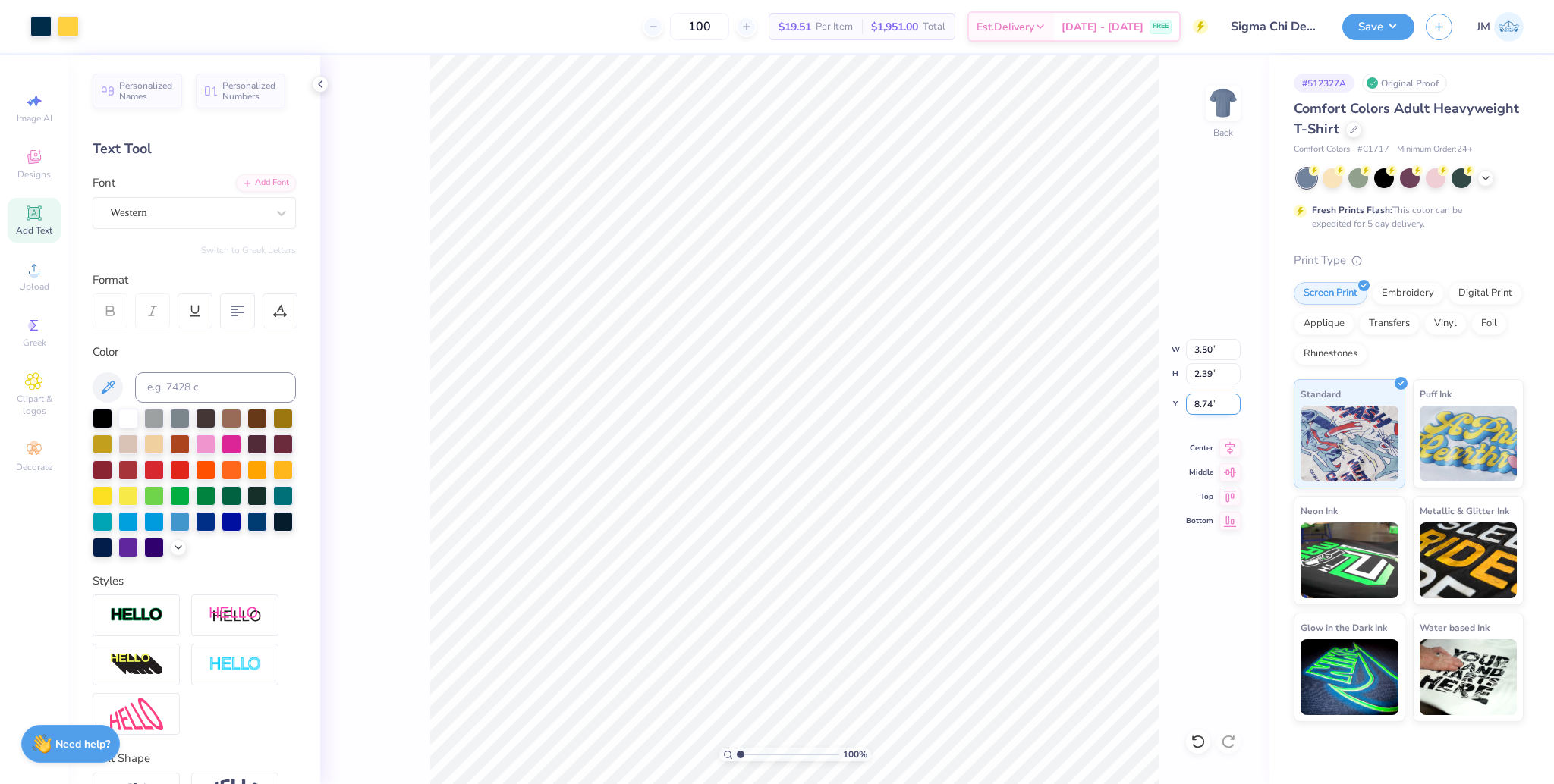
click at [1198, 410] on input "8.74" at bounding box center [1213, 404] width 55 height 21
type input "3.00"
click at [1221, 101] on img at bounding box center [1223, 102] width 60 height 60
click at [25, 268] on icon at bounding box center [34, 269] width 18 height 18
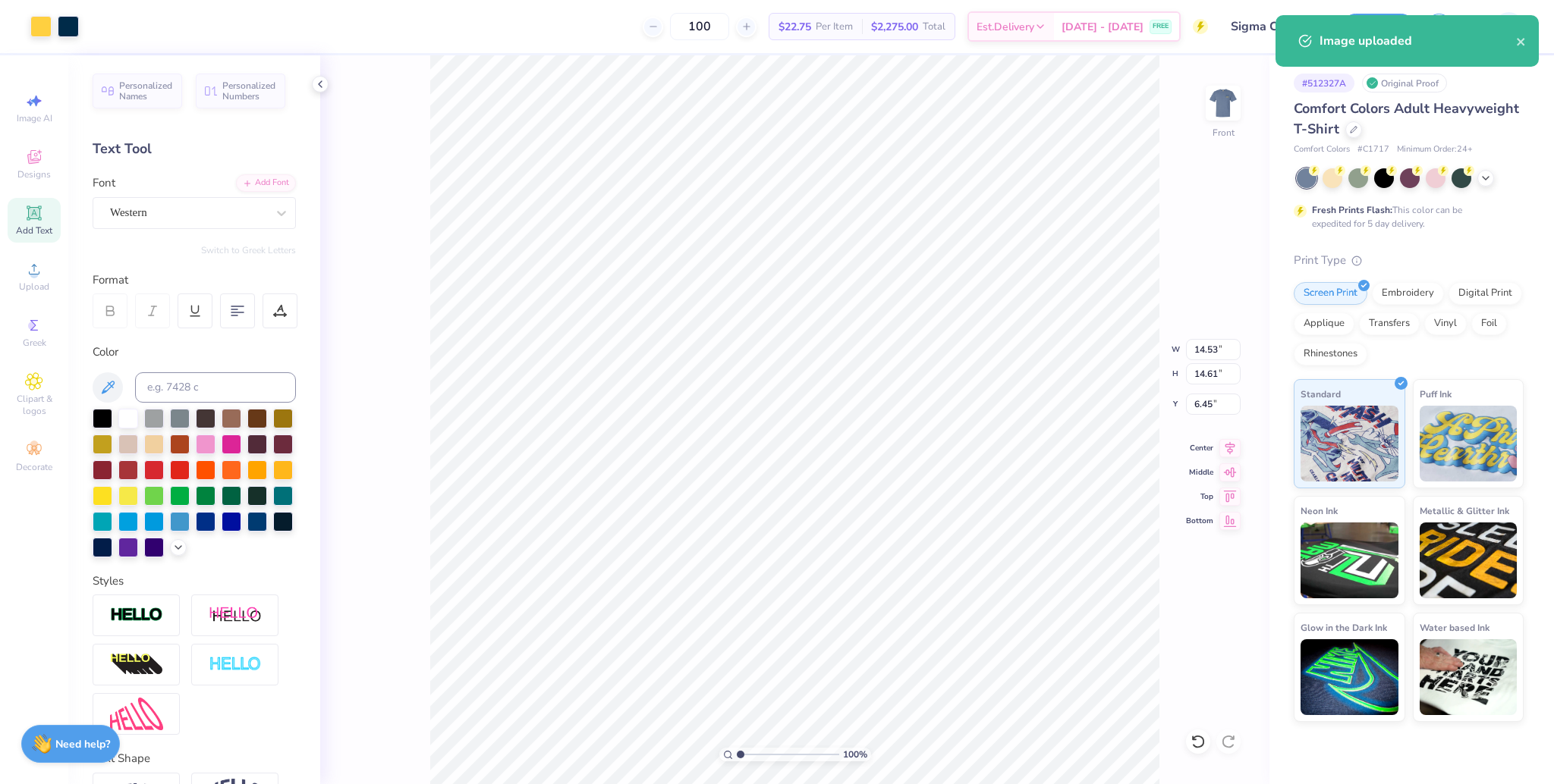
type input "9.44"
type input "9.49"
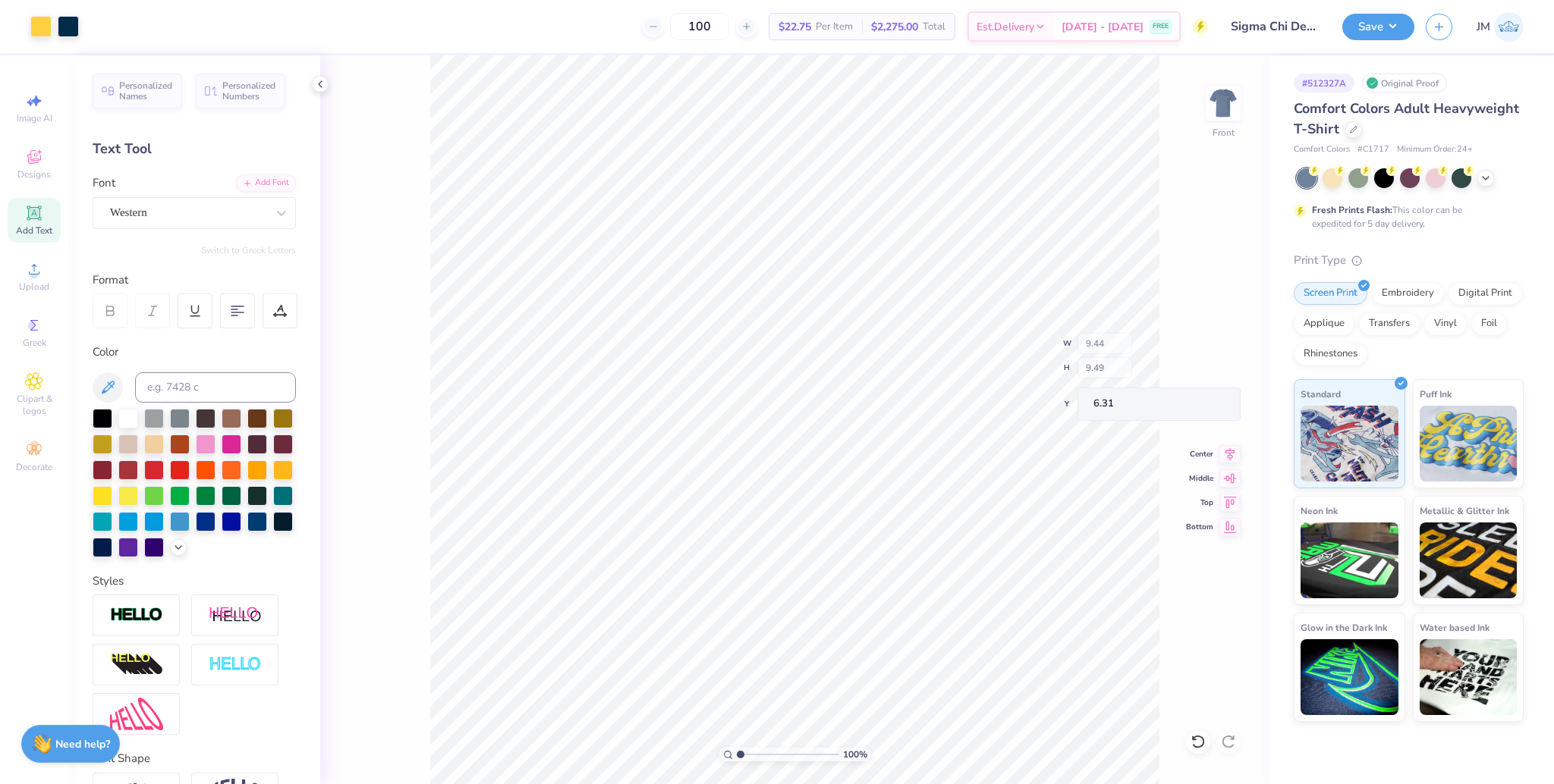
type input "6.31"
click at [195, 208] on div "Super Dream" at bounding box center [188, 212] width 159 height 24
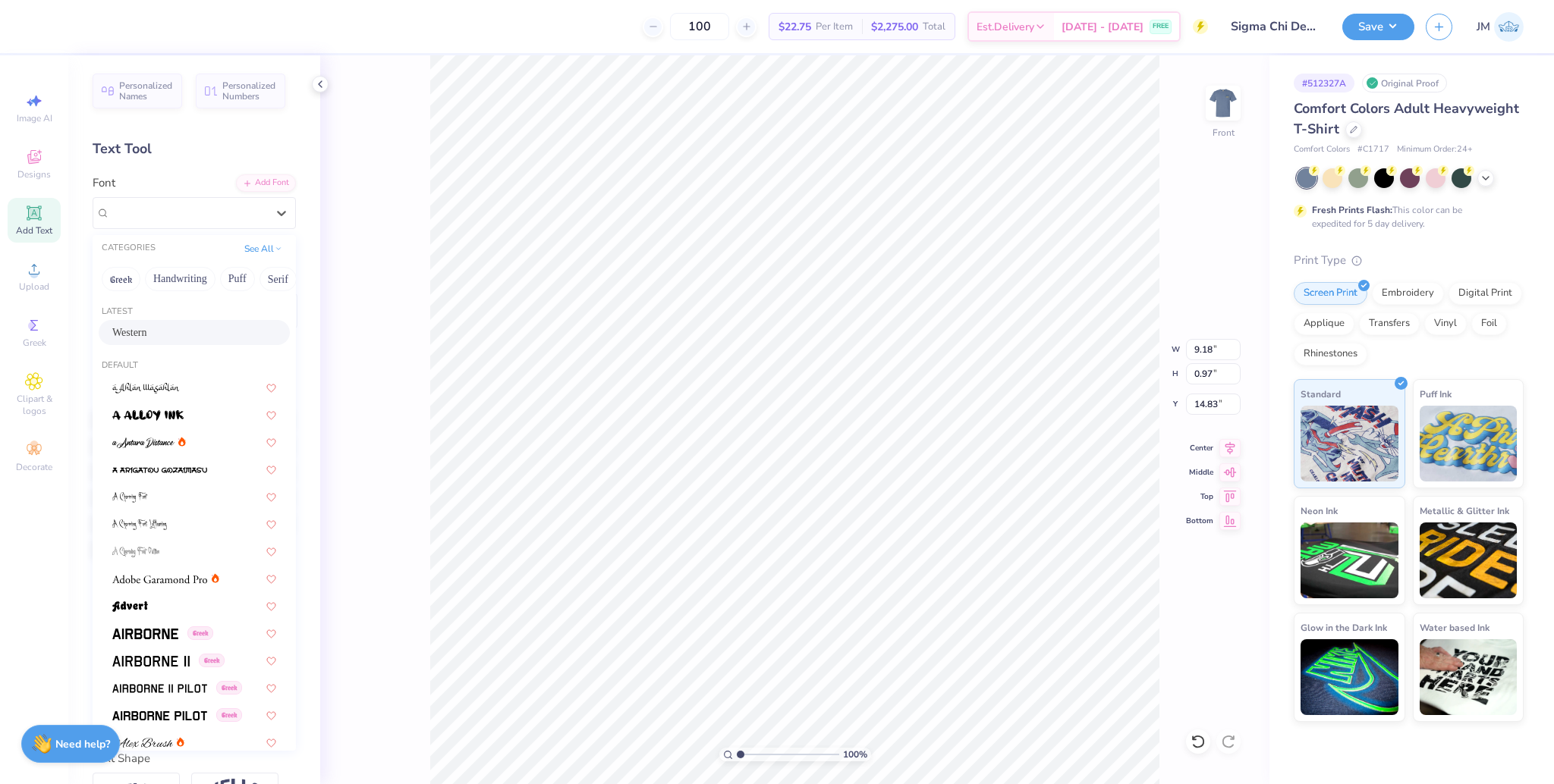
click at [153, 335] on div "Western" at bounding box center [195, 333] width 164 height 16
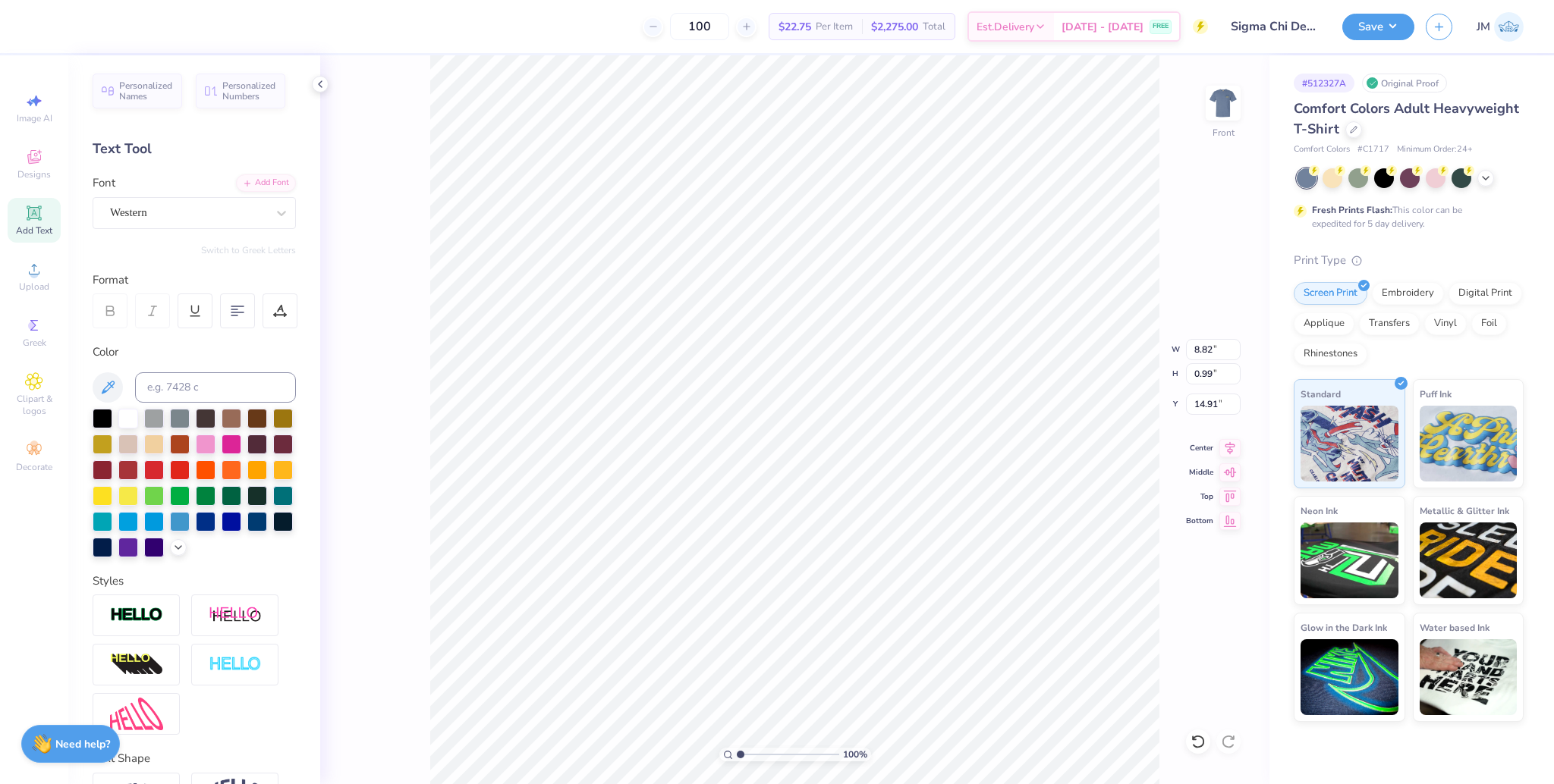
type input "8.82"
type input "0.99"
type input "14.91"
click at [879, 587] on li "Delete" at bounding box center [885, 588] width 119 height 30
click at [1196, 734] on icon at bounding box center [1198, 741] width 15 height 15
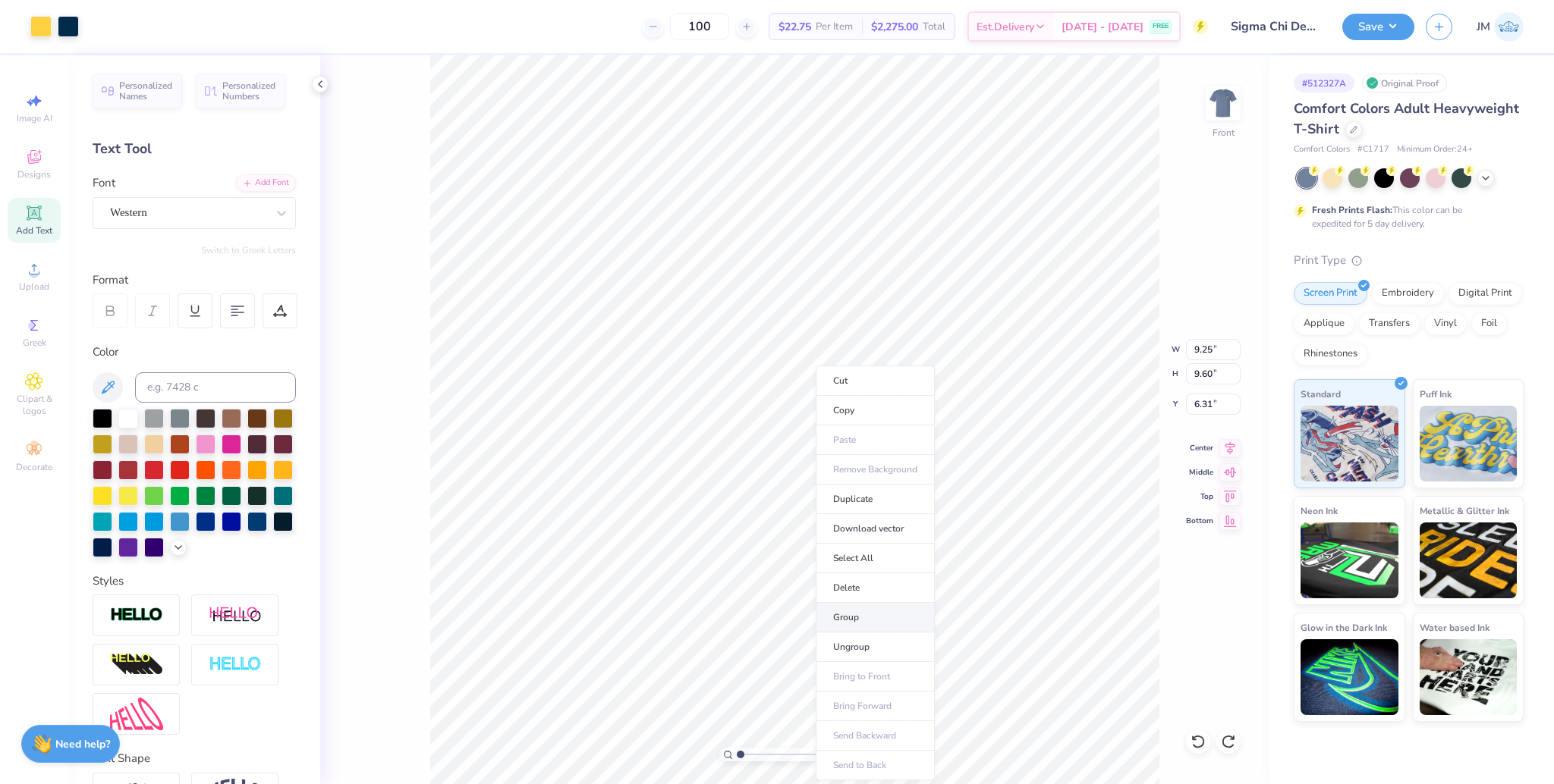
click at [866, 621] on li "Group" at bounding box center [875, 618] width 119 height 30
click at [1198, 343] on input "9.25" at bounding box center [1213, 349] width 55 height 21
type input "12.50"
type input "12.97"
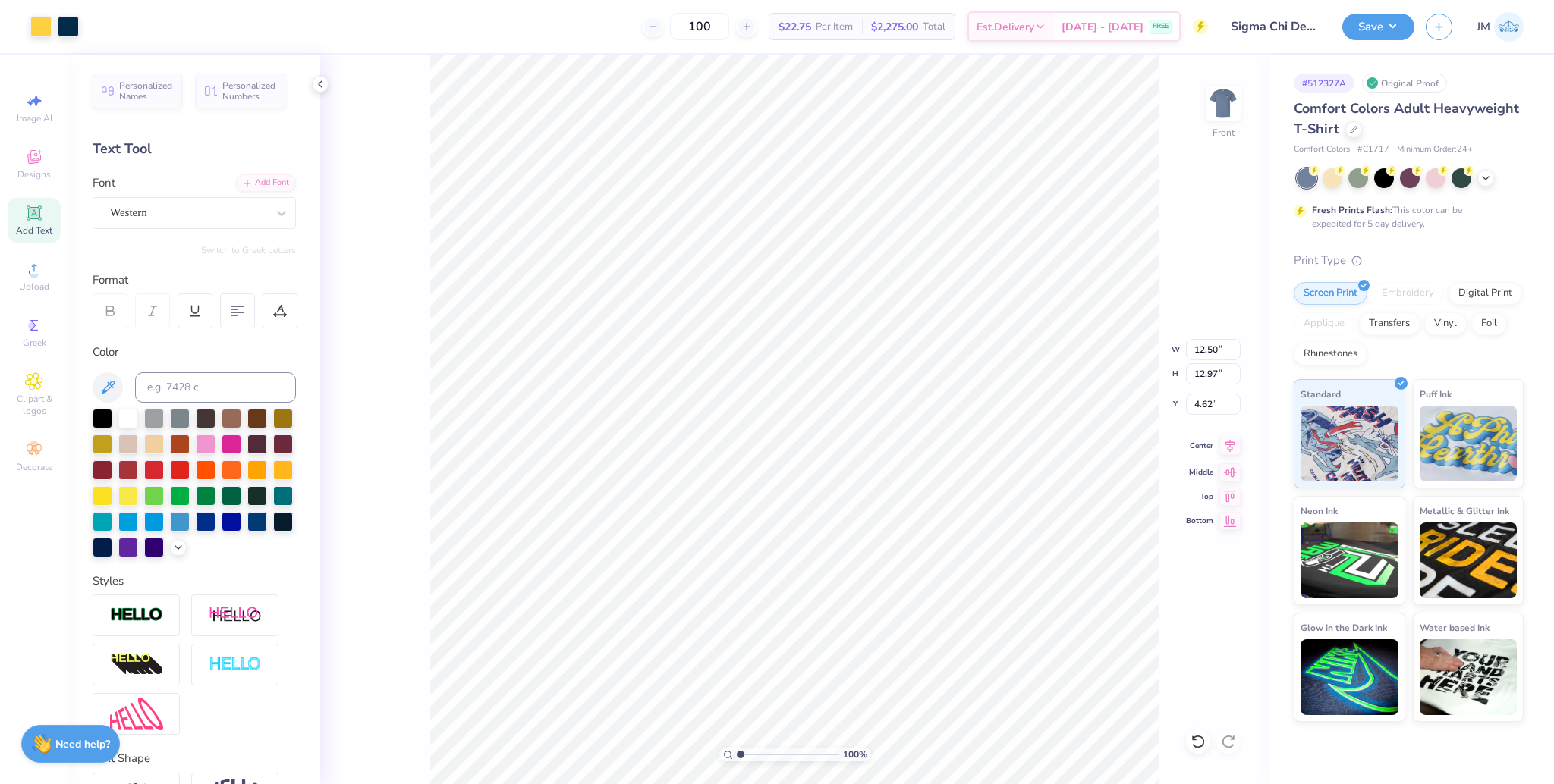
click at [1230, 442] on icon at bounding box center [1230, 446] width 10 height 13
click at [1205, 402] on input "4.62" at bounding box center [1213, 404] width 55 height 21
type input "3.00"
click at [1210, 110] on img at bounding box center [1223, 102] width 60 height 60
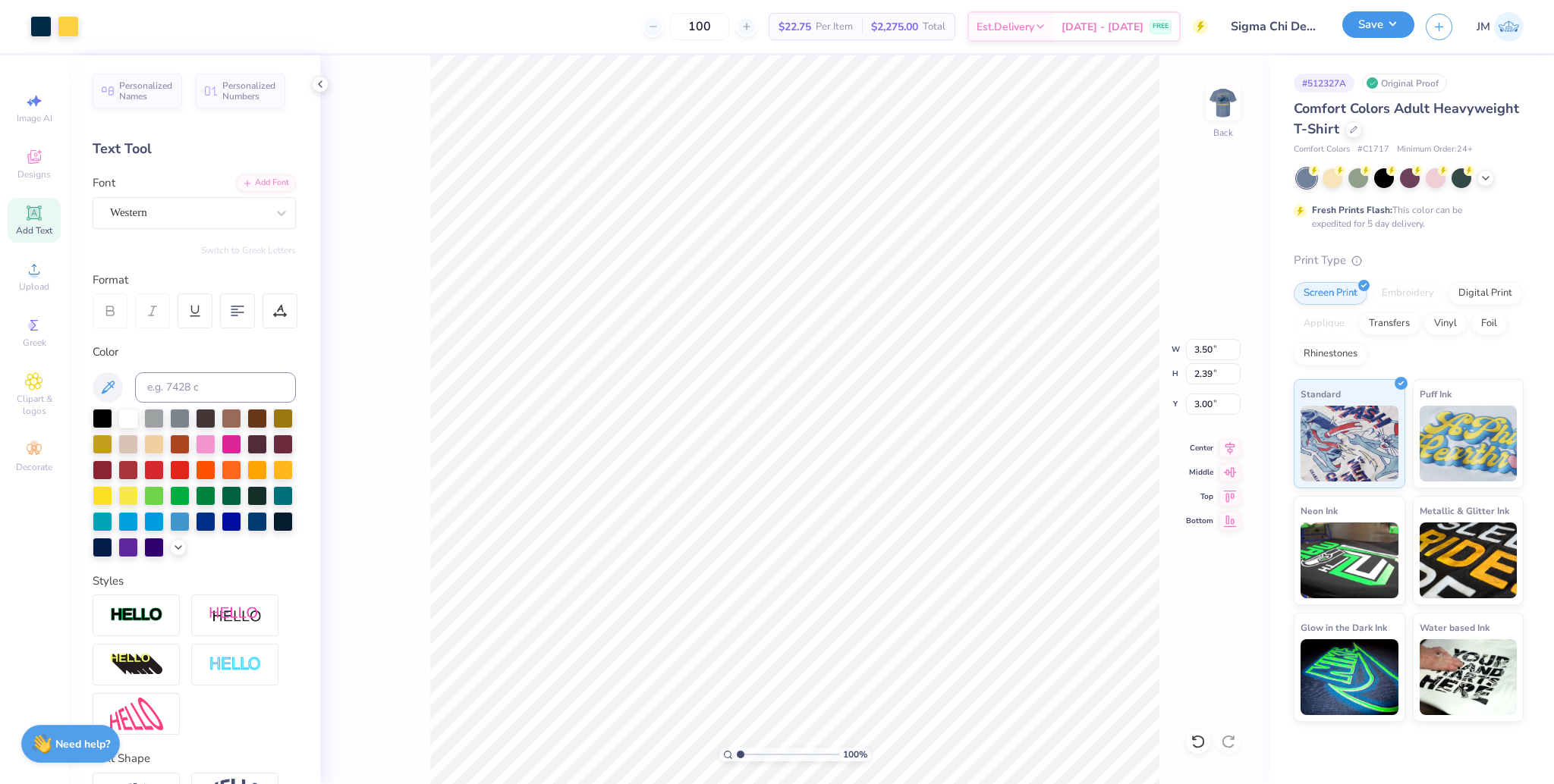
click at [1364, 25] on button "Save" at bounding box center [1378, 24] width 73 height 26
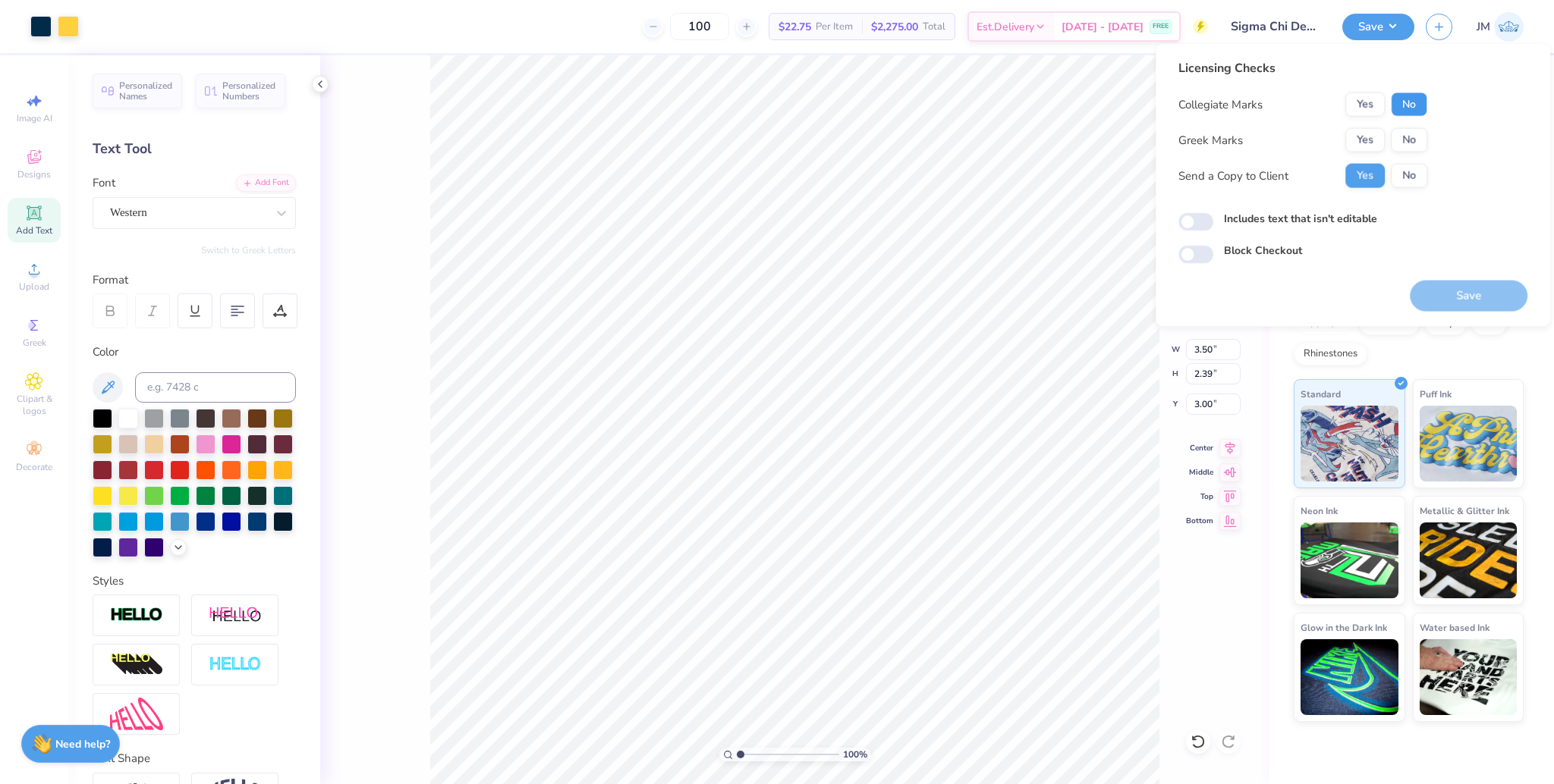
click at [1403, 104] on button "No" at bounding box center [1409, 105] width 37 height 24
drag, startPoint x: 1366, startPoint y: 133, endPoint x: 1386, endPoint y: 159, distance: 32.8
click at [1365, 131] on button "Yes" at bounding box center [1364, 141] width 39 height 24
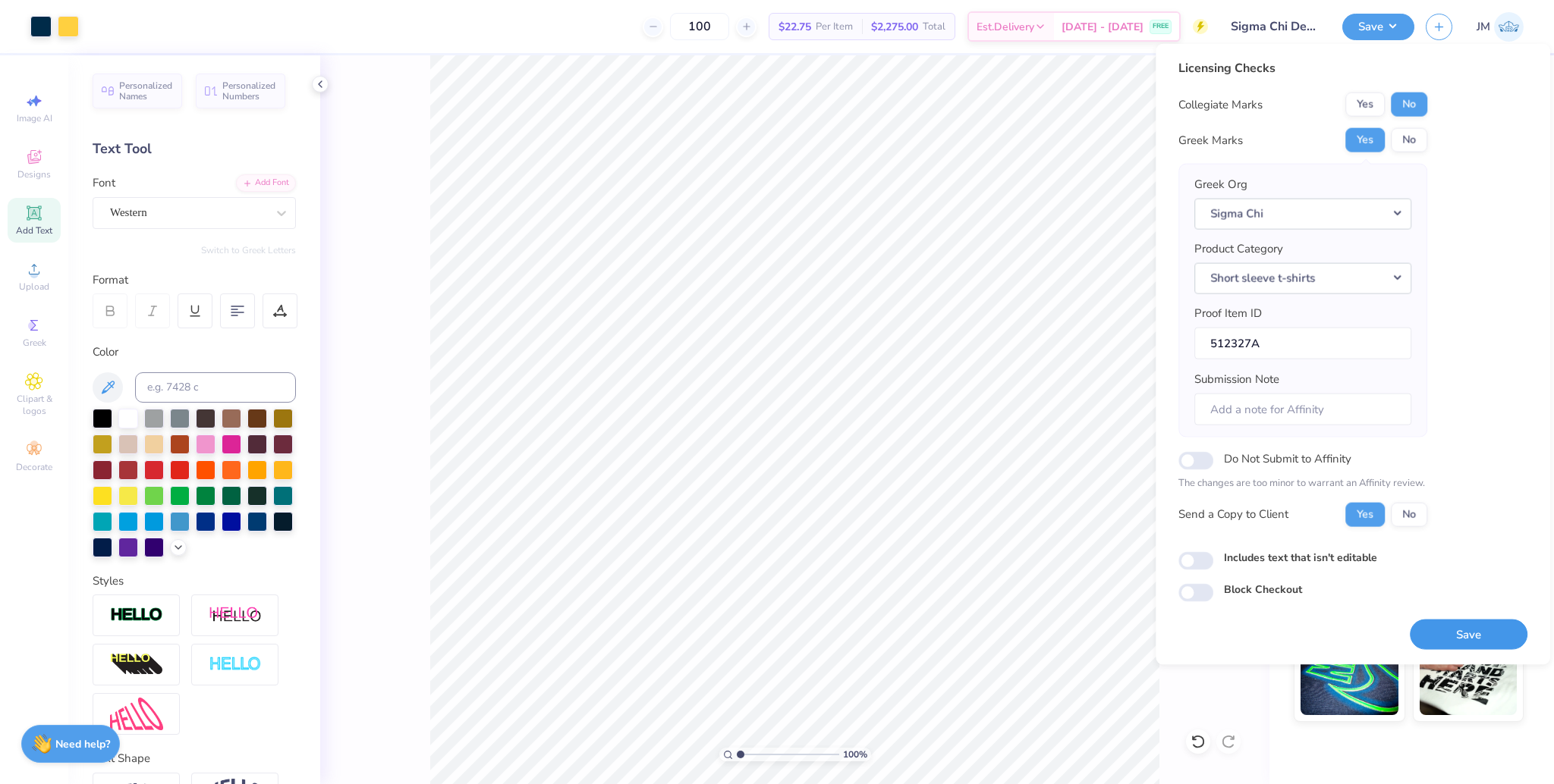
click at [1454, 641] on button "Save" at bounding box center [1468, 635] width 118 height 31
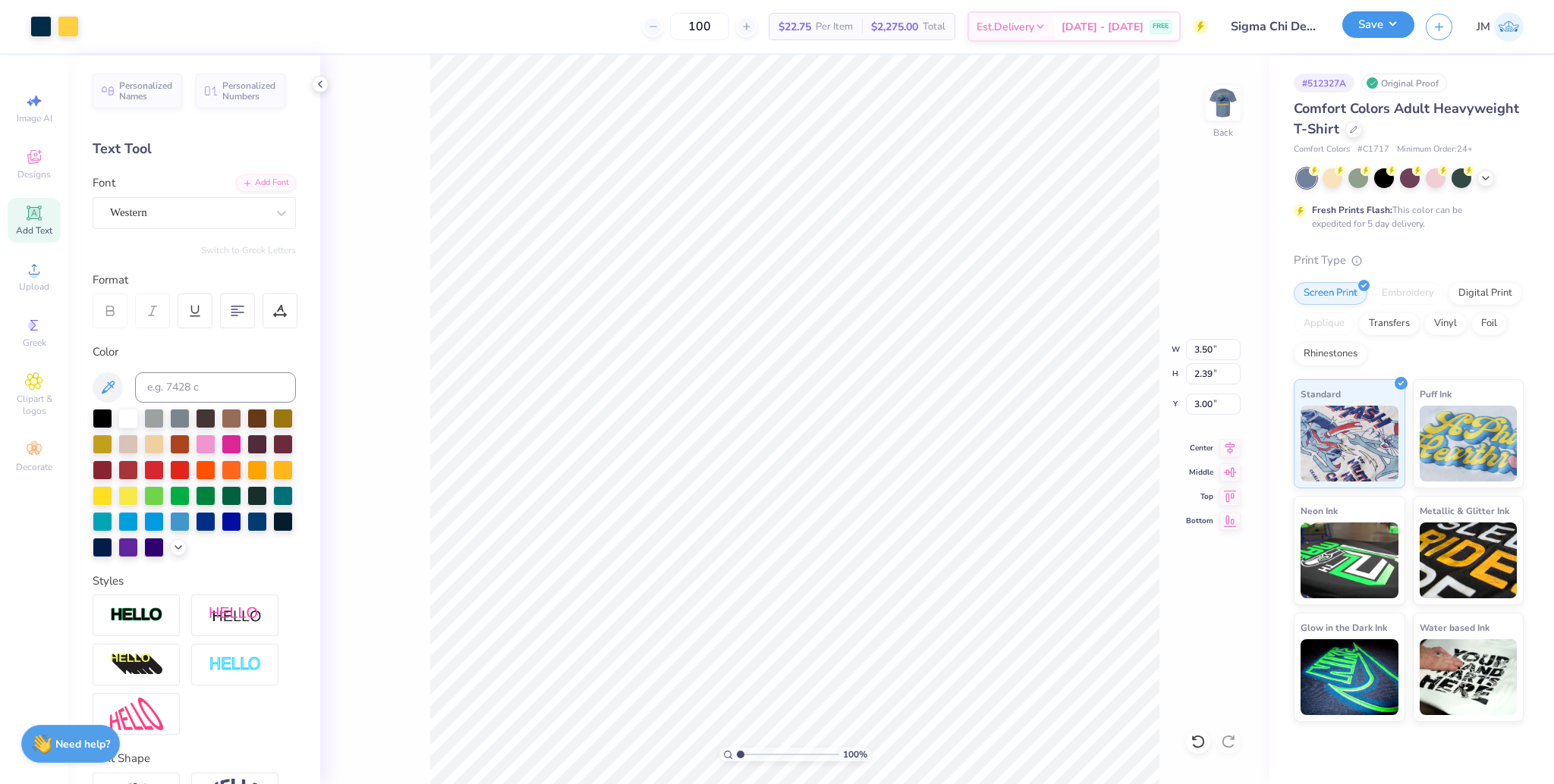
click at [1362, 19] on button "Save" at bounding box center [1378, 24] width 73 height 26
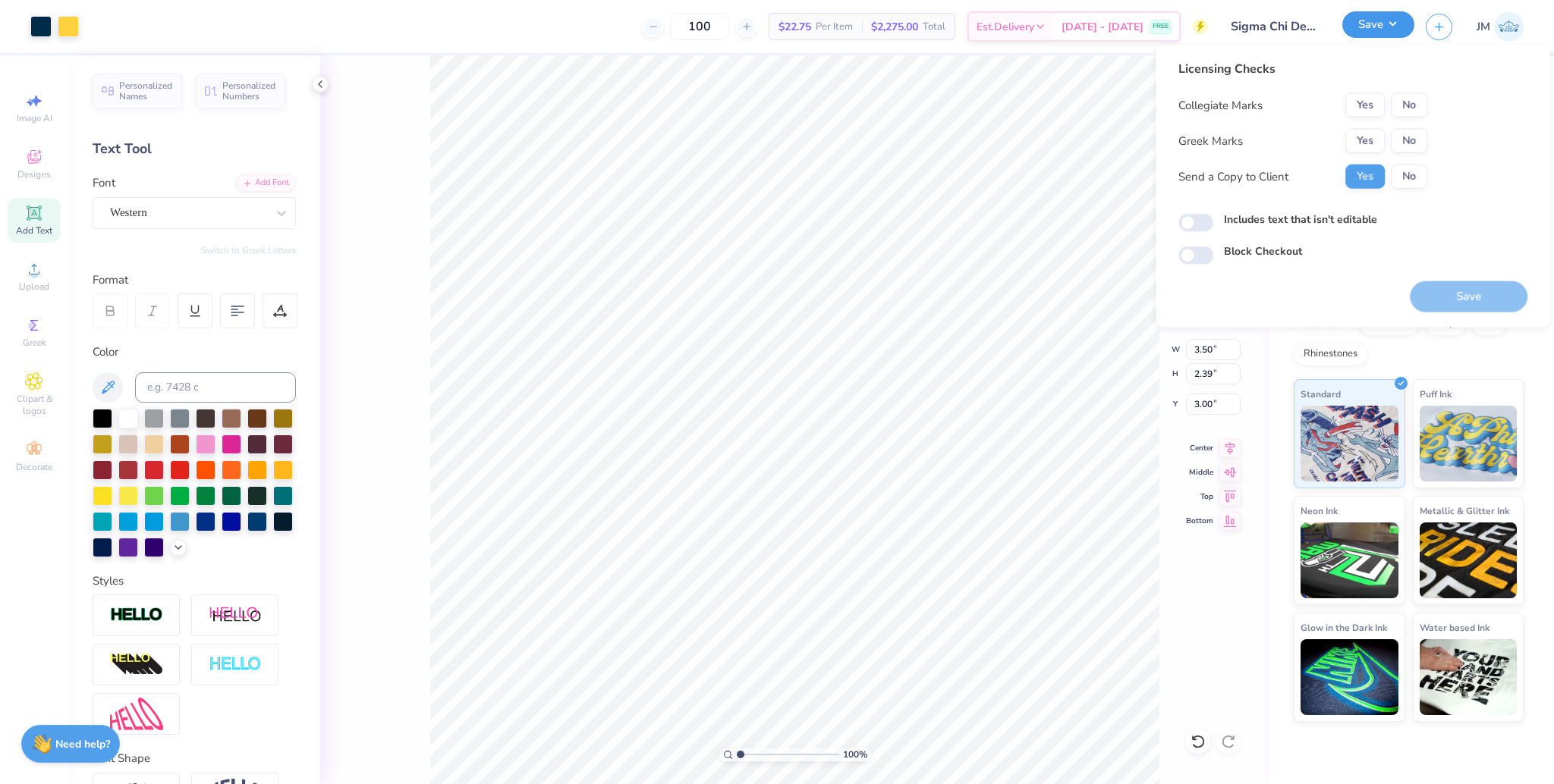
click at [1362, 19] on button "Save" at bounding box center [1378, 24] width 73 height 26
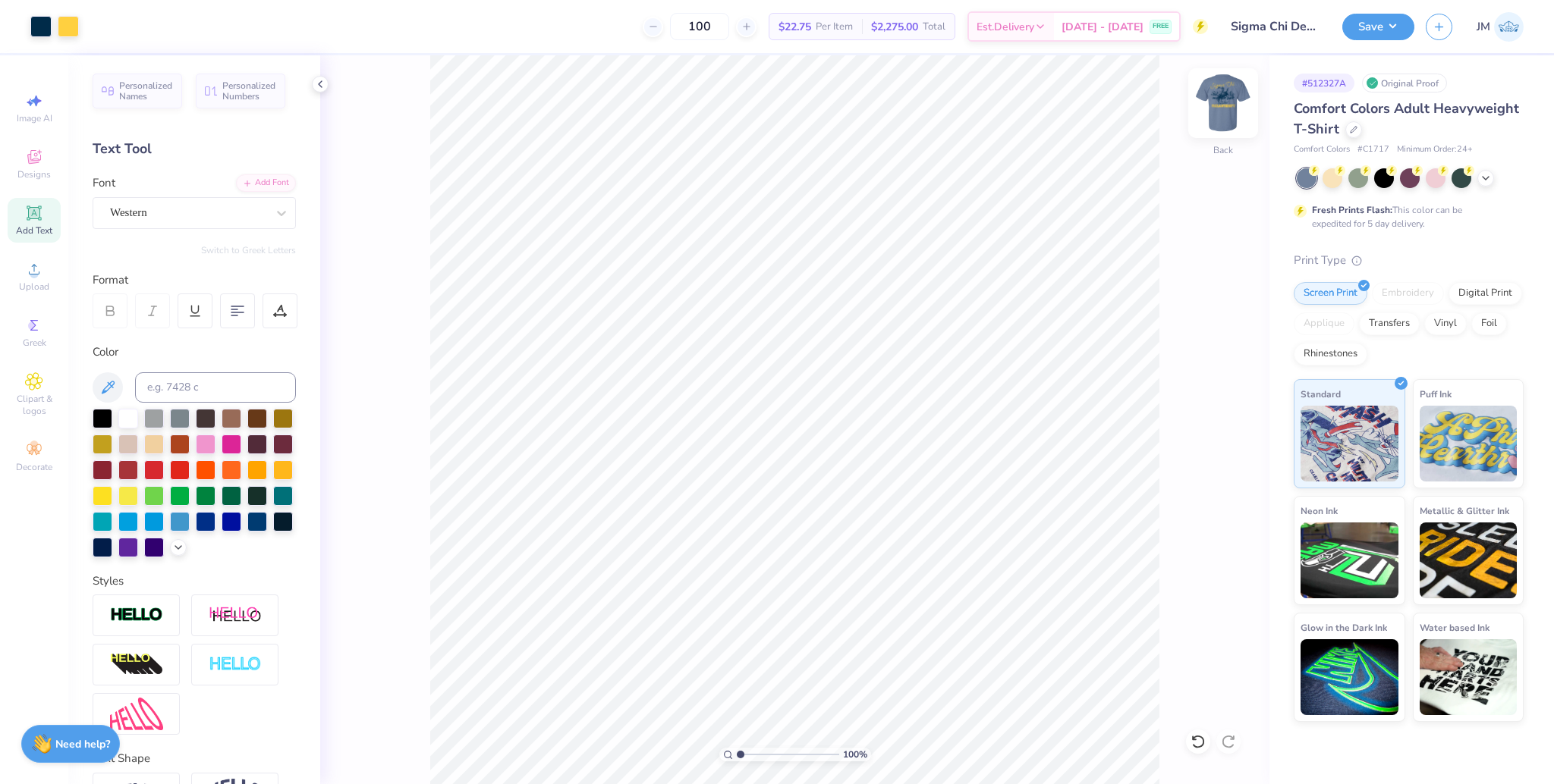
click at [1212, 104] on img at bounding box center [1223, 102] width 60 height 60
